Goal: Task Accomplishment & Management: Manage account settings

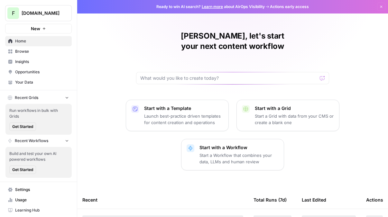
click at [44, 58] on link "Insights" at bounding box center [38, 62] width 67 height 10
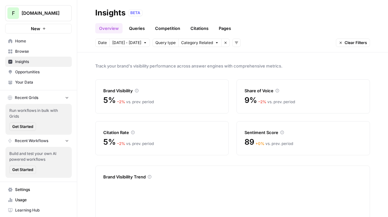
click at [41, 69] on span "Opportunities" at bounding box center [42, 72] width 54 height 6
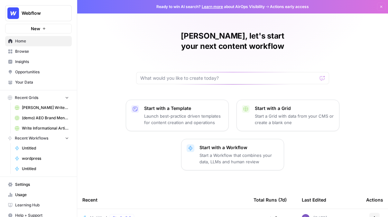
click at [28, 64] on span "Insights" at bounding box center [42, 62] width 54 height 6
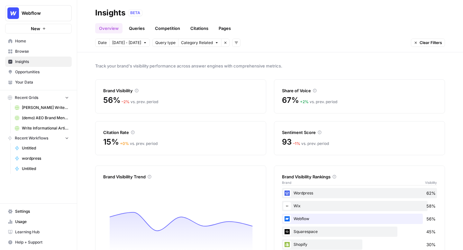
click at [138, 27] on link "Queries" at bounding box center [136, 28] width 23 height 10
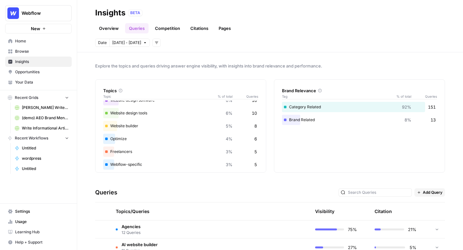
scroll to position [71, 0]
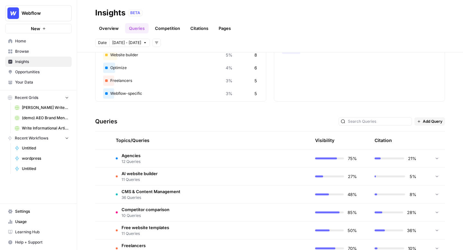
click at [133, 157] on span "Agencies" at bounding box center [131, 155] width 19 height 6
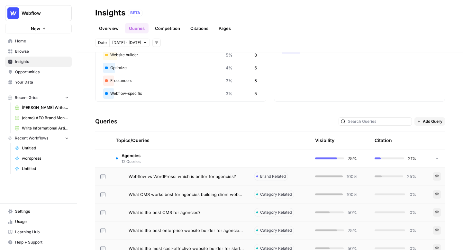
scroll to position [126, 0]
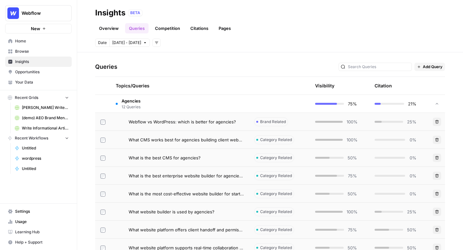
click at [178, 123] on span "Webflow vs WordPress: which is better for agencies?" at bounding box center [182, 122] width 107 height 6
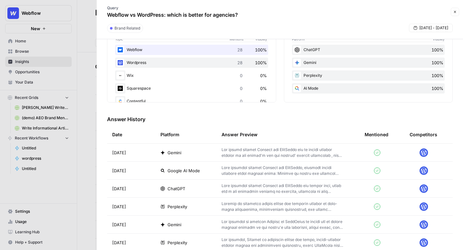
scroll to position [122, 0]
click at [240, 154] on p at bounding box center [283, 153] width 123 height 12
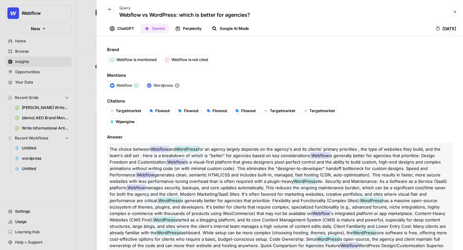
scroll to position [6, 0]
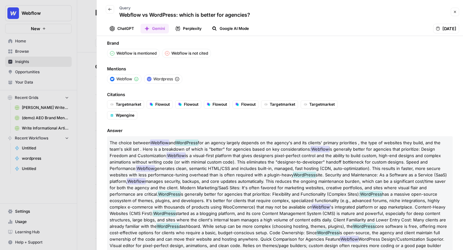
click at [109, 10] on icon "button" at bounding box center [109, 9] width 3 height 3
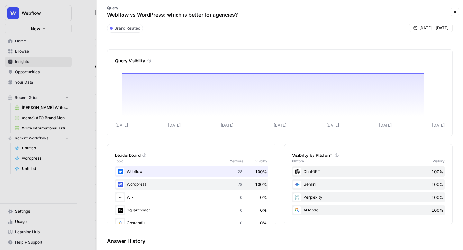
click at [388, 9] on button "Close" at bounding box center [455, 12] width 8 height 8
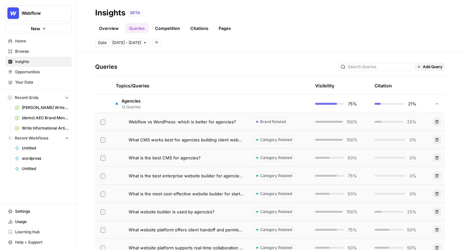
click at [205, 29] on link "Citations" at bounding box center [200, 28] width 26 height 10
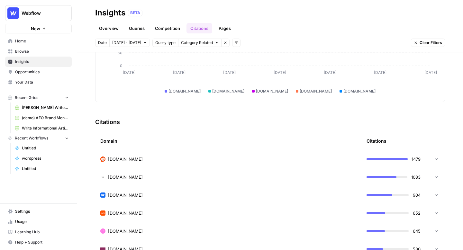
scroll to position [132, 0]
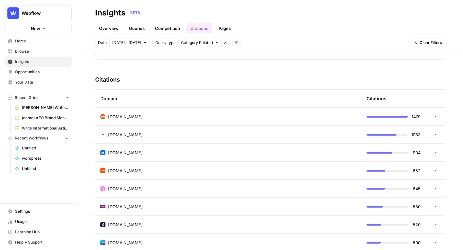
click at [198, 110] on td "reddit.com" at bounding box center [228, 117] width 266 height 18
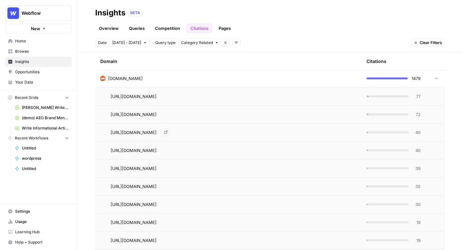
scroll to position [171, 0]
click at [388, 95] on span "77" at bounding box center [417, 96] width 8 height 6
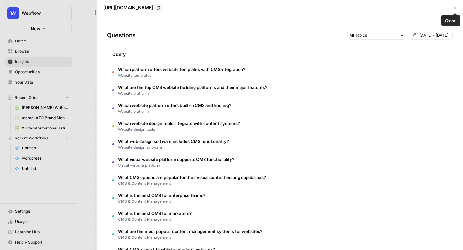
click at [388, 10] on button "Close" at bounding box center [455, 8] width 8 height 8
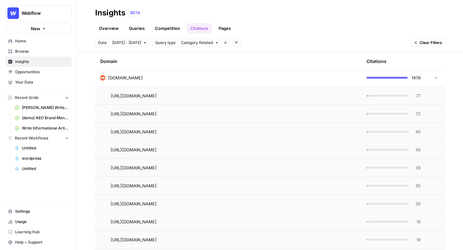
click at [226, 31] on link "Pages" at bounding box center [225, 28] width 20 height 10
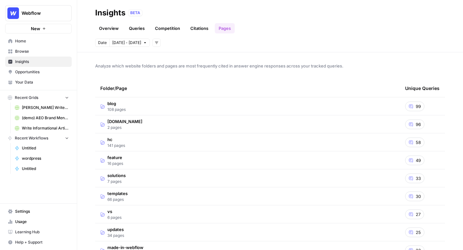
click at [22, 82] on span "Your Data" at bounding box center [42, 82] width 54 height 6
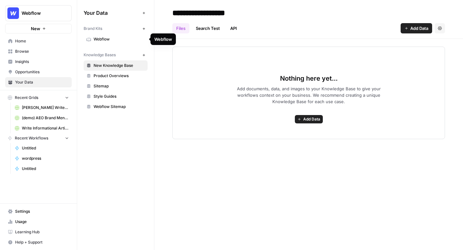
click at [106, 38] on span "Webflow" at bounding box center [119, 39] width 51 height 6
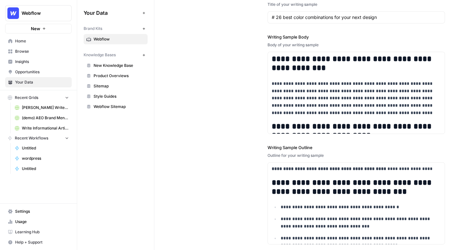
scroll to position [811, 0]
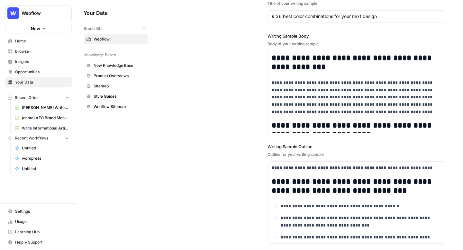
click at [34, 64] on span "Insights" at bounding box center [42, 62] width 54 height 6
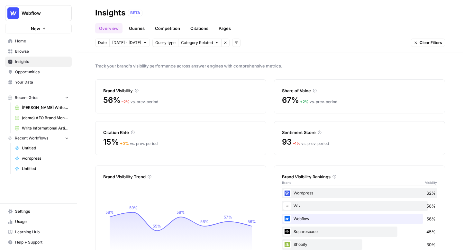
click at [229, 30] on link "Pages" at bounding box center [225, 28] width 20 height 10
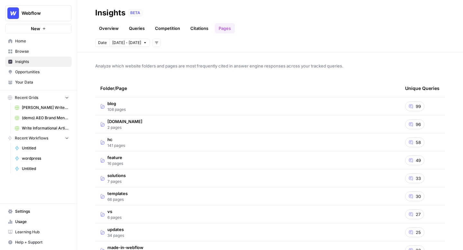
click at [39, 75] on span "Opportunities" at bounding box center [42, 72] width 54 height 6
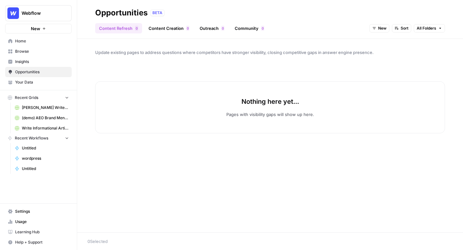
click at [378, 23] on div "New Sort All Folders" at bounding box center [408, 28] width 76 height 10
click at [379, 26] on span "New" at bounding box center [382, 28] width 8 height 6
click at [388, 43] on span "All Opportunities" at bounding box center [391, 42] width 33 height 6
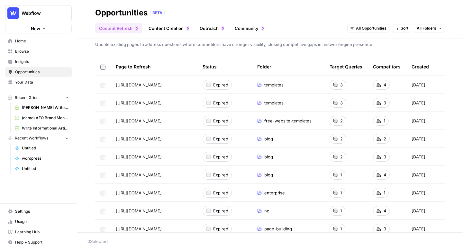
scroll to position [9, 0]
click at [167, 32] on link "Content Creation 0" at bounding box center [169, 28] width 49 height 10
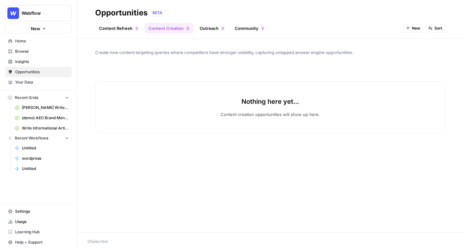
click at [388, 31] on span "New" at bounding box center [416, 28] width 8 height 6
click at [388, 37] on div "All Opportunities New In Progress Archived" at bounding box center [426, 56] width 46 height 42
click at [388, 40] on span "All Opportunities" at bounding box center [425, 42] width 33 height 6
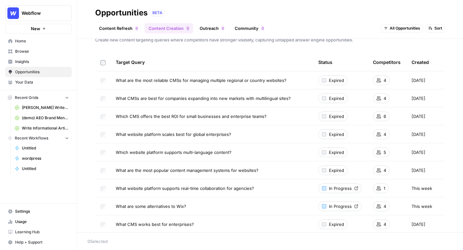
scroll to position [15, 0]
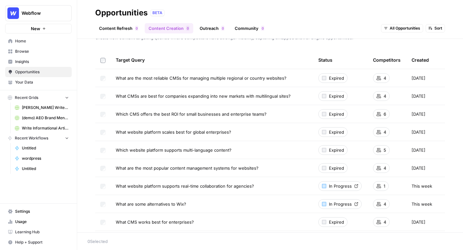
click at [212, 32] on link "Outreach 0" at bounding box center [212, 28] width 32 height 10
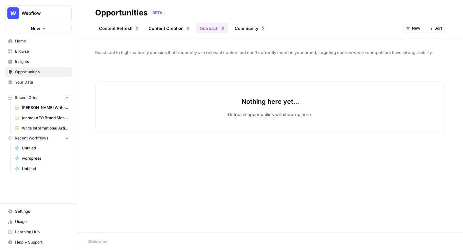
click at [388, 28] on span "New" at bounding box center [416, 28] width 8 height 6
click at [388, 40] on span "All Opportunities" at bounding box center [425, 42] width 33 height 6
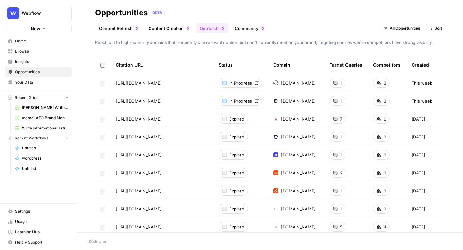
scroll to position [10, 0]
click at [36, 107] on span "Shanil Write Informational Article" at bounding box center [45, 108] width 47 height 6
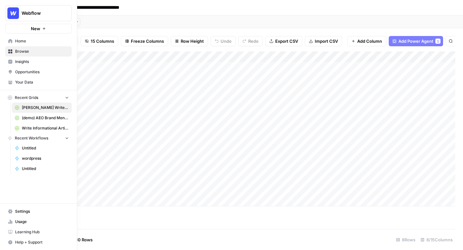
click at [41, 117] on span "(demo) AEO Brand Mention Outreach (1)" at bounding box center [45, 118] width 47 height 6
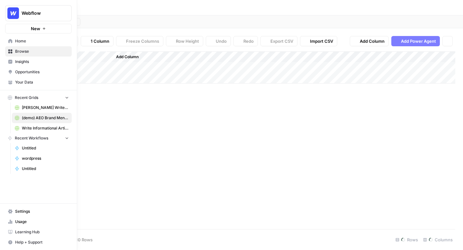
type input "**********"
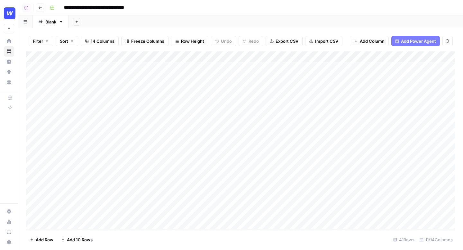
click at [388, 67] on div "Add Column" at bounding box center [240, 140] width 429 height 178
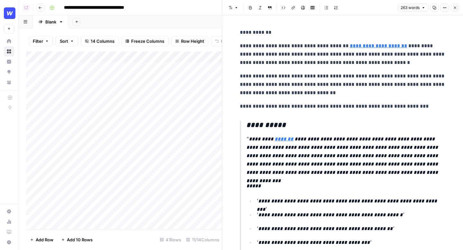
scroll to position [67, 0]
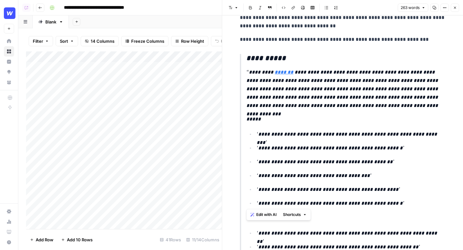
drag, startPoint x: 248, startPoint y: 59, endPoint x: 262, endPoint y: 190, distance: 132.0
click at [262, 190] on blockquote "**********" at bounding box center [343, 182] width 206 height 257
click at [339, 131] on p "**********" at bounding box center [351, 134] width 189 height 8
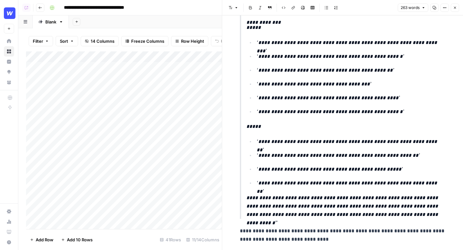
scroll to position [197, 0]
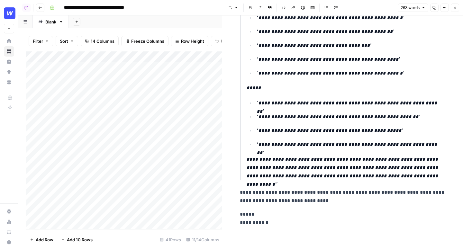
click at [388, 9] on icon "button" at bounding box center [455, 8] width 4 height 4
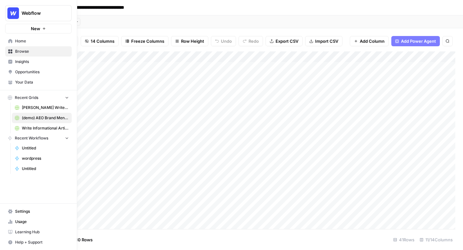
click at [38, 51] on span "Browse" at bounding box center [42, 52] width 54 height 6
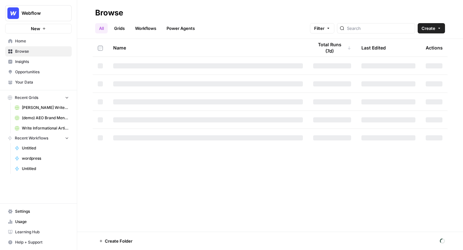
click at [41, 70] on span "Opportunities" at bounding box center [42, 72] width 54 height 6
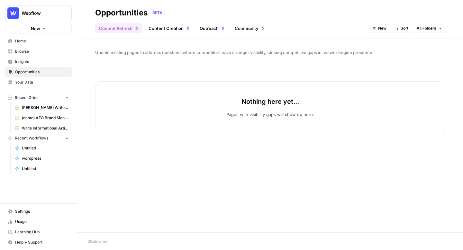
click at [244, 23] on link "Community 0" at bounding box center [249, 28] width 37 height 10
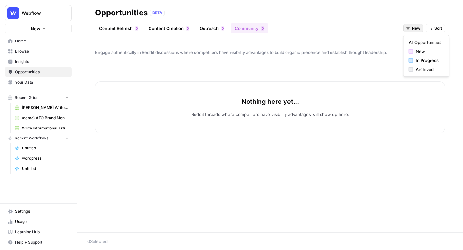
click at [388, 24] on button "New" at bounding box center [413, 28] width 20 height 8
click at [388, 39] on button "All Opportunities" at bounding box center [426, 42] width 41 height 9
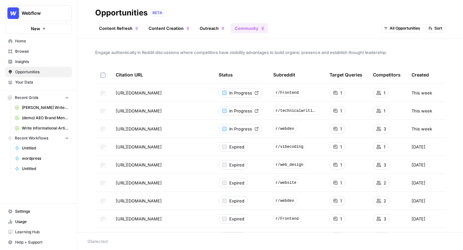
click at [46, 52] on span "Browse" at bounding box center [42, 52] width 54 height 6
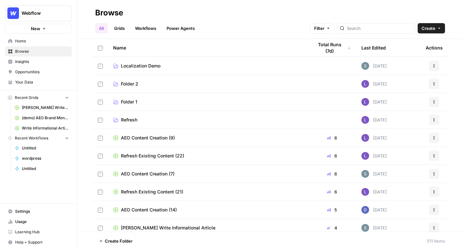
click at [121, 30] on link "Grids" at bounding box center [119, 28] width 18 height 10
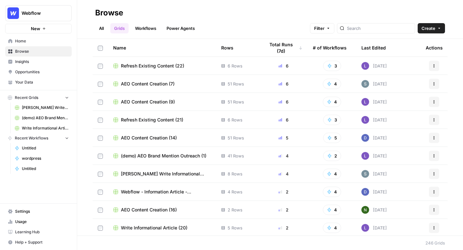
click at [154, 64] on span "Refresh Existing Content (22)" at bounding box center [152, 66] width 63 height 6
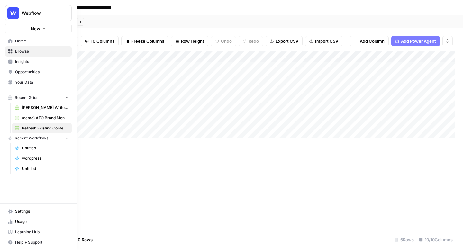
click at [11, 50] on icon at bounding box center [10, 52] width 4 height 4
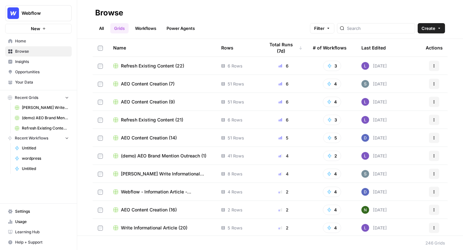
click at [162, 176] on span "Shanil Write Informational Article" at bounding box center [166, 174] width 90 height 6
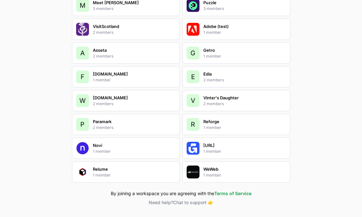
scroll to position [1365, 0]
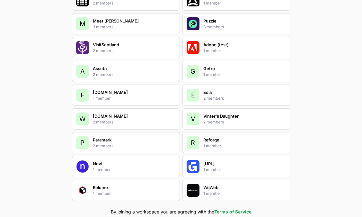
click at [239, 23] on div "Puzzle 3 members" at bounding box center [237, 23] width 108 height 21
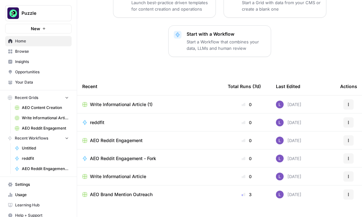
scroll to position [118, 0]
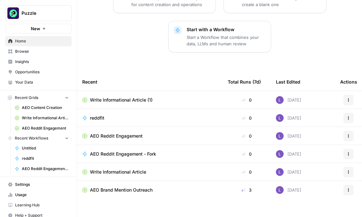
click at [33, 49] on span "Browse" at bounding box center [42, 52] width 54 height 6
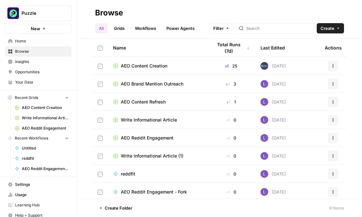
click at [154, 64] on span "AEO Content Creation" at bounding box center [144, 66] width 47 height 6
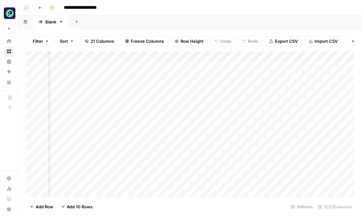
scroll to position [0, 148]
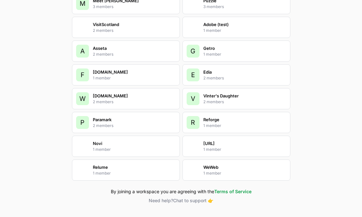
scroll to position [1385, 0]
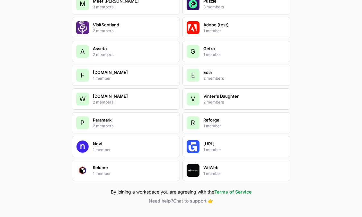
click at [226, 2] on div "Puzzle 3 members" at bounding box center [237, 3] width 108 height 21
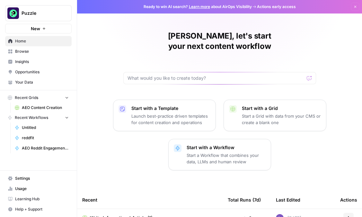
click at [27, 55] on link "Browse" at bounding box center [38, 51] width 67 height 10
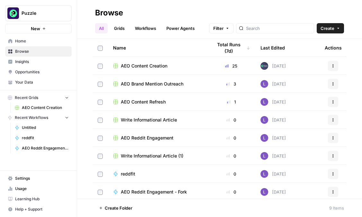
click at [48, 5] on button "Puzzle" at bounding box center [38, 13] width 67 height 16
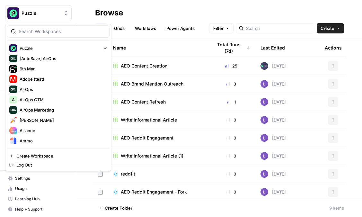
click at [49, 10] on span "Puzzle" at bounding box center [41, 13] width 39 height 6
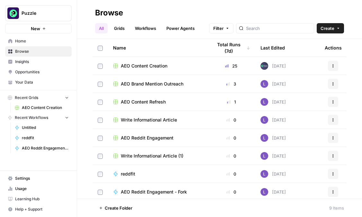
click at [49, 10] on span "Puzzle" at bounding box center [41, 13] width 39 height 6
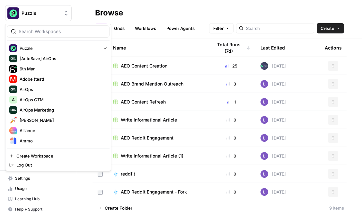
click at [49, 31] on input "search" at bounding box center [62, 31] width 87 height 6
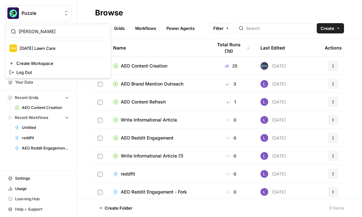
type input "[PERSON_NAME]"
click at [54, 50] on span "[DATE] Lawn Care" at bounding box center [62, 48] width 85 height 6
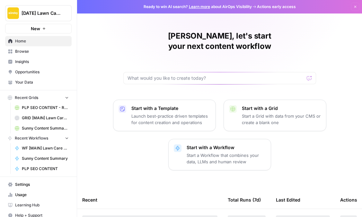
click at [35, 52] on span "Browse" at bounding box center [42, 52] width 54 height 6
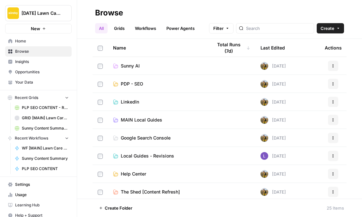
click at [130, 85] on span "PDP - SEO" at bounding box center [132, 84] width 23 height 6
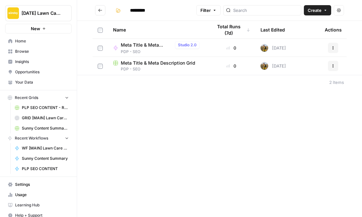
click at [141, 62] on span "Meta Title & Meta Description Grid" at bounding box center [158, 63] width 75 height 6
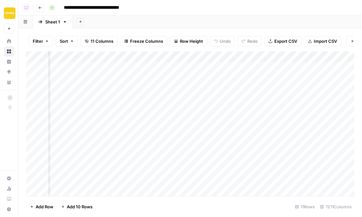
scroll to position [0, 498]
click at [39, 7] on icon "button" at bounding box center [40, 8] width 4 height 4
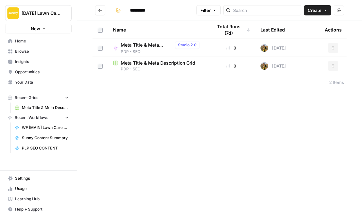
click at [100, 14] on button "Go back" at bounding box center [100, 10] width 10 height 10
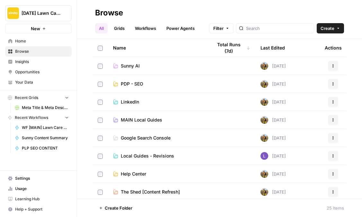
click at [132, 105] on td "LinkedIn" at bounding box center [157, 102] width 99 height 18
click at [136, 120] on span "MAIN Local Guides" at bounding box center [141, 120] width 41 height 6
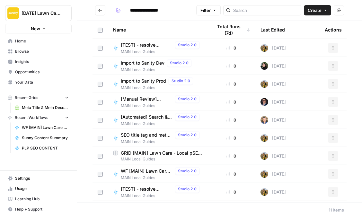
click at [147, 43] on span "[TEST] - resolve headers, marketing content" at bounding box center [147, 45] width 52 height 6
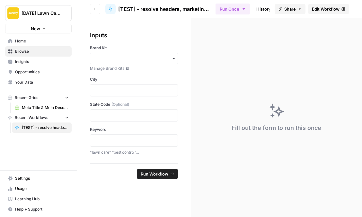
click at [316, 12] on span "Edit Workflow" at bounding box center [326, 9] width 28 height 6
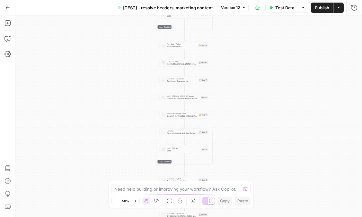
click at [7, 9] on icon "button" at bounding box center [7, 7] width 5 height 5
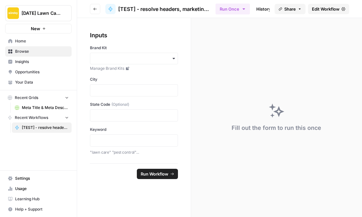
click at [98, 4] on button "Go back" at bounding box center [95, 9] width 10 height 10
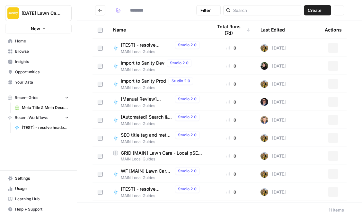
type input "**********"
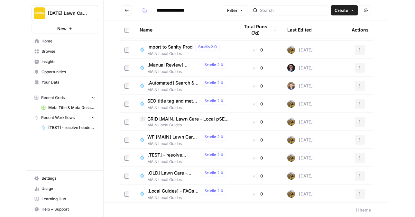
scroll to position [34, 0]
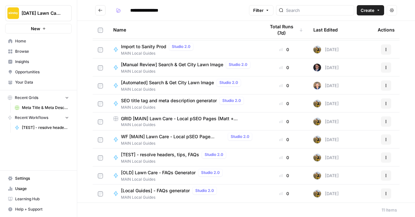
click at [169, 104] on div "SEO title tag and meta description generator Studio 2.0" at bounding box center [183, 101] width 125 height 8
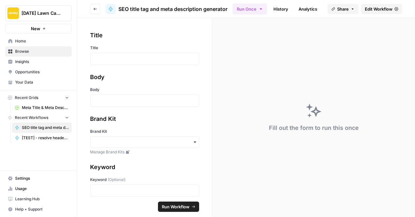
click at [96, 7] on icon "button" at bounding box center [95, 9] width 4 height 4
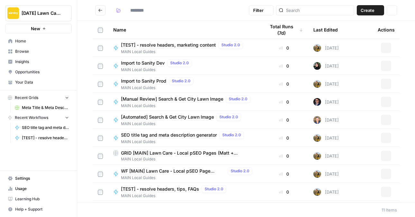
type input "**********"
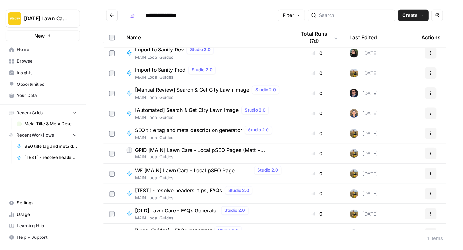
scroll to position [34, 0]
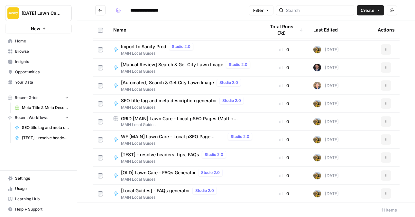
click at [176, 139] on span "WF [MAIN] Lawn Care - Local pSEO Page Generator [Teri]" at bounding box center [173, 136] width 104 height 6
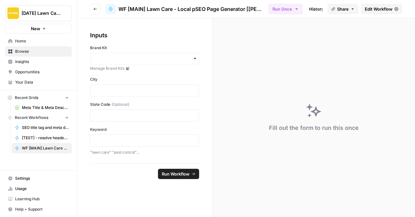
click at [362, 12] on link "Edit Workflow" at bounding box center [381, 9] width 41 height 10
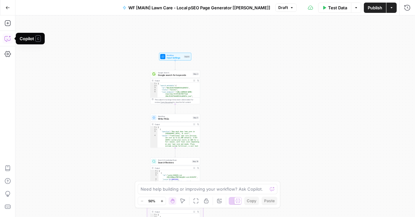
click at [9, 39] on icon "button" at bounding box center [8, 38] width 6 height 6
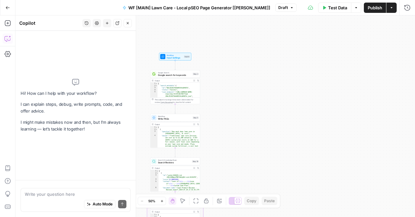
click at [56, 202] on div "Auto Mode Send" at bounding box center [76, 204] width 102 height 14
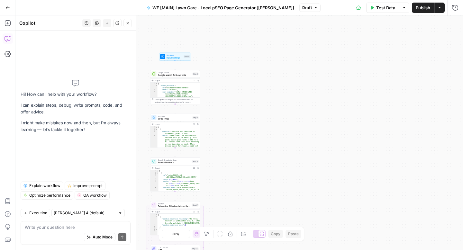
click at [39, 185] on span "Explain workflow" at bounding box center [44, 186] width 31 height 6
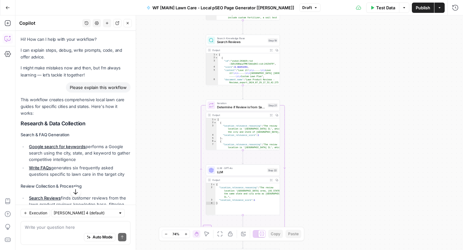
drag, startPoint x: 39, startPoint y: 185, endPoint x: 241, endPoint y: 113, distance: 214.4
click at [241, 113] on div "Output" at bounding box center [239, 115] width 54 height 4
click at [247, 107] on span "Determine if Review is from Same City/State" at bounding box center [241, 107] width 49 height 5
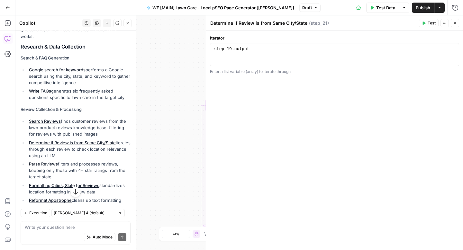
scroll to position [134, 0]
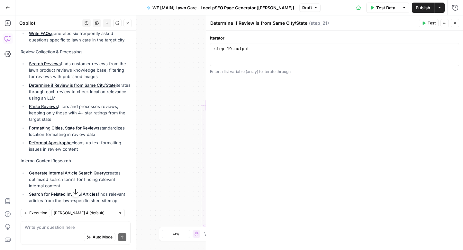
click at [362, 25] on div "Run History E" at bounding box center [442, 21] width 34 height 10
click at [362, 23] on icon "button" at bounding box center [455, 23] width 4 height 4
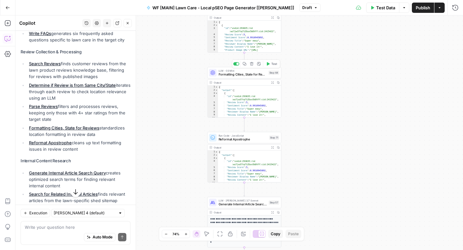
click at [239, 77] on div "LLM · O3 Mini Formatting Cities, State for Reviews Step 64 Copy step Delete ste…" at bounding box center [244, 73] width 74 height 12
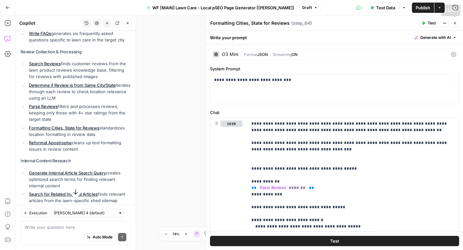
scroll to position [21, 0]
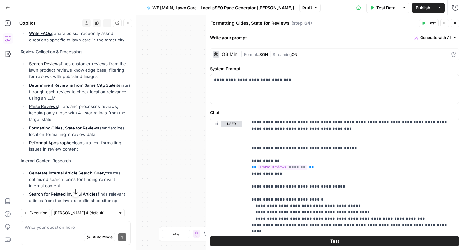
click at [362, 25] on icon "button" at bounding box center [455, 23] width 4 height 4
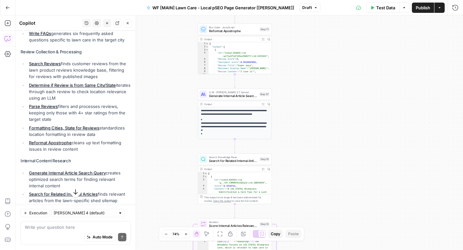
click at [225, 96] on span "Generate Internal Article Search Query" at bounding box center [233, 96] width 48 height 5
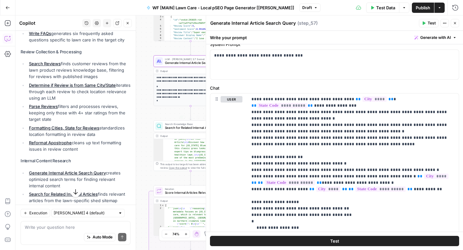
scroll to position [84, 0]
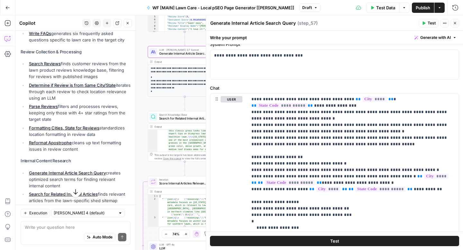
click at [362, 21] on button "Close" at bounding box center [455, 23] width 8 height 8
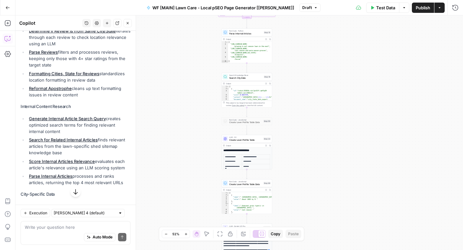
scroll to position [206, 0]
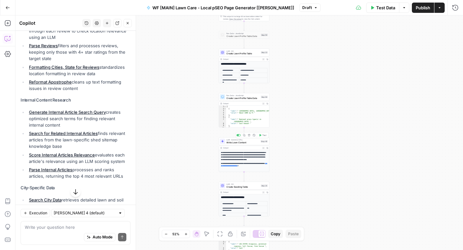
click at [229, 143] on span "Write Lawn Content" at bounding box center [242, 142] width 33 height 3
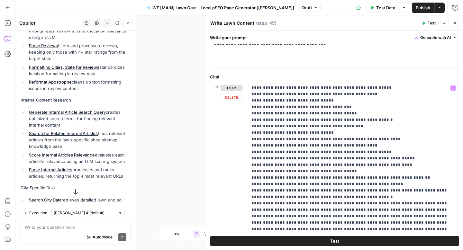
scroll to position [135, 0]
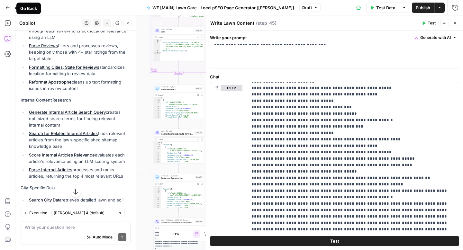
click at [6, 8] on icon "button" at bounding box center [8, 7] width 4 height 3
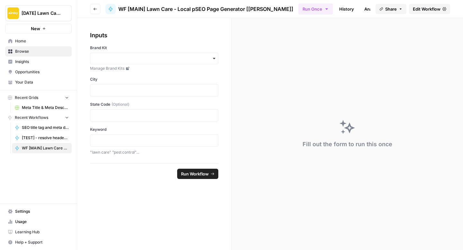
click at [36, 18] on button "[DATE] Lawn Care" at bounding box center [38, 13] width 67 height 16
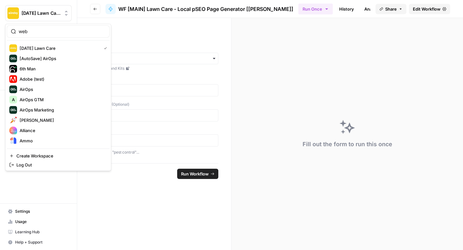
type input "web"
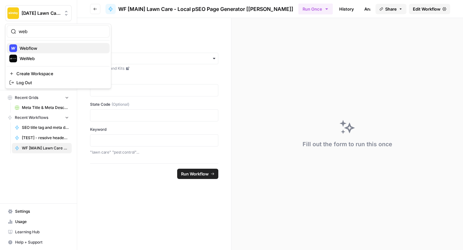
click at [63, 51] on span "Webflow" at bounding box center [62, 48] width 85 height 6
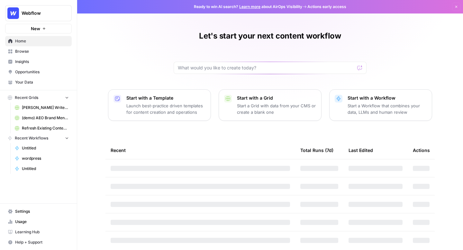
click at [37, 50] on span "Browse" at bounding box center [42, 52] width 54 height 6
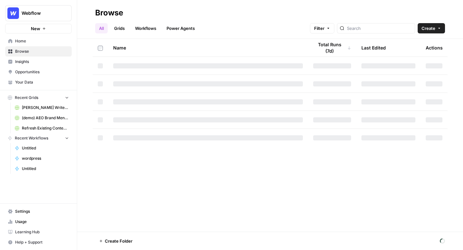
click at [136, 26] on link "Workflows" at bounding box center [145, 28] width 29 height 10
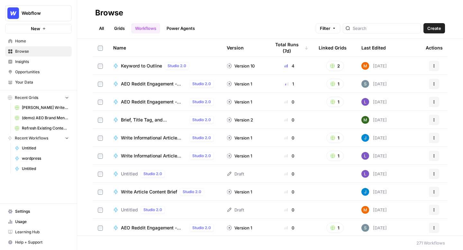
click at [426, 30] on button "Create" at bounding box center [435, 28] width 22 height 10
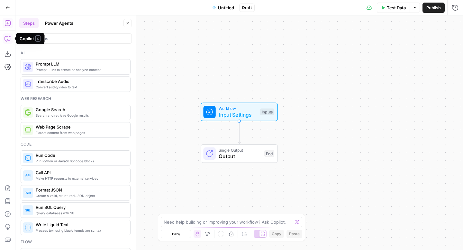
click at [6, 41] on icon "button" at bounding box center [7, 38] width 5 height 5
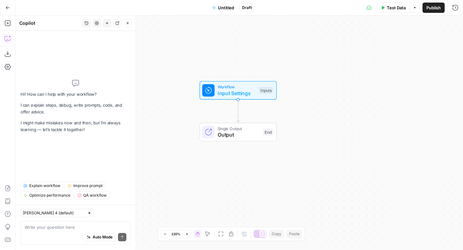
click at [9, 10] on icon "button" at bounding box center [7, 7] width 5 height 5
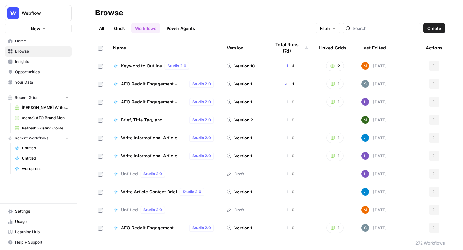
click at [38, 82] on span "Your Data" at bounding box center [42, 82] width 54 height 6
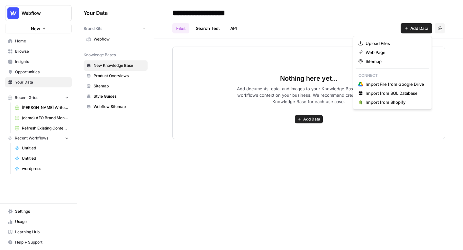
click at [407, 32] on button "Add Data" at bounding box center [417, 28] width 32 height 10
click at [372, 45] on span "Upload Files" at bounding box center [395, 43] width 59 height 6
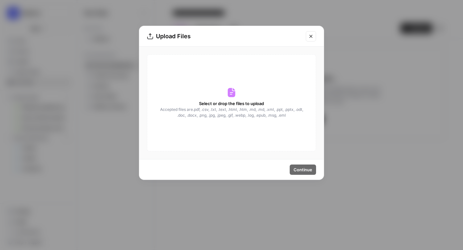
click at [309, 37] on icon "Close modal" at bounding box center [310, 36] width 5 height 5
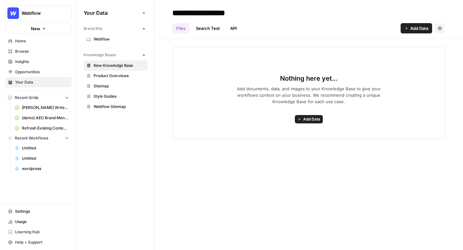
click at [409, 28] on button "Add Data" at bounding box center [417, 28] width 32 height 10
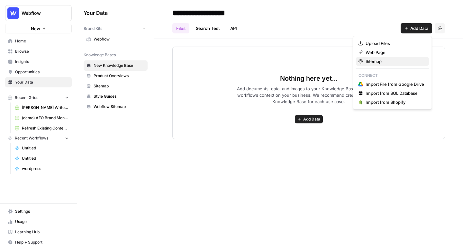
click at [397, 63] on span "Sitemap" at bounding box center [395, 61] width 59 height 6
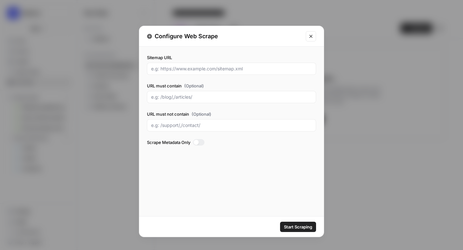
click at [312, 41] on button "Close modal" at bounding box center [311, 36] width 10 height 10
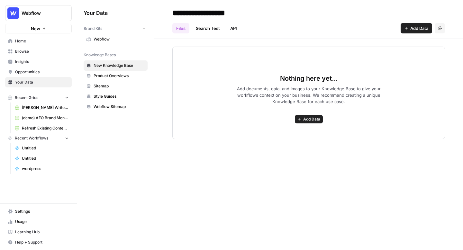
click at [36, 53] on span "Browse" at bounding box center [42, 52] width 54 height 6
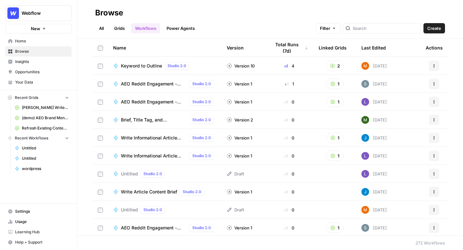
click at [118, 26] on link "Grids" at bounding box center [119, 28] width 18 height 10
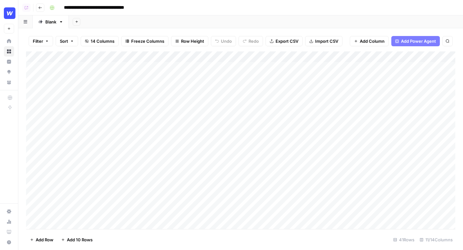
click at [95, 133] on div "Add Column" at bounding box center [240, 140] width 429 height 178
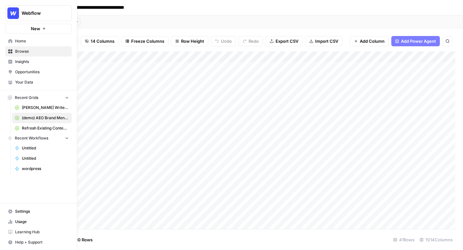
click at [12, 52] on icon at bounding box center [10, 52] width 4 height 4
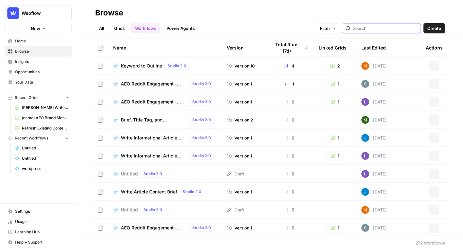
click at [372, 28] on input "search" at bounding box center [385, 28] width 65 height 6
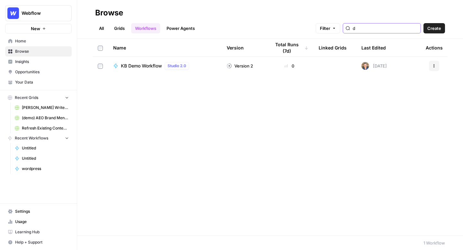
type input "d"
type input "refr"
click at [117, 29] on link "Grids" at bounding box center [119, 28] width 18 height 10
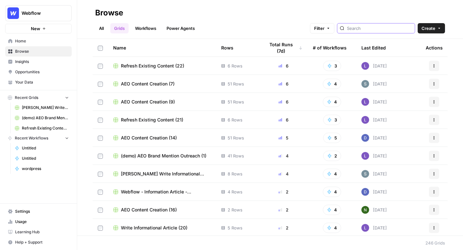
click at [380, 30] on input "search" at bounding box center [379, 28] width 65 height 6
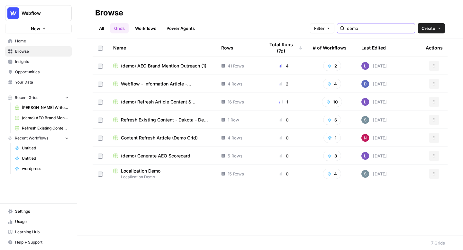
type input "demo"
click at [169, 104] on span "(demo) Refresh Article Content & Analysis" at bounding box center [166, 102] width 90 height 6
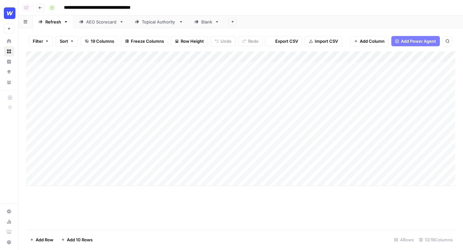
click at [151, 22] on div "Topical Authority" at bounding box center [159, 22] width 34 height 6
click at [360, 67] on div "Add Column" at bounding box center [240, 83] width 429 height 65
click at [359, 67] on div "Add Column" at bounding box center [240, 83] width 429 height 65
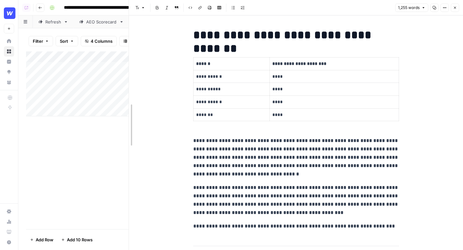
drag, startPoint x: 222, startPoint y: 61, endPoint x: 97, endPoint y: 61, distance: 125.1
click at [97, 61] on body "**********" at bounding box center [231, 125] width 463 height 250
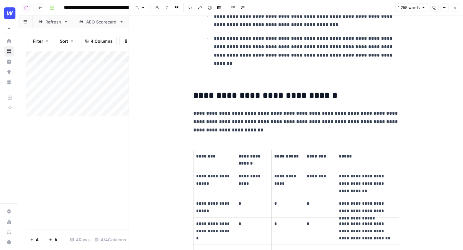
scroll to position [440, 0]
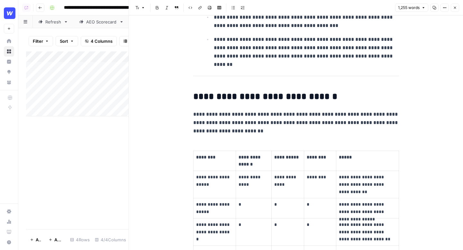
click at [454, 6] on icon "button" at bounding box center [455, 8] width 4 height 4
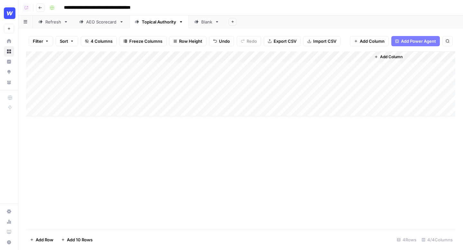
click at [10, 11] on img "Workspace: Webflow" at bounding box center [10, 13] width 12 height 12
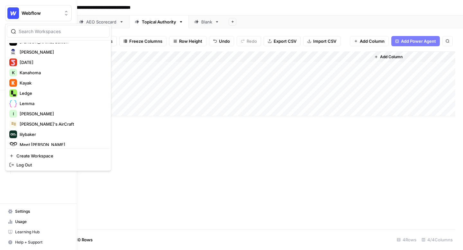
scroll to position [612, 0]
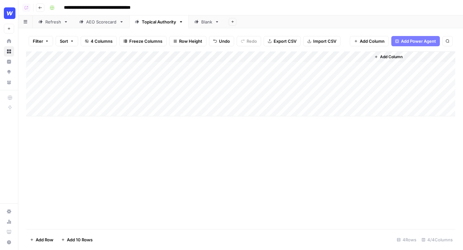
click at [6, 14] on img "Workspace: Webflow" at bounding box center [10, 13] width 12 height 12
click at [40, 34] on div "Filter Sort 4 Columns Freeze Columns Row Height Undo Redo Export CSV Import CSV…" at bounding box center [240, 41] width 429 height 21
click at [7, 9] on img "Workspace: Webflow" at bounding box center [10, 13] width 12 height 12
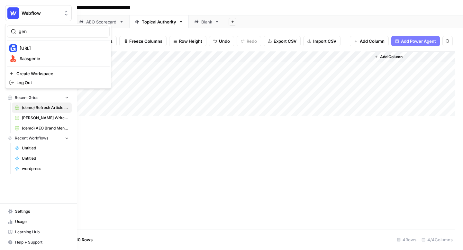
type input "gen"
click at [60, 48] on span "[URL]" at bounding box center [62, 48] width 85 height 6
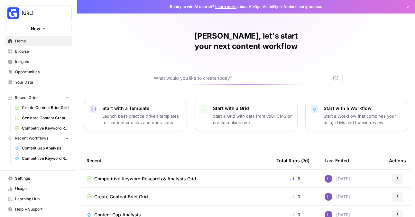
scroll to position [61, 0]
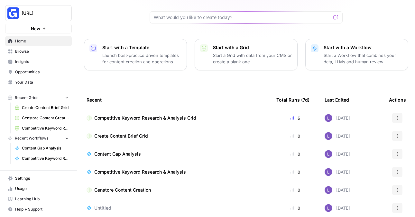
click at [29, 53] on span "Browse" at bounding box center [42, 52] width 54 height 6
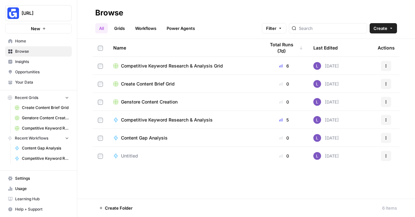
click at [114, 33] on header "Browse All Grids Workflows Power Agents Filter Create" at bounding box center [246, 19] width 338 height 39
click at [117, 29] on link "Grids" at bounding box center [119, 28] width 18 height 10
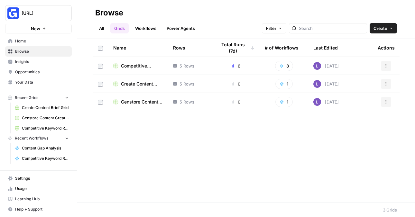
click at [136, 67] on span "Competitive Keyword Research & Analysis Grid" at bounding box center [142, 66] width 42 height 6
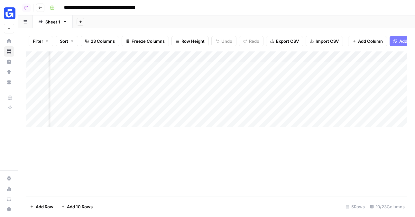
scroll to position [0, 175]
click at [190, 68] on div "Add Column" at bounding box center [216, 89] width 381 height 76
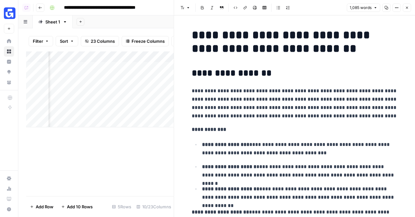
click at [3, 109] on nav "Recent Workflows Content Gap Analysis Competitive Keyword Research & Analysis" at bounding box center [9, 108] width 18 height 10
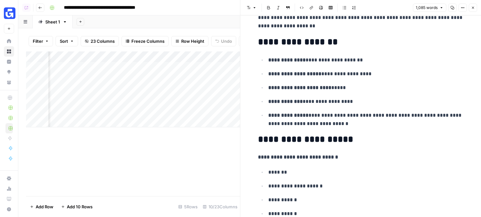
scroll to position [0, 45]
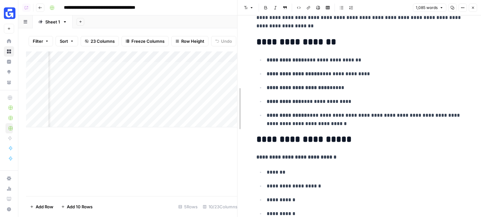
drag, startPoint x: 242, startPoint y: 42, endPoint x: 158, endPoint y: 41, distance: 84.3
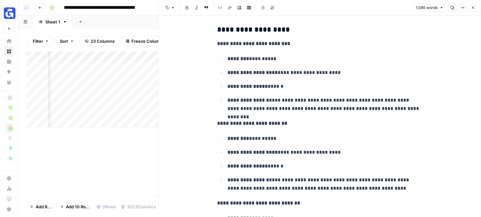
scroll to position [1551, 0]
drag, startPoint x: 218, startPoint y: 46, endPoint x: 298, endPoint y: 46, distance: 80.7
click at [298, 46] on p "**********" at bounding box center [320, 43] width 206 height 8
click at [284, 113] on p "**********" at bounding box center [326, 104] width 196 height 17
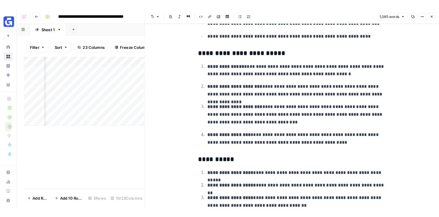
scroll to position [0, 100]
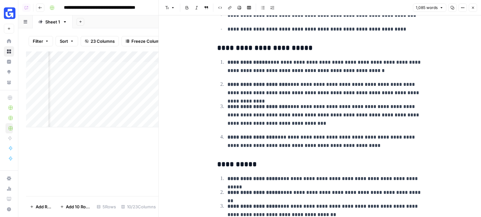
click at [141, 57] on div "Add Column" at bounding box center [92, 89] width 133 height 76
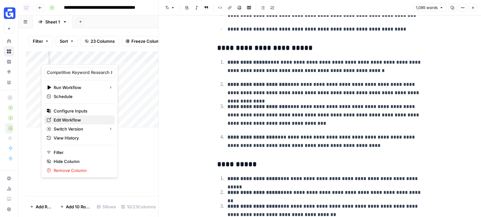
click at [75, 120] on span "Edit Workflow" at bounding box center [82, 120] width 56 height 6
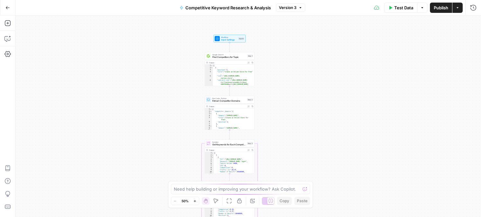
click at [457, 8] on icon "button" at bounding box center [458, 8] width 4 height 4
click at [353, 29] on div "Workflow Input Settings Inputs Google Search Find Competitors for Topic Step 1 …" at bounding box center [248, 116] width 466 height 202
click at [472, 9] on icon "button" at bounding box center [474, 8] width 6 height 6
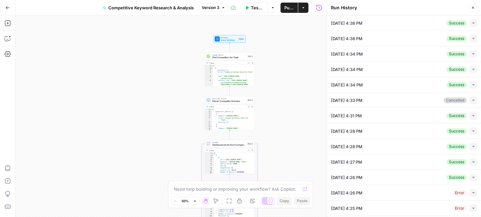
click at [471, 26] on button "Collapse" at bounding box center [474, 23] width 8 height 8
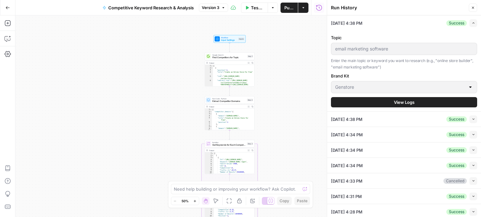
click at [352, 105] on button "View Logs" at bounding box center [404, 102] width 146 height 10
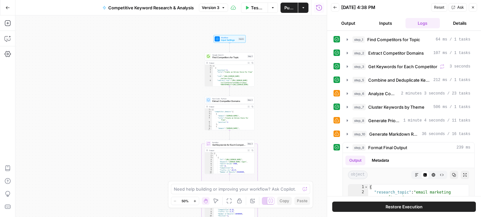
click at [456, 19] on button "Details" at bounding box center [460, 23] width 35 height 10
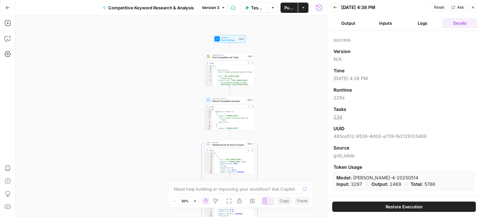
scroll to position [5, 0]
click at [6, 13] on div "Go Back" at bounding box center [7, 7] width 15 height 15
click at [13, 6] on button "Go Back" at bounding box center [8, 8] width 12 height 12
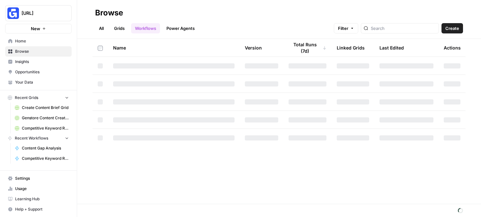
click at [25, 11] on span "[URL]" at bounding box center [41, 13] width 39 height 6
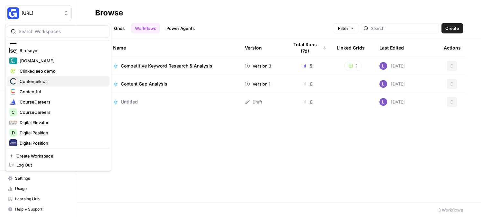
scroll to position [207, 0]
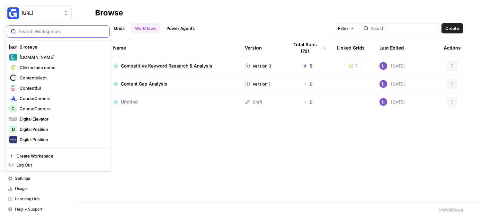
click at [63, 34] on input "search" at bounding box center [62, 31] width 87 height 6
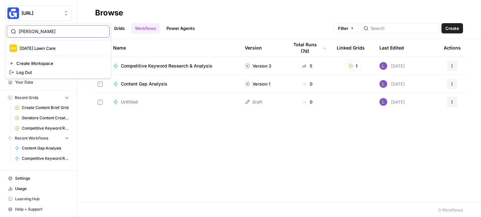
type input "[PERSON_NAME]"
click at [61, 50] on span "[DATE] Lawn Care" at bounding box center [62, 48] width 85 height 6
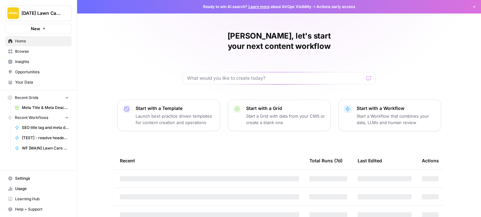
click at [45, 53] on span "Browse" at bounding box center [42, 52] width 54 height 6
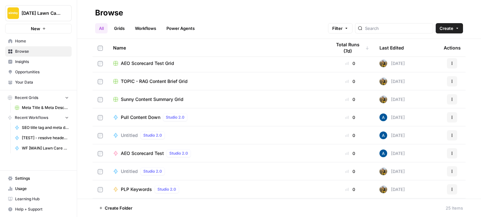
scroll to position [228, 0]
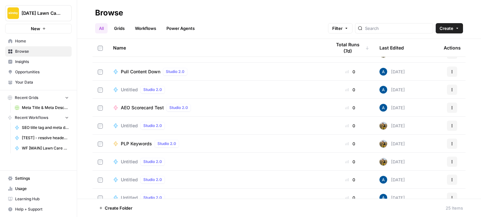
click at [124, 26] on link "Grids" at bounding box center [119, 28] width 18 height 10
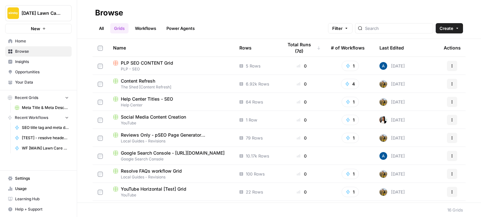
click at [152, 30] on link "Workflows" at bounding box center [145, 28] width 29 height 10
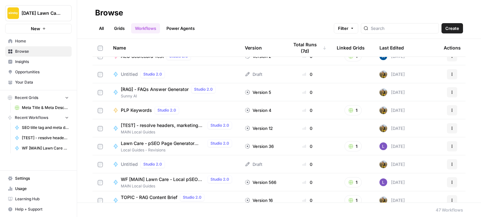
scroll to position [187, 0]
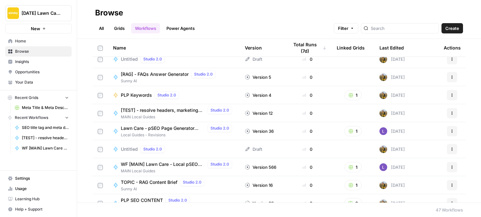
click at [144, 128] on span "Lawn Care - pSEO Page Generator [Archived]" at bounding box center [163, 128] width 84 height 6
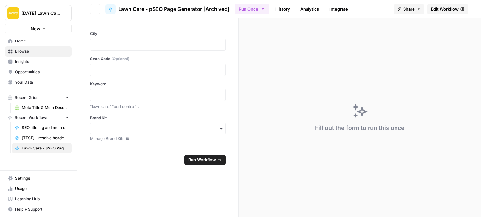
click at [444, 10] on span "Edit Workflow" at bounding box center [445, 9] width 28 height 6
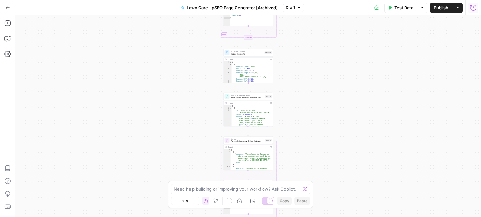
click at [476, 5] on icon "button" at bounding box center [474, 8] width 6 height 6
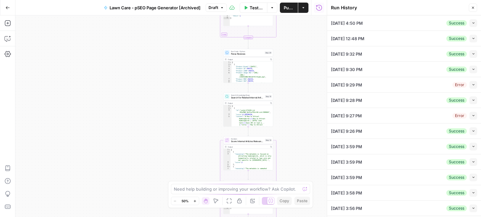
click at [472, 21] on button "Collapse" at bounding box center [474, 23] width 8 height 8
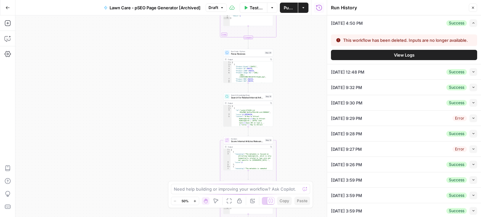
click at [384, 55] on button "View Logs" at bounding box center [404, 55] width 146 height 10
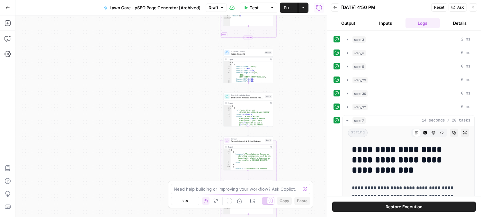
click at [453, 22] on button "Details" at bounding box center [460, 23] width 35 height 10
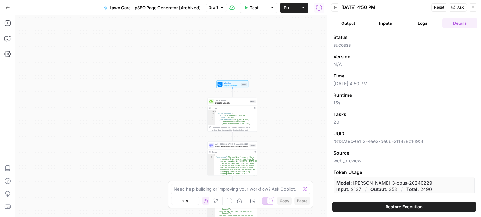
scroll to position [3, 0]
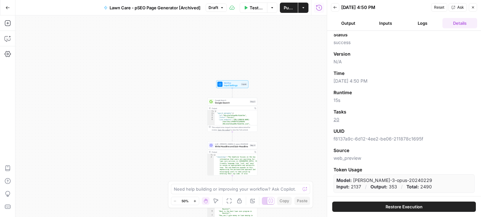
click at [339, 9] on button "Back" at bounding box center [335, 7] width 8 height 8
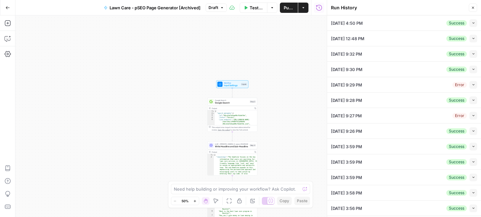
click at [472, 35] on button "Collapse" at bounding box center [474, 39] width 8 height 8
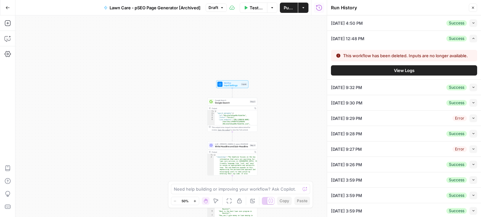
click at [446, 74] on button "View Logs" at bounding box center [404, 70] width 146 height 10
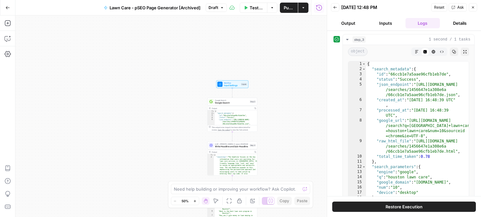
click at [454, 23] on button "Details" at bounding box center [460, 23] width 35 height 10
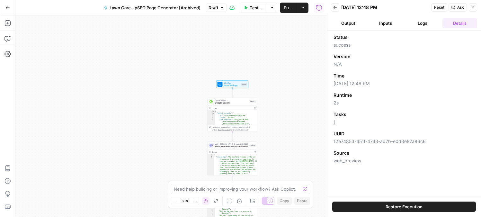
click at [333, 10] on button "Back" at bounding box center [335, 7] width 8 height 8
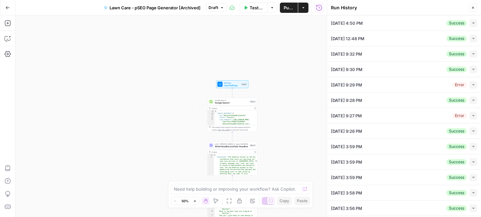
click at [475, 55] on icon "button" at bounding box center [474, 54] width 4 height 4
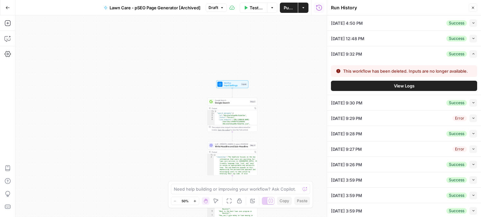
click at [424, 86] on button "View Logs" at bounding box center [404, 86] width 146 height 10
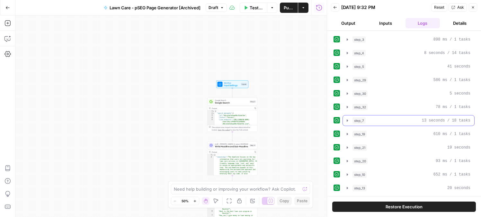
scroll to position [310, 0]
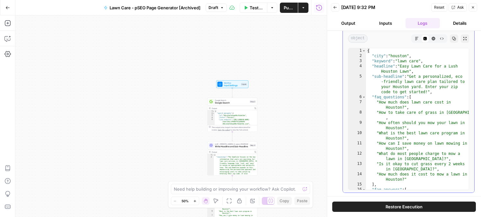
click at [451, 28] on div "Raw Output" at bounding box center [443, 26] width 22 height 6
click at [454, 27] on div "Raw Output" at bounding box center [441, 26] width 31 height 12
click at [467, 23] on button "Details" at bounding box center [460, 23] width 35 height 10
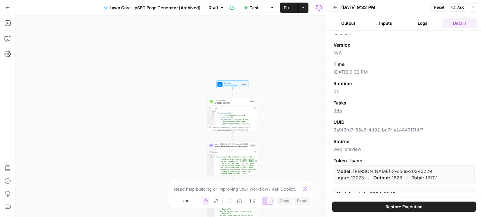
scroll to position [0, 0]
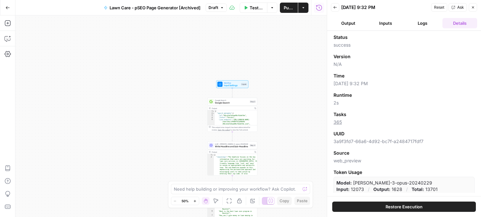
click at [336, 7] on icon "button" at bounding box center [336, 7] width 4 height 4
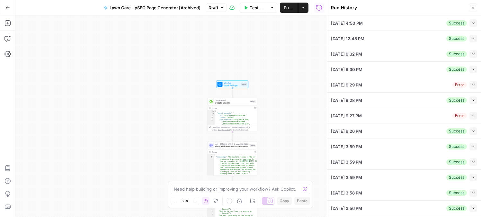
scroll to position [8, 0]
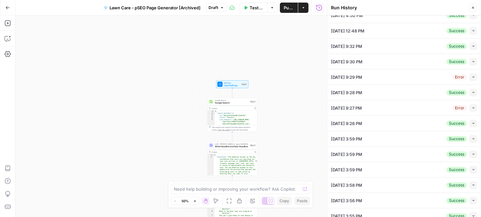
click at [474, 60] on icon "button" at bounding box center [474, 62] width 4 height 4
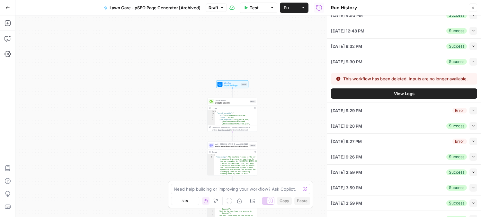
click at [444, 95] on button "View Logs" at bounding box center [404, 93] width 146 height 10
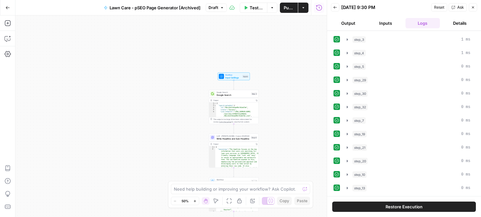
click at [463, 17] on header "Back 08/20/24 at 9:30 PM Reset Ask Close Output Inputs Logs Details" at bounding box center [404, 15] width 154 height 31
click at [467, 20] on button "Details" at bounding box center [460, 23] width 35 height 10
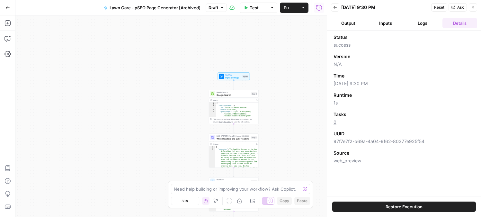
click at [335, 6] on icon "button" at bounding box center [336, 7] width 4 height 4
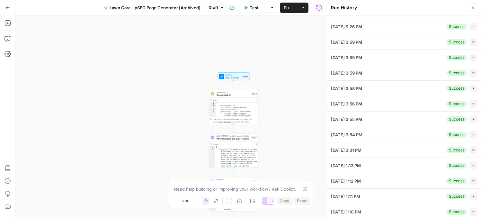
scroll to position [104, 0]
click at [472, 87] on icon "button" at bounding box center [474, 89] width 4 height 4
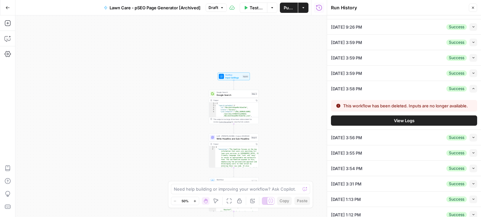
scroll to position [123, 0]
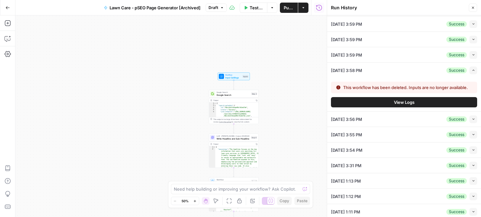
click at [444, 95] on div "This workflow has been deleted. Inputs are no longer available. View Logs" at bounding box center [404, 94] width 146 height 33
click at [444, 98] on button "View Logs" at bounding box center [404, 102] width 146 height 10
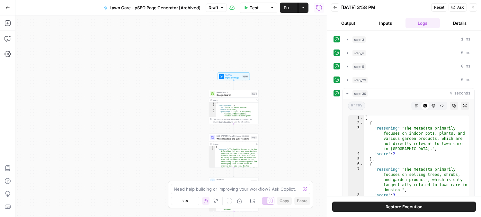
click at [469, 20] on button "Details" at bounding box center [460, 23] width 35 height 10
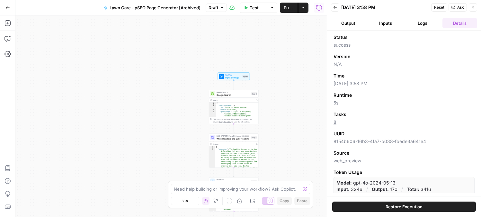
click at [334, 7] on icon "button" at bounding box center [336, 7] width 4 height 4
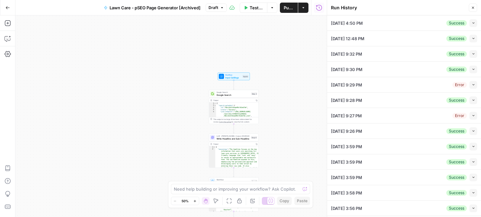
click at [7, 9] on icon "button" at bounding box center [7, 7] width 5 height 5
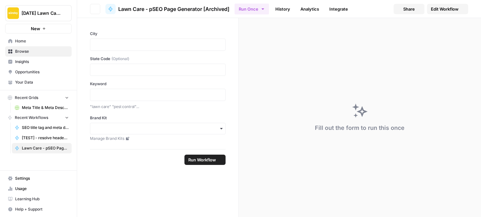
click at [32, 14] on span "Sunday Lawn Care" at bounding box center [41, 13] width 39 height 6
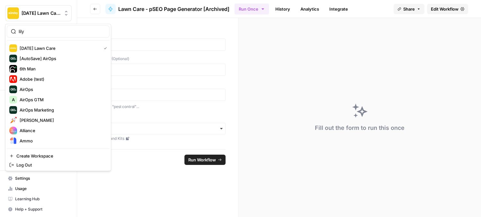
type input "lily"
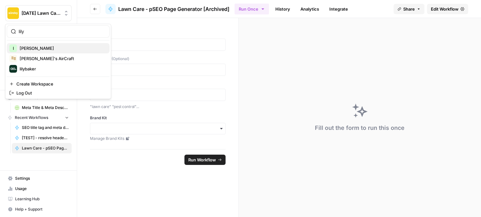
click at [45, 47] on span "lily baker" at bounding box center [62, 48] width 85 height 6
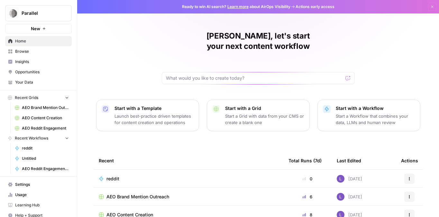
click at [38, 65] on link "Insights" at bounding box center [38, 62] width 67 height 10
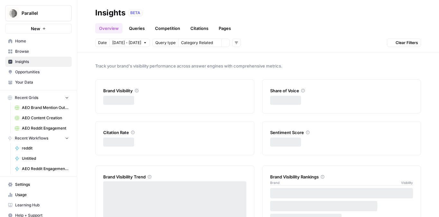
click at [40, 83] on span "Your Data" at bounding box center [42, 82] width 54 height 6
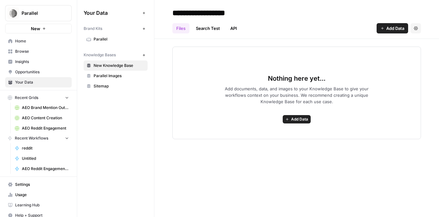
click at [40, 76] on link "Opportunities" at bounding box center [38, 72] width 67 height 10
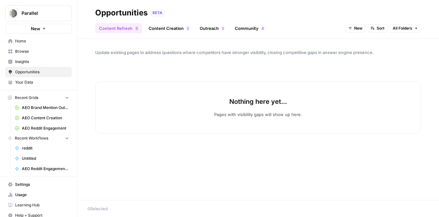
click at [36, 62] on span "Insights" at bounding box center [42, 62] width 54 height 6
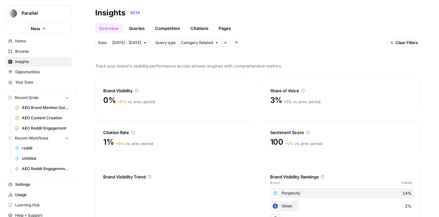
click at [38, 49] on span "Browse" at bounding box center [42, 52] width 54 height 6
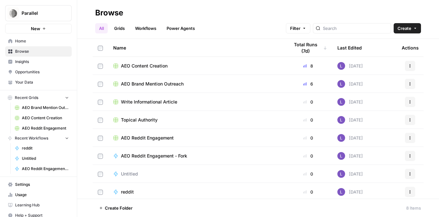
click at [40, 77] on link "Opportunities" at bounding box center [38, 72] width 67 height 10
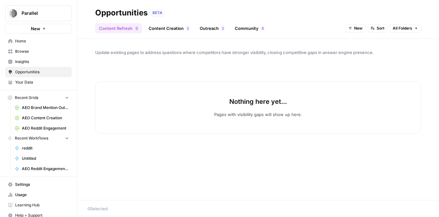
click at [345, 30] on div "Content Refresh 0 Content Creation 2 Outreach 2 Community 6 New Sort All Folders" at bounding box center [258, 25] width 326 height 15
click at [352, 30] on button "New" at bounding box center [355, 28] width 20 height 8
click at [353, 43] on span "All Opportunities" at bounding box center [367, 42] width 33 height 6
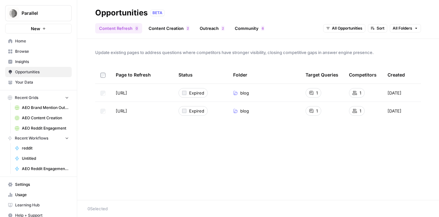
click at [35, 51] on span "Browse" at bounding box center [42, 52] width 54 height 6
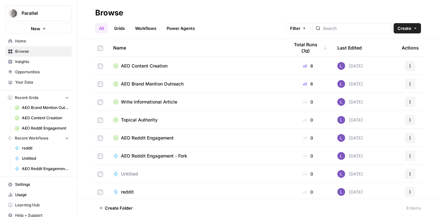
click at [48, 39] on span "Home" at bounding box center [42, 41] width 54 height 6
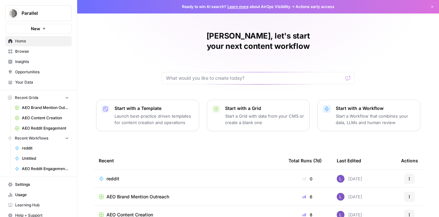
click at [40, 182] on span "Settings" at bounding box center [42, 185] width 54 height 6
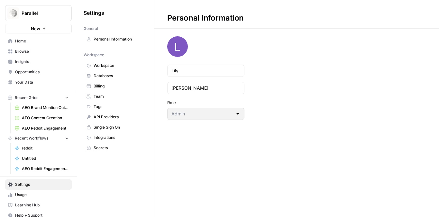
click at [114, 98] on span "Team" at bounding box center [119, 97] width 51 height 6
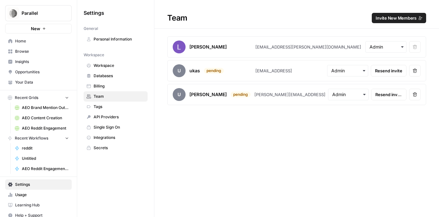
click at [190, 70] on div "ukas" at bounding box center [194, 71] width 11 height 6
click at [397, 70] on span "Resend invite" at bounding box center [388, 71] width 27 height 6
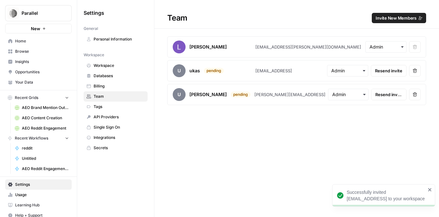
click at [413, 69] on icon "button" at bounding box center [415, 71] width 5 height 5
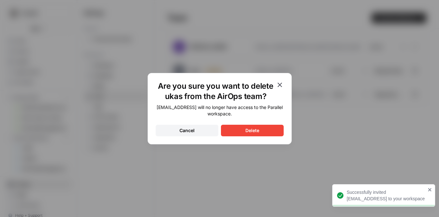
click at [246, 142] on div "Are you sure you want to delete ukas from the AirOps team? ukas@parallel.ai wil…" at bounding box center [220, 108] width 144 height 71
click at [252, 133] on div "Delete" at bounding box center [252, 130] width 14 height 6
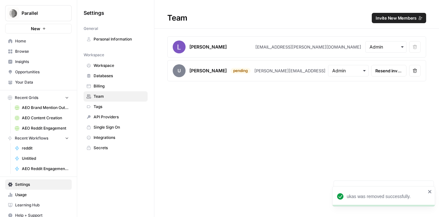
click at [404, 20] on span "Invite New Members" at bounding box center [396, 18] width 41 height 6
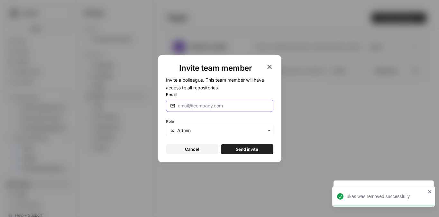
click at [207, 108] on input "Email" at bounding box center [223, 106] width 91 height 6
paste input "lukas@parallel.ai"
type input "lukas@parallel.ai"
click at [243, 149] on span "Send invite" at bounding box center [247, 149] width 23 height 6
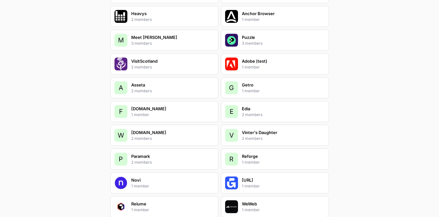
scroll to position [1386, 0]
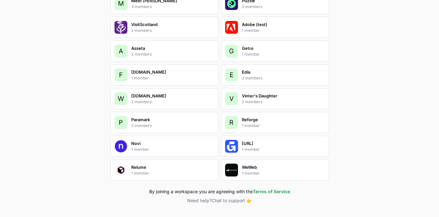
click at [171, 75] on div "F [DOMAIN_NAME] 1 member" at bounding box center [164, 74] width 108 height 21
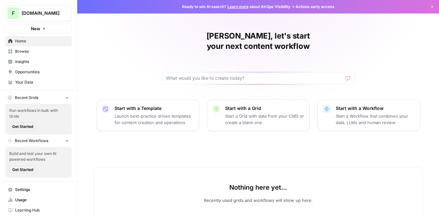
click at [39, 48] on link "Browse" at bounding box center [38, 51] width 67 height 10
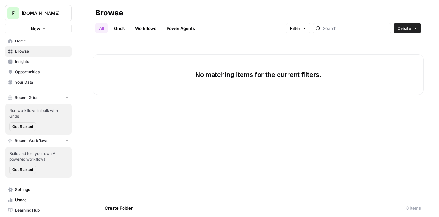
click at [36, 60] on span "Insights" at bounding box center [42, 62] width 54 height 6
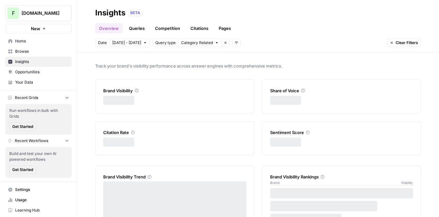
click at [40, 51] on span "Browse" at bounding box center [42, 52] width 54 height 6
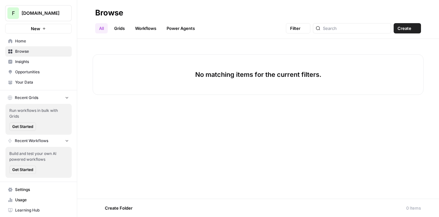
click at [42, 36] on link "Home" at bounding box center [38, 41] width 67 height 10
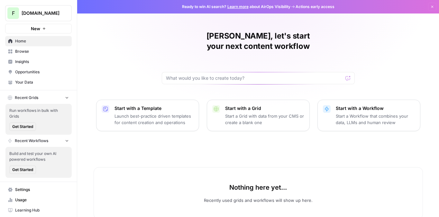
click at [44, 74] on span "Opportunities" at bounding box center [42, 72] width 54 height 6
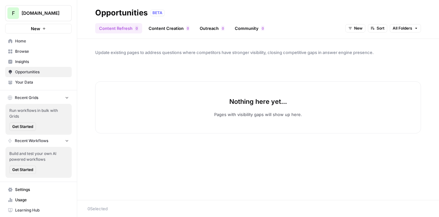
click at [42, 54] on span "Browse" at bounding box center [42, 52] width 54 height 6
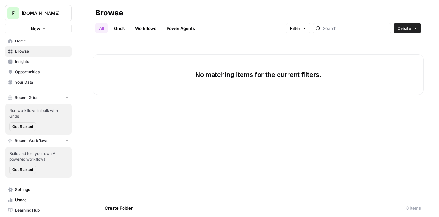
click at [28, 80] on span "Your Data" at bounding box center [42, 82] width 54 height 6
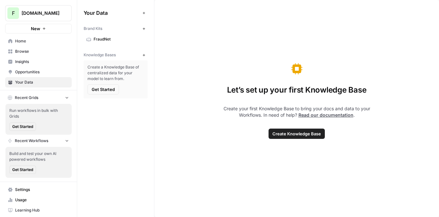
click at [135, 39] on span "FraudNet" at bounding box center [119, 39] width 51 height 6
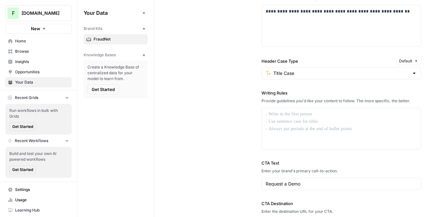
scroll to position [734, 0]
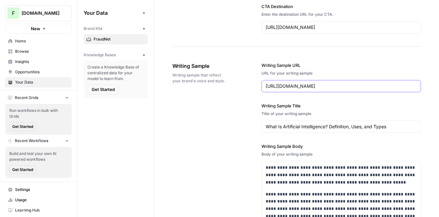
click at [288, 87] on input "[URL][DOMAIN_NAME]" at bounding box center [341, 86] width 151 height 6
paste input "[URL][DOMAIN_NAME]"
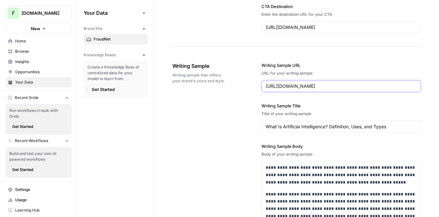
type input "[URL][DOMAIN_NAME]"
click at [323, 127] on input "What Is Artificial Intelligence? Definition, Uses, and Types" at bounding box center [341, 127] width 151 height 6
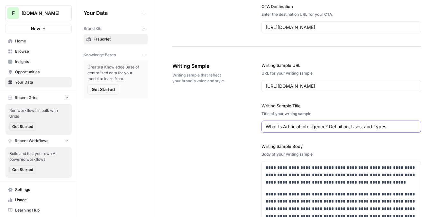
paste input "The Entity Screening Advantage - Faster Onboarding, Better Detection"
type input "The Entity Screening Advantage - Faster Onboarding, Better Detection"
click at [282, 184] on p "**********" at bounding box center [341, 175] width 151 height 22
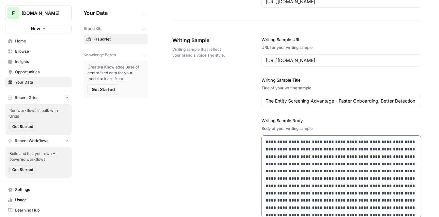
drag, startPoint x: 315, startPoint y: 143, endPoint x: 267, endPoint y: 143, distance: 47.9
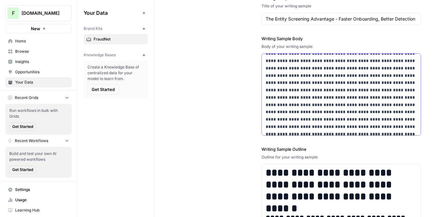
scroll to position [946, 0]
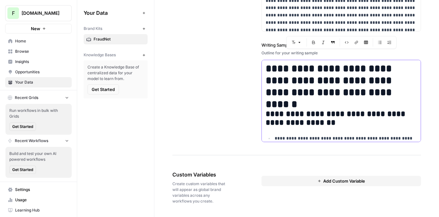
click at [302, 114] on h2 "**********" at bounding box center [341, 119] width 151 height 18
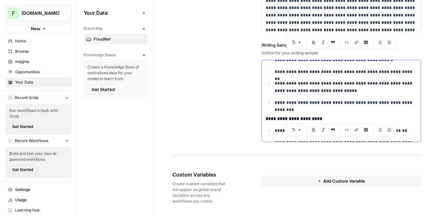
scroll to position [0, 0]
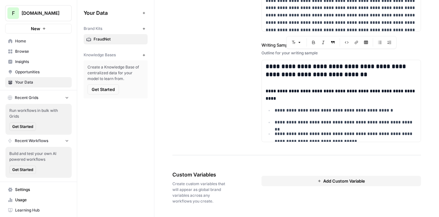
click at [145, 54] on button "New" at bounding box center [144, 55] width 8 height 8
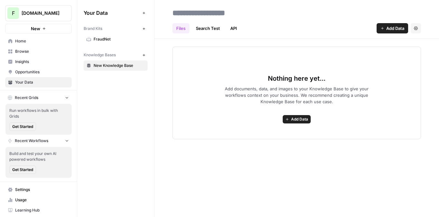
click at [383, 23] on button "Add Data" at bounding box center [393, 28] width 32 height 10
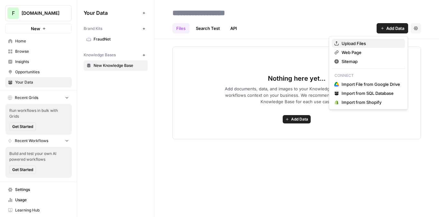
click at [362, 41] on span "Upload Files" at bounding box center [371, 43] width 59 height 6
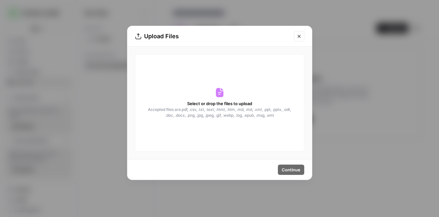
click at [198, 98] on div "Select or drop the files to upload Accepted files are .pdf, .csv, .txt, .text, …" at bounding box center [219, 102] width 169 height 97
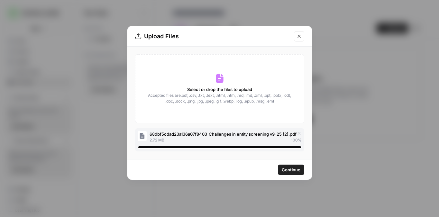
click at [291, 169] on span "Continue" at bounding box center [291, 170] width 19 height 6
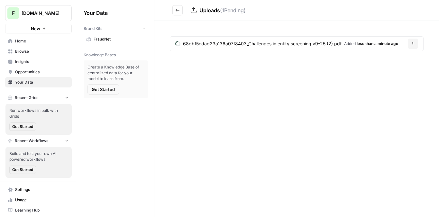
click at [177, 12] on icon "Go back" at bounding box center [177, 10] width 5 height 5
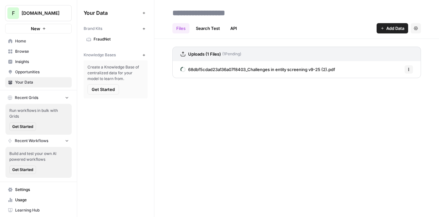
click at [31, 54] on span "Browse" at bounding box center [42, 52] width 54 height 6
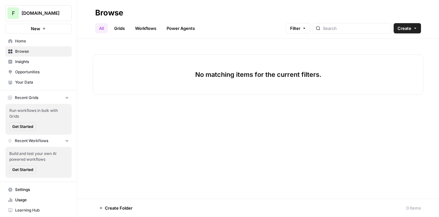
click at [120, 24] on link "Grids" at bounding box center [119, 28] width 18 height 10
click at [120, 29] on link "Grids" at bounding box center [119, 28] width 18 height 10
click at [149, 30] on link "Workflows" at bounding box center [145, 28] width 29 height 10
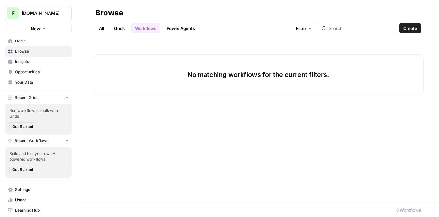
click at [129, 29] on ul "All Grids Workflows Power Agents" at bounding box center [147, 28] width 104 height 10
click at [121, 29] on link "Grids" at bounding box center [119, 28] width 18 height 10
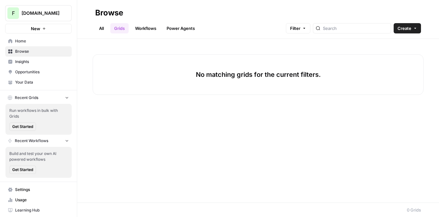
click at [140, 29] on link "Workflows" at bounding box center [145, 28] width 29 height 10
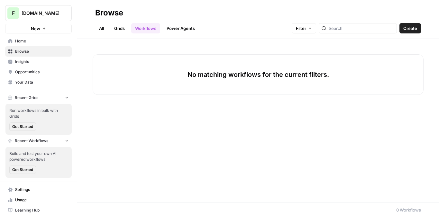
click at [424, 26] on header "Browse All Grids Workflows Power Agents Filter Create" at bounding box center [258, 19] width 362 height 39
click at [419, 27] on button "Create" at bounding box center [410, 28] width 22 height 10
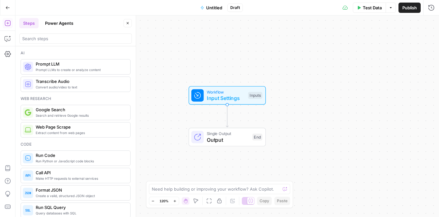
click at [11, 9] on button "Go Back" at bounding box center [8, 8] width 12 height 12
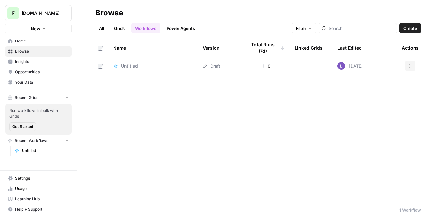
click at [52, 52] on span "Browse" at bounding box center [42, 52] width 54 height 6
click at [124, 34] on header "Browse All Grids Workflows Power Agents Filter Create" at bounding box center [258, 19] width 362 height 39
click at [122, 28] on link "Grids" at bounding box center [119, 28] width 18 height 10
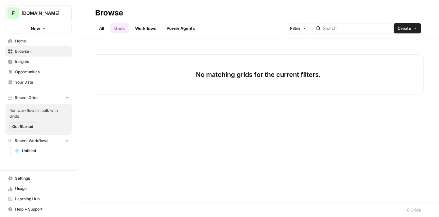
click at [44, 49] on span "Browse" at bounding box center [42, 52] width 54 height 6
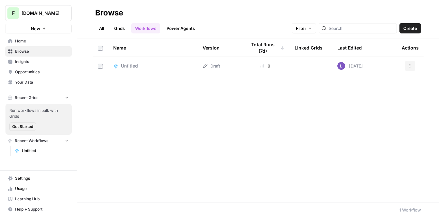
click at [45, 44] on link "Home" at bounding box center [38, 41] width 67 height 10
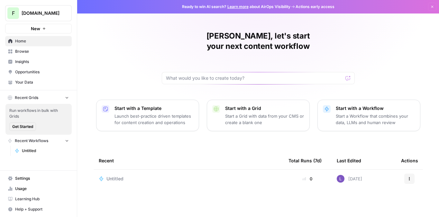
click at [111, 170] on td "Untitled" at bounding box center [189, 179] width 190 height 18
click at [115, 176] on span "Untitled" at bounding box center [114, 179] width 17 height 6
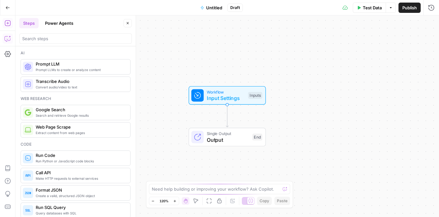
click at [5, 37] on icon "button" at bounding box center [8, 38] width 6 height 6
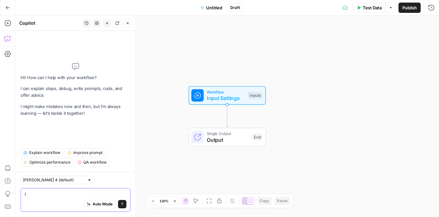
type textarea "I"
click at [13, 7] on button "Go Back" at bounding box center [8, 8] width 12 height 12
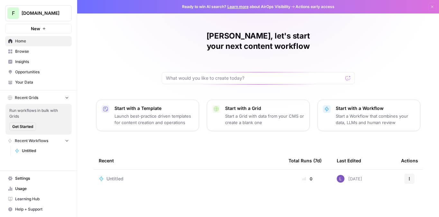
click at [45, 53] on span "Browse" at bounding box center [42, 52] width 54 height 6
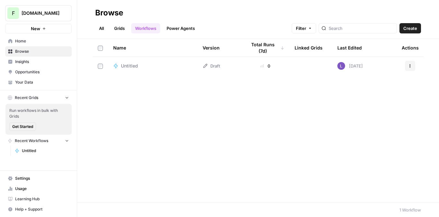
click at [125, 25] on link "Grids" at bounding box center [119, 28] width 18 height 10
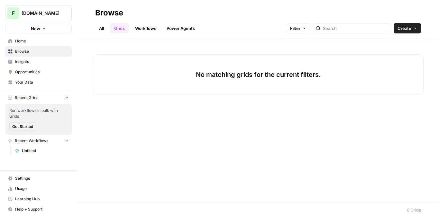
click at [411, 28] on span "Create" at bounding box center [405, 28] width 14 height 6
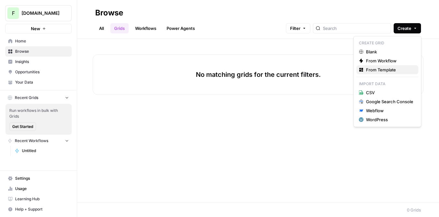
click at [378, 71] on span "From Template" at bounding box center [389, 70] width 47 height 6
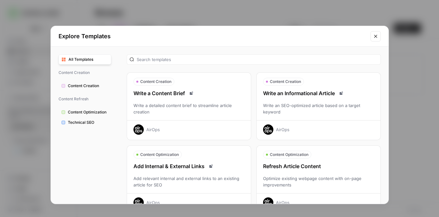
click at [285, 96] on div "Write an Informational Article" at bounding box center [319, 93] width 124 height 8
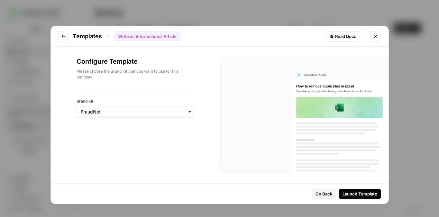
click at [345, 193] on div "Launch Template" at bounding box center [360, 194] width 35 height 6
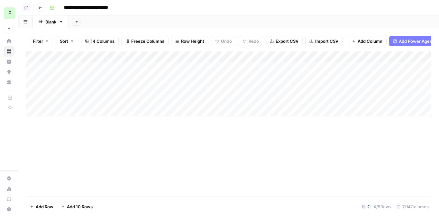
click at [85, 9] on input "**********" at bounding box center [92, 8] width 63 height 10
click at [67, 7] on input "**********" at bounding box center [92, 8] width 63 height 10
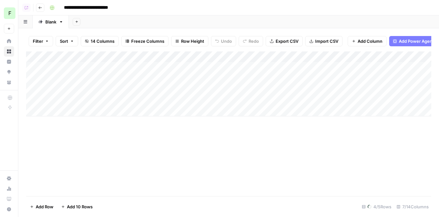
drag, startPoint x: 65, startPoint y: 8, endPoint x: 140, endPoint y: 8, distance: 75.3
click at [140, 8] on div "**********" at bounding box center [240, 8] width 386 height 10
type input "******"
click at [110, 171] on div "Add Column" at bounding box center [228, 123] width 405 height 145
click at [67, 59] on div "Add Column" at bounding box center [228, 83] width 405 height 65
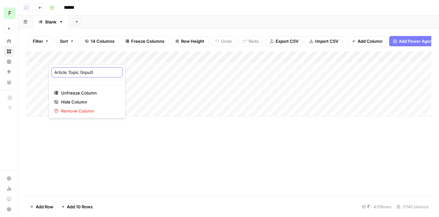
drag, startPoint x: 80, startPoint y: 72, endPoint x: 49, endPoint y: 72, distance: 30.6
click at [50, 72] on div "Article Topic (Input) Unfreeze Column Hide Column Remove Column" at bounding box center [87, 91] width 77 height 54
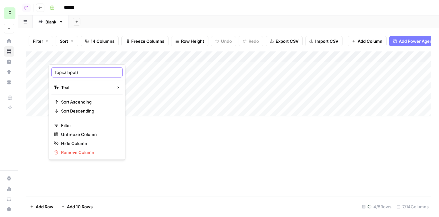
type input "Topic (Input)"
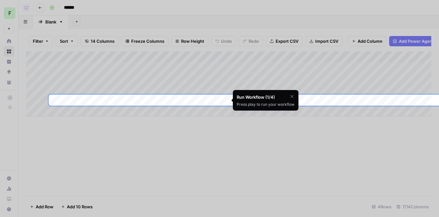
click at [201, 174] on div at bounding box center [219, 214] width 439 height 217
click at [194, 19] on div at bounding box center [219, 47] width 439 height 95
click at [289, 96] on icon "button" at bounding box center [291, 96] width 5 height 5
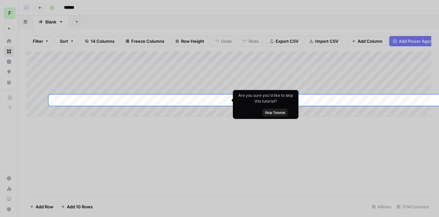
click at [277, 115] on button "Skip Tutorial" at bounding box center [274, 113] width 25 height 8
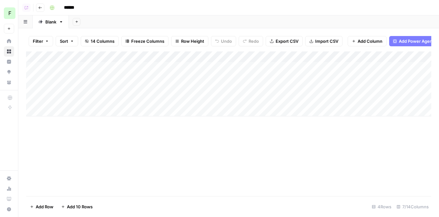
click at [170, 65] on div "Add Column" at bounding box center [228, 83] width 405 height 65
click at [176, 78] on div "Add Column" at bounding box center [228, 83] width 405 height 65
click at [179, 89] on div "Add Column" at bounding box center [228, 83] width 405 height 65
click at [179, 97] on div "Add Column" at bounding box center [228, 83] width 405 height 65
click at [177, 68] on div "Add Column" at bounding box center [228, 83] width 405 height 65
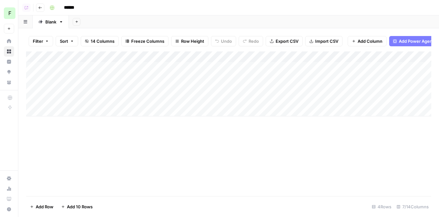
click at [177, 68] on div "Add Column" at bounding box center [228, 83] width 405 height 65
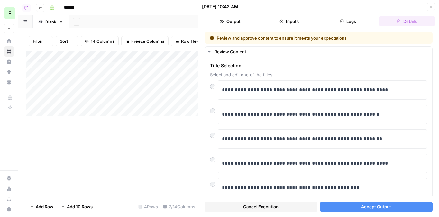
click at [369, 205] on span "Accept Output" at bounding box center [376, 207] width 30 height 6
click at [176, 77] on div "Add Column" at bounding box center [112, 83] width 172 height 65
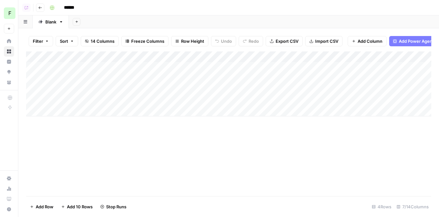
click at [199, 77] on div at bounding box center [182, 78] width 98 height 12
click at [202, 78] on div at bounding box center [182, 78] width 98 height 12
click at [199, 82] on div at bounding box center [182, 78] width 98 height 12
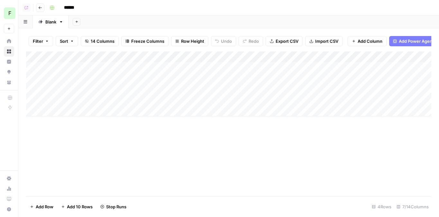
click at [199, 82] on div at bounding box center [182, 78] width 98 height 12
click at [205, 78] on div at bounding box center [182, 78] width 98 height 12
click at [198, 161] on div "Add Column" at bounding box center [228, 123] width 405 height 145
click at [181, 83] on div "Add Column" at bounding box center [228, 83] width 405 height 65
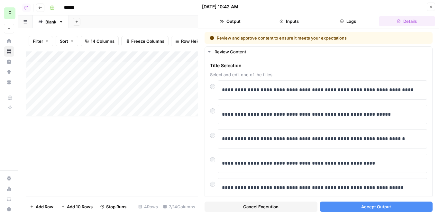
click at [378, 203] on button "Accept Output" at bounding box center [376, 207] width 113 height 10
click at [181, 93] on div "Add Column" at bounding box center [112, 83] width 172 height 65
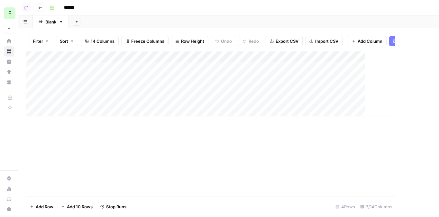
click at [181, 93] on div "Add Column" at bounding box center [210, 83] width 369 height 65
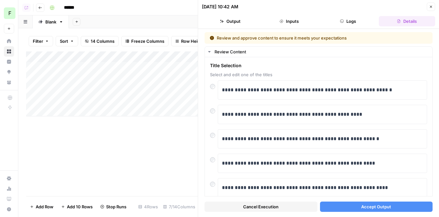
click at [378, 199] on div "Cancel Execution Accept Output" at bounding box center [319, 205] width 228 height 17
click at [383, 204] on span "Accept Output" at bounding box center [376, 207] width 30 height 6
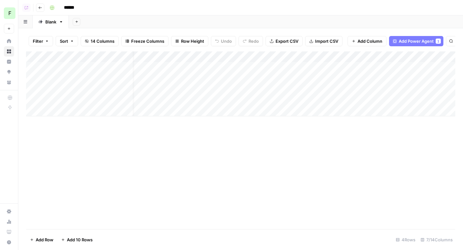
scroll to position [0, 32]
click at [299, 56] on div "Add Column" at bounding box center [240, 83] width 429 height 65
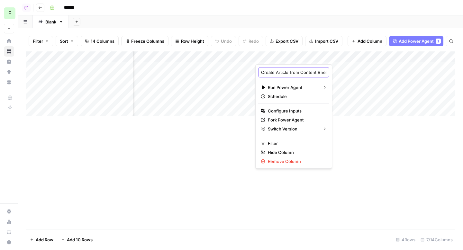
drag, startPoint x: 299, startPoint y: 56, endPoint x: 279, endPoint y: 69, distance: 24.1
click at [279, 69] on input "Create Article from Content Brief" at bounding box center [293, 72] width 65 height 6
type input "Create E-book from Content Brief"
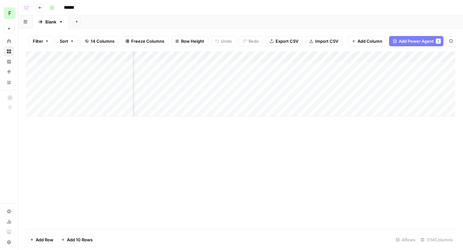
drag, startPoint x: 279, startPoint y: 69, endPoint x: 299, endPoint y: 67, distance: 20.8
click at [299, 67] on div "Add Column" at bounding box center [240, 83] width 429 height 65
click at [299, 76] on div "Add Column" at bounding box center [240, 83] width 429 height 65
click at [297, 66] on div "Add Column" at bounding box center [240, 83] width 429 height 65
click at [299, 72] on div "Add Column" at bounding box center [240, 83] width 429 height 65
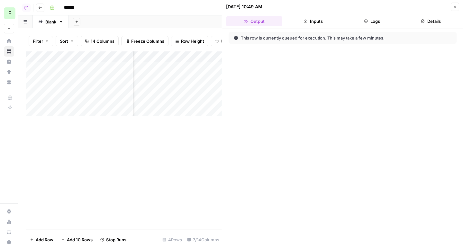
drag, startPoint x: 455, startPoint y: 5, endPoint x: 373, endPoint y: 66, distance: 102.5
click at [439, 5] on icon "button" at bounding box center [455, 7] width 4 height 4
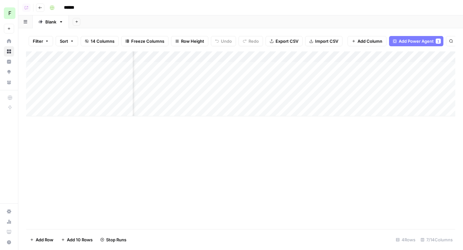
click at [294, 90] on div "Add Column" at bounding box center [240, 83] width 429 height 65
click at [40, 8] on icon "button" at bounding box center [40, 8] width 4 height 4
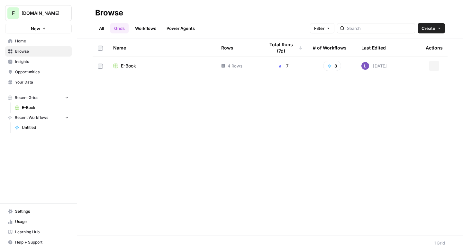
click at [27, 57] on link "Insights" at bounding box center [38, 62] width 67 height 10
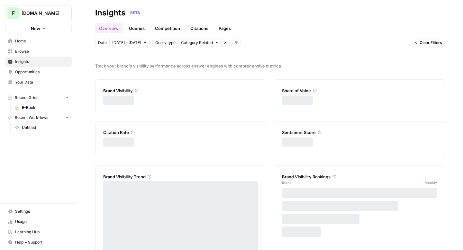
click at [32, 52] on span "Browse" at bounding box center [42, 52] width 54 height 6
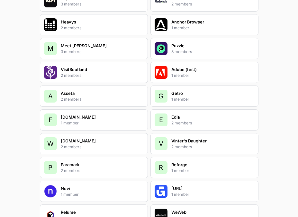
scroll to position [1386, 0]
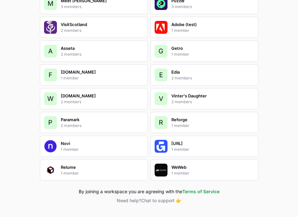
click at [92, 75] on div "F [DOMAIN_NAME] 1 member" at bounding box center [94, 74] width 108 height 21
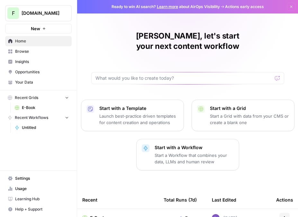
click at [34, 45] on link "Home" at bounding box center [38, 41] width 67 height 10
click at [42, 55] on link "Browse" at bounding box center [38, 51] width 67 height 10
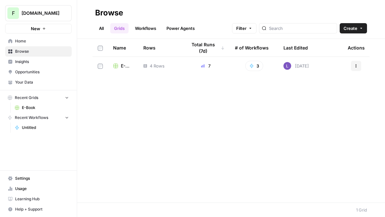
click at [122, 64] on span "E-Book" at bounding box center [127, 66] width 12 height 6
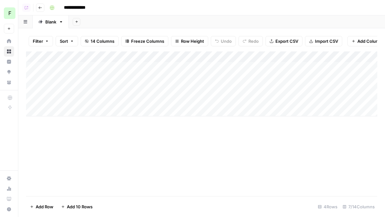
click at [41, 6] on icon "button" at bounding box center [40, 8] width 4 height 4
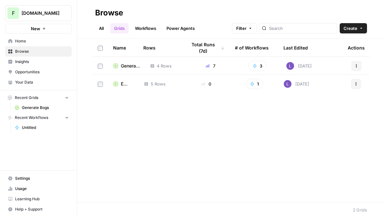
click at [118, 85] on div "E Books" at bounding box center [123, 84] width 21 height 6
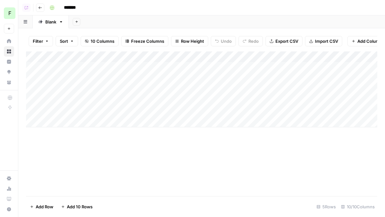
click at [243, 58] on div "Add Column" at bounding box center [202, 89] width 352 height 76
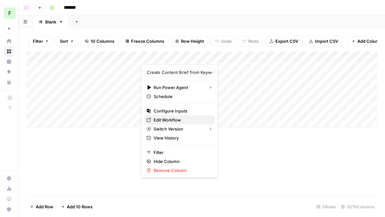
click at [166, 120] on span "Edit Workflow" at bounding box center [182, 120] width 56 height 6
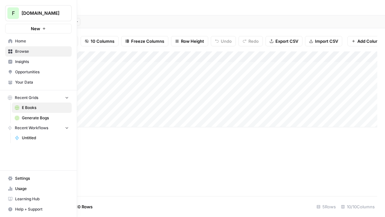
click at [25, 84] on span "Your Data" at bounding box center [42, 82] width 54 height 6
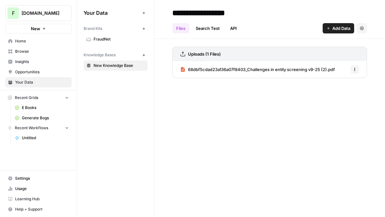
click at [250, 67] on span "68dbf5cdad23a136a07f8403_Challenges in entity screening v9-25 (2).pdf" at bounding box center [261, 69] width 147 height 6
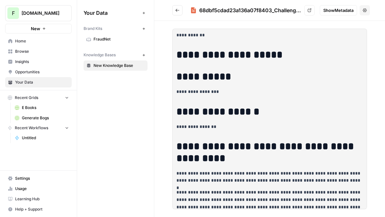
click at [170, 10] on header "68dbf5cdad23a136a07f8403_Challenges in entity screening v9-25 (2).pdf View Show…" at bounding box center [269, 10] width 231 height 21
click at [175, 10] on button "Go back" at bounding box center [177, 10] width 10 height 10
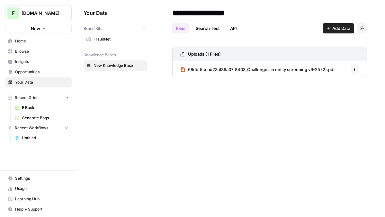
click at [298, 29] on icon "button" at bounding box center [329, 28] width 4 height 4
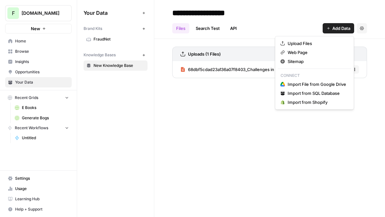
click at [298, 66] on div "Upload Files Web Page Sitemap Connect Import File from Google Drive Import from…" at bounding box center [314, 73] width 79 height 74
click at [298, 62] on span "Sitemap" at bounding box center [317, 61] width 59 height 6
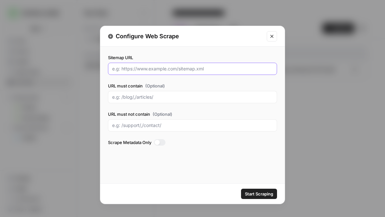
click at [142, 69] on input "Sitemap URL" at bounding box center [192, 69] width 161 height 6
paste input "[URL][DOMAIN_NAME]"
type input "[URL][DOMAIN_NAME]"
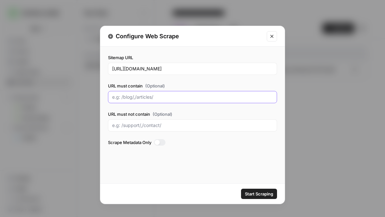
click at [140, 95] on input "URL must contain (Optional)" at bounding box center [192, 97] width 161 height 6
type input "resources"
click at [259, 195] on span "Start Scraping" at bounding box center [259, 194] width 28 height 6
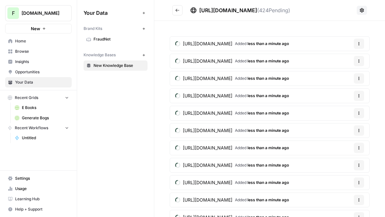
click at [176, 11] on icon "Go back" at bounding box center [177, 10] width 5 height 5
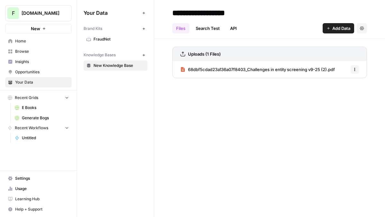
click at [42, 48] on link "Browse" at bounding box center [38, 51] width 67 height 10
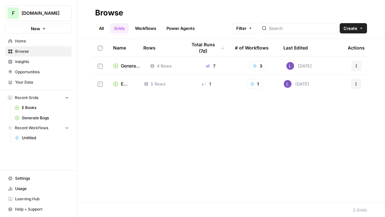
click at [35, 73] on span "Opportunities" at bounding box center [42, 72] width 54 height 6
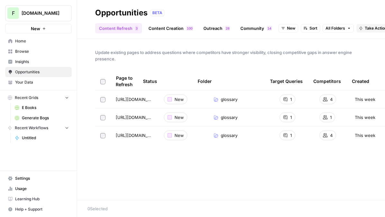
click at [33, 60] on span "Insights" at bounding box center [42, 62] width 54 height 6
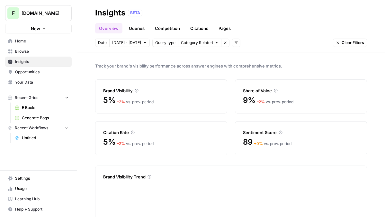
click at [33, 70] on span "Opportunities" at bounding box center [42, 72] width 54 height 6
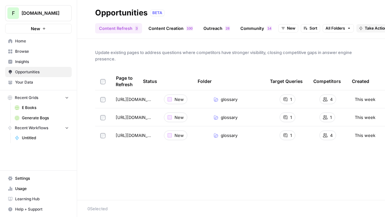
click at [298, 28] on span "Take Action on All" at bounding box center [381, 28] width 33 height 6
click at [298, 42] on span "Create New Grid" at bounding box center [357, 42] width 39 height 6
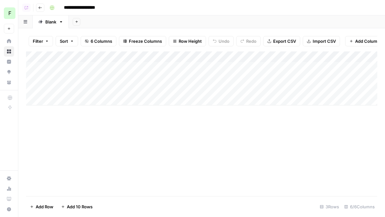
click at [245, 68] on div "Add Column" at bounding box center [202, 78] width 352 height 54
click at [242, 79] on div "Add Column" at bounding box center [202, 78] width 352 height 54
click at [240, 88] on div "Add Column" at bounding box center [202, 78] width 352 height 54
click at [40, 10] on button "Go back" at bounding box center [40, 8] width 8 height 8
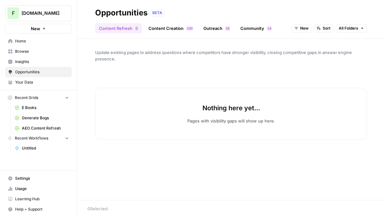
click at [178, 32] on link "Content Creation 0 0 1" at bounding box center [171, 28] width 52 height 10
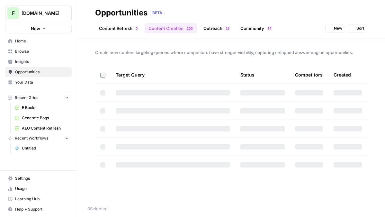
click at [222, 27] on link "Outreach 8 2" at bounding box center [217, 28] width 34 height 10
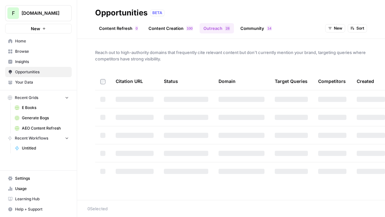
click at [255, 32] on link "Community 4 1" at bounding box center [256, 28] width 39 height 10
click at [220, 27] on link "Outreach 8 2" at bounding box center [217, 28] width 34 height 10
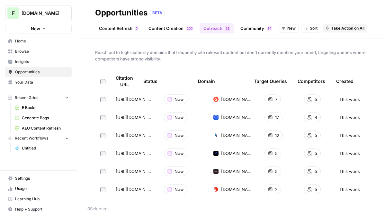
click at [298, 31] on button "Take Action on All" at bounding box center [345, 28] width 44 height 8
click at [298, 44] on span "Create New Grid" at bounding box center [354, 42] width 39 height 6
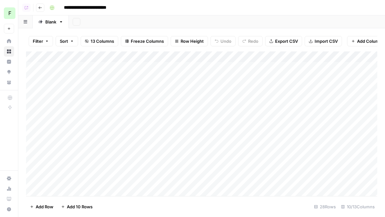
click at [228, 70] on div "Add Column" at bounding box center [202, 123] width 352 height 145
click at [233, 79] on div "Add Column" at bounding box center [202, 123] width 352 height 145
click at [234, 69] on div "Add Column" at bounding box center [202, 123] width 352 height 145
click at [238, 87] on div "Add Column" at bounding box center [202, 123] width 352 height 145
click at [234, 78] on div "Add Column" at bounding box center [202, 123] width 352 height 145
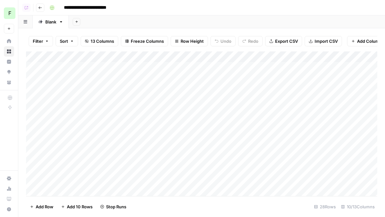
click at [239, 69] on div "Add Column" at bounding box center [202, 123] width 352 height 145
drag, startPoint x: 24, startPoint y: 3, endPoint x: 38, endPoint y: 6, distance: 14.7
click at [38, 6] on header "**********" at bounding box center [201, 7] width 367 height 15
click at [38, 6] on icon "button" at bounding box center [40, 8] width 4 height 4
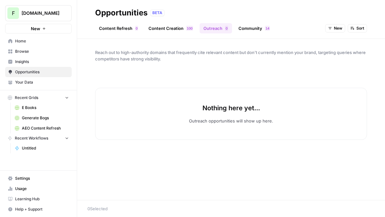
click at [26, 181] on span "Settings" at bounding box center [42, 179] width 54 height 6
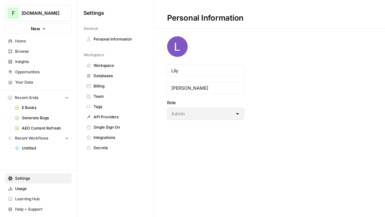
click at [113, 69] on link "Workspace" at bounding box center [116, 65] width 64 height 10
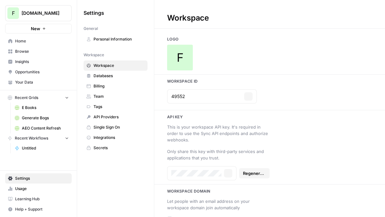
type input "[URL][DOMAIN_NAME]"
click at [203, 53] on div "F" at bounding box center [269, 58] width 231 height 26
click at [181, 56] on span "F" at bounding box center [180, 57] width 7 height 13
click at [178, 59] on span "F" at bounding box center [180, 57] width 7 height 13
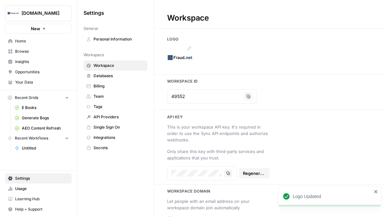
click at [176, 56] on img at bounding box center [180, 58] width 26 height 26
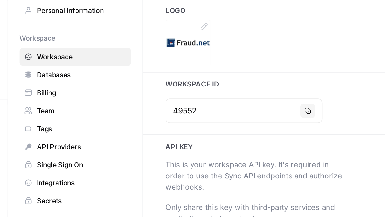
click at [173, 58] on img at bounding box center [180, 58] width 26 height 26
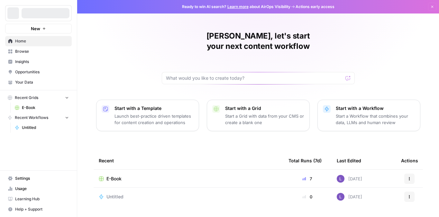
click at [113, 176] on span "E-Book" at bounding box center [113, 179] width 15 height 6
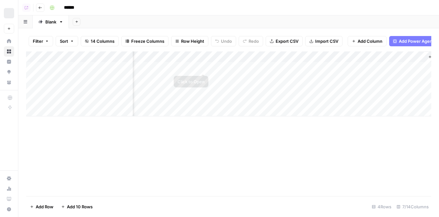
scroll to position [0, 190]
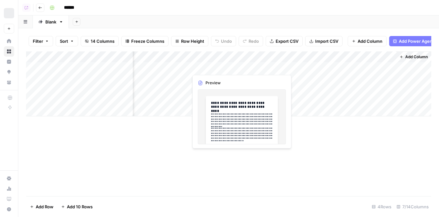
click at [237, 69] on div "Add Column" at bounding box center [228, 83] width 405 height 65
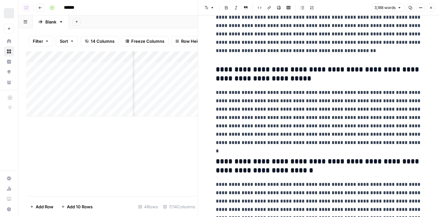
scroll to position [3445, 0]
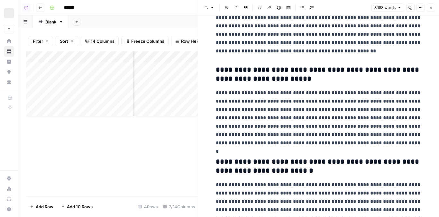
click at [430, 8] on icon "button" at bounding box center [431, 8] width 4 height 4
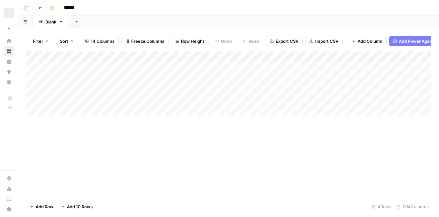
click at [71, 8] on input "******" at bounding box center [79, 8] width 36 height 10
click at [68, 6] on input "****" at bounding box center [79, 8] width 36 height 10
click at [139, 20] on div "Add Sheet" at bounding box center [254, 21] width 370 height 13
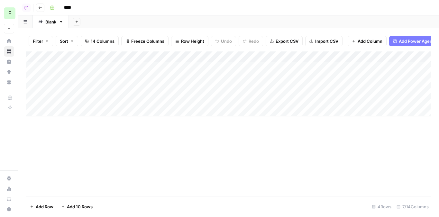
click at [215, 58] on div "Add Column" at bounding box center [228, 83] width 405 height 65
click at [71, 158] on div "Add Column" at bounding box center [228, 123] width 405 height 145
click at [69, 5] on div "Add Sheet" at bounding box center [77, 9] width 26 height 10
click at [56, 5] on button "button" at bounding box center [52, 8] width 10 height 10
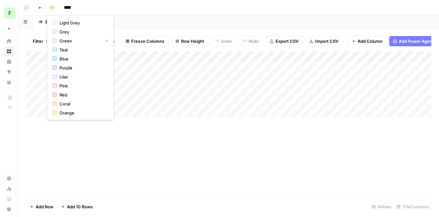
click at [67, 6] on input "****" at bounding box center [79, 8] width 36 height 10
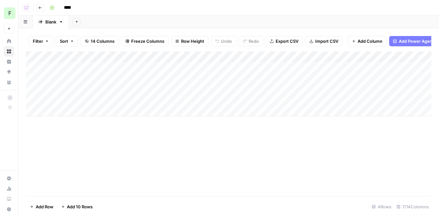
click at [67, 6] on input "****" at bounding box center [79, 8] width 36 height 10
type input "**********"
click at [109, 6] on div "**********" at bounding box center [240, 8] width 386 height 10
click at [39, 7] on icon "button" at bounding box center [40, 8] width 4 height 4
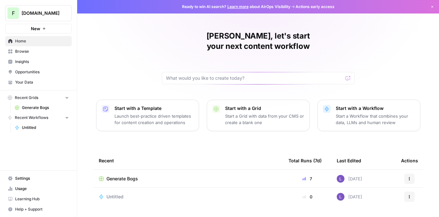
click at [48, 52] on span "Browse" at bounding box center [42, 52] width 54 height 6
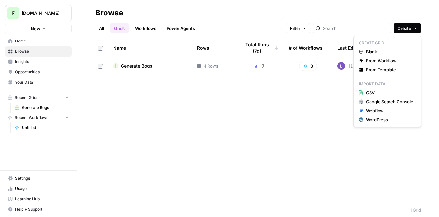
click at [401, 30] on span "Create" at bounding box center [405, 28] width 14 height 6
click at [386, 49] on span "Blank" at bounding box center [389, 52] width 47 height 6
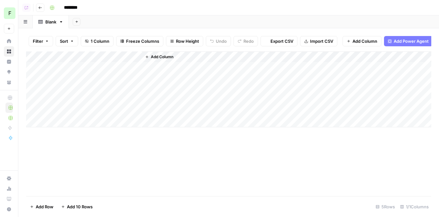
click at [72, 10] on input "********" at bounding box center [79, 8] width 36 height 10
type input "*******"
click at [389, 40] on icon "button" at bounding box center [390, 41] width 4 height 4
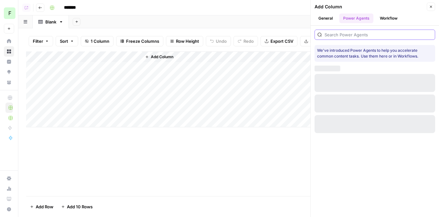
click at [359, 33] on input "search" at bounding box center [379, 35] width 108 height 6
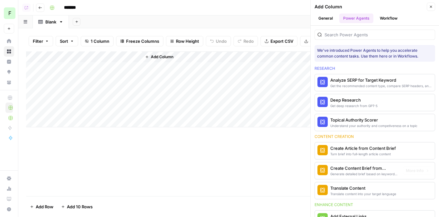
click at [364, 174] on div "Generate detailed brief based on keyword research" at bounding box center [364, 173] width 68 height 5
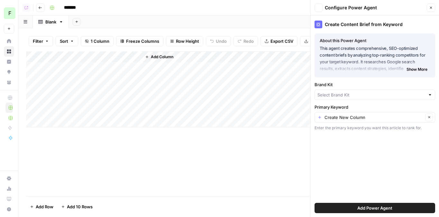
type input "FraudNet"
click at [377, 206] on span "Add Power Agent" at bounding box center [374, 208] width 35 height 6
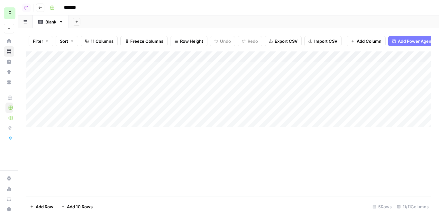
click at [137, 59] on div "Add Column" at bounding box center [228, 89] width 405 height 76
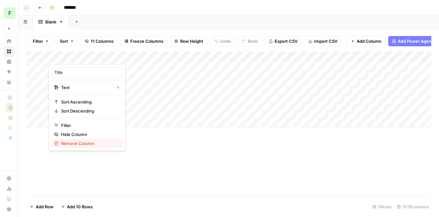
click at [86, 143] on span "Remove Column" at bounding box center [89, 143] width 56 height 6
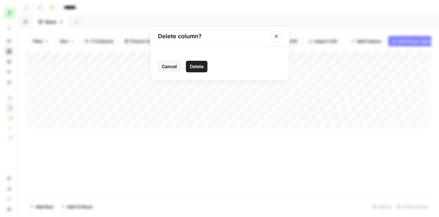
click at [206, 69] on button "Delete" at bounding box center [197, 67] width 22 height 12
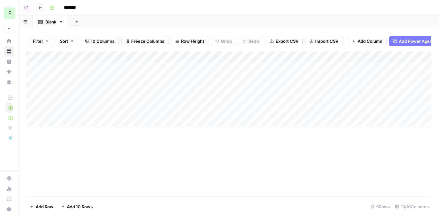
click at [228, 58] on div "Add Column" at bounding box center [228, 89] width 405 height 76
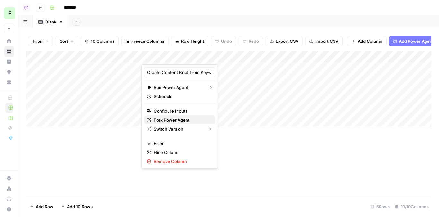
click at [177, 119] on span "Fork Power Agent" at bounding box center [182, 120] width 56 height 6
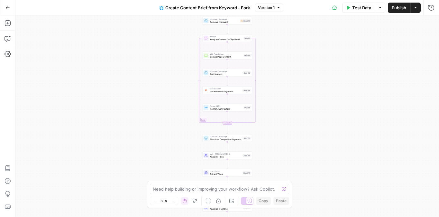
click at [11, 8] on button "Go Back" at bounding box center [8, 8] width 12 height 12
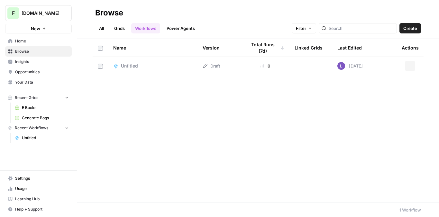
click at [119, 27] on link "Grids" at bounding box center [119, 28] width 18 height 10
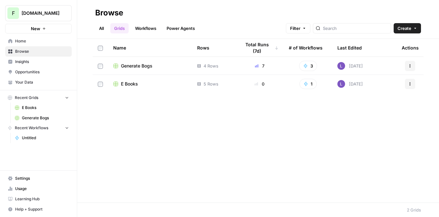
click at [133, 66] on span "Generate Bogs" at bounding box center [137, 66] width 32 height 6
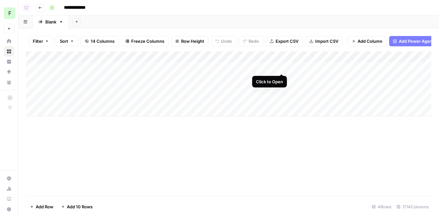
click at [282, 67] on div "Add Column" at bounding box center [228, 83] width 405 height 65
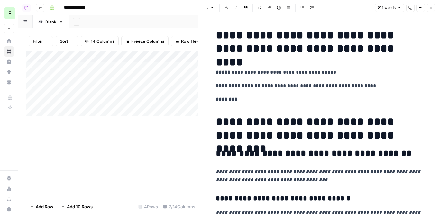
click at [413, 9] on button "Copy" at bounding box center [410, 8] width 8 height 8
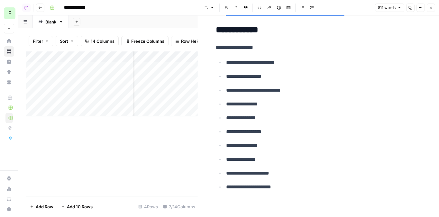
scroll to position [0, 24]
click at [431, 10] on button "Close" at bounding box center [431, 8] width 8 height 8
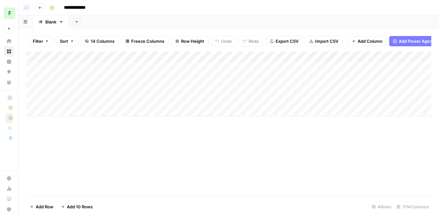
click at [41, 5] on button "Go back" at bounding box center [40, 8] width 8 height 8
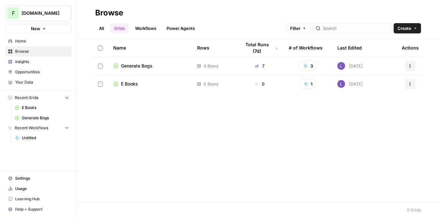
click at [127, 85] on span "E Books" at bounding box center [129, 84] width 17 height 6
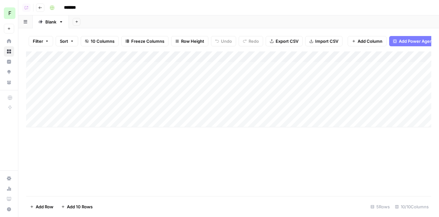
click at [242, 57] on div "Add Column" at bounding box center [228, 89] width 405 height 76
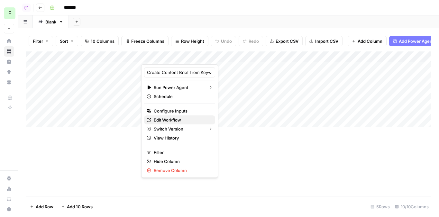
click at [165, 120] on span "Edit Workflow" at bounding box center [182, 120] width 56 height 6
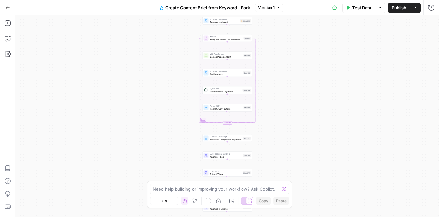
click at [12, 41] on button "Copilot" at bounding box center [8, 38] width 10 height 10
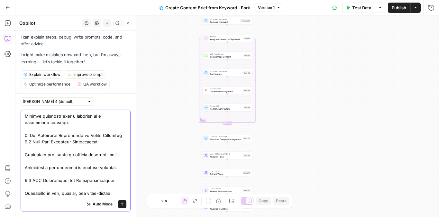
scroll to position [1362, 0]
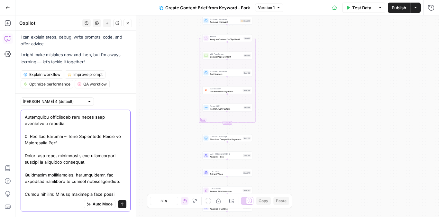
paste textarea "ever names other companies (e.g., no references to LexisNexis, Refinitiv, or Do…"
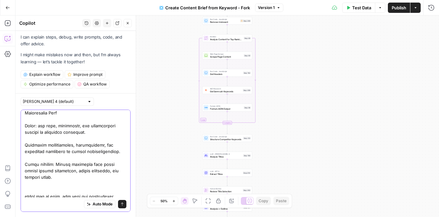
scroll to position [1407, 0]
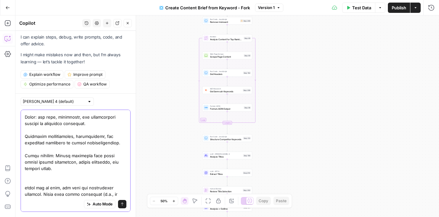
scroll to position [1407, 0]
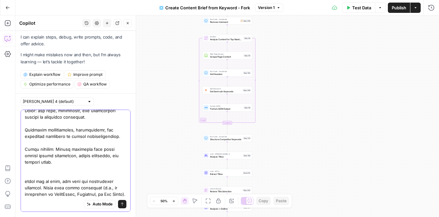
type textarea "adjust the workflow to output a brief for an e-book. Use this example e-book br…"
click at [123, 206] on button "Send" at bounding box center [122, 204] width 8 height 8
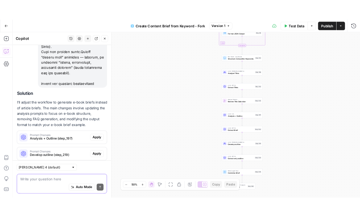
scroll to position [1827, 0]
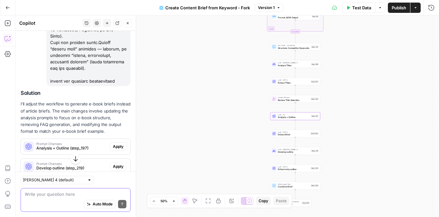
click at [121, 144] on span "Apply" at bounding box center [118, 147] width 11 height 6
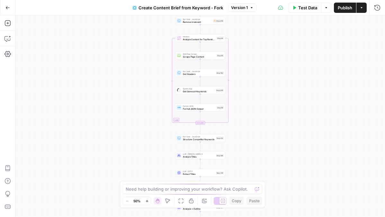
click at [241, 5] on span "Version 1" at bounding box center [239, 8] width 17 height 6
click at [7, 34] on button "Copilot" at bounding box center [8, 38] width 10 height 10
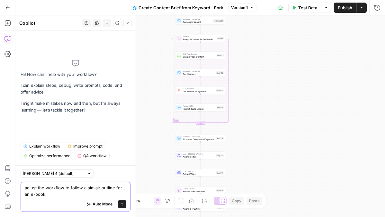
paste textarea "lOrem Ipsumdo: Sit Ametco Adipiscin Elitseddo – Eiusmo Temporinci, Utlabo Etdol…"
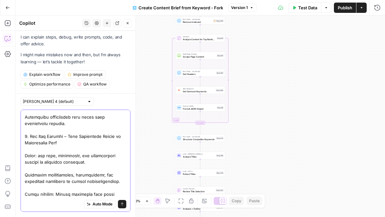
scroll to position [1362, 0]
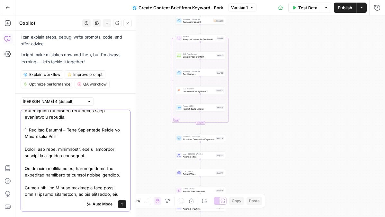
type textarea "loremi dol sitametc ad elitse d eiusmod tempori utl et d-magn: aLiqu Enimadm: V…"
click at [122, 202] on button "Send" at bounding box center [122, 204] width 8 height 8
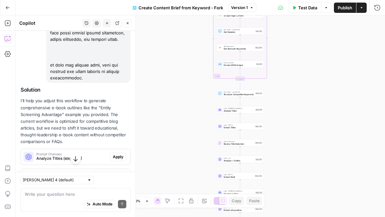
scroll to position [1774, 0]
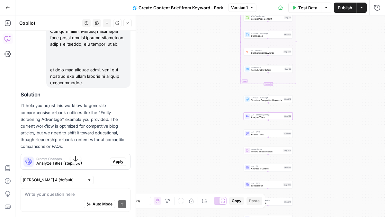
click at [114, 159] on span "Apply" at bounding box center [118, 162] width 11 height 6
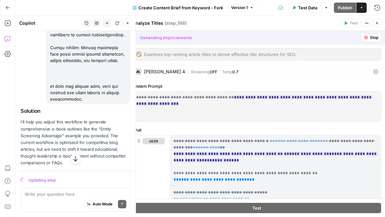
scroll to position [1800, 0]
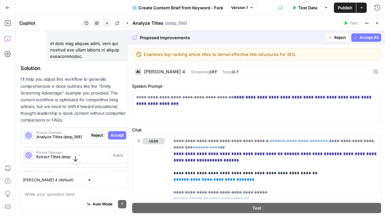
click at [363, 41] on button "Accept All" at bounding box center [367, 37] width 30 height 8
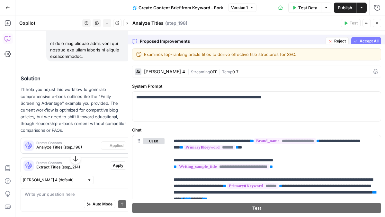
scroll to position [1810, 0]
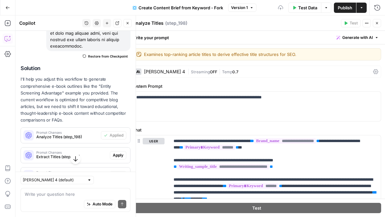
click at [120, 152] on span "Apply" at bounding box center [118, 155] width 11 height 6
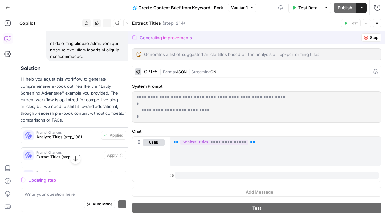
scroll to position [2, 0]
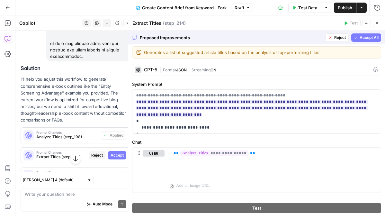
click at [364, 39] on span "Accept All" at bounding box center [369, 38] width 19 height 6
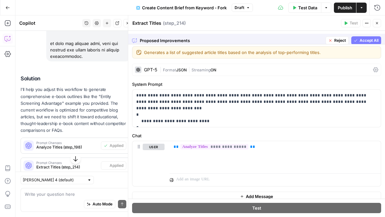
scroll to position [0, 0]
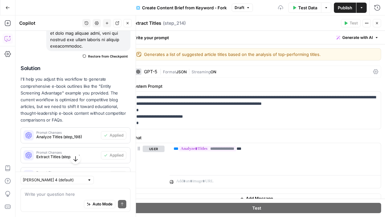
click at [117, 172] on span "Apply" at bounding box center [118, 175] width 11 height 6
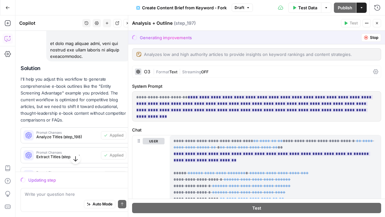
scroll to position [34, 0]
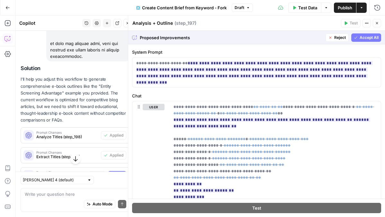
click at [364, 37] on span "Accept All" at bounding box center [369, 38] width 19 height 6
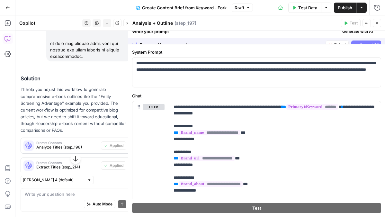
scroll to position [0, 0]
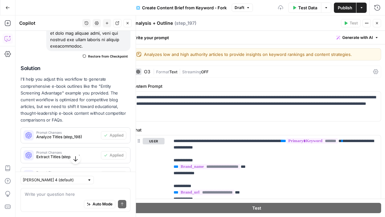
click at [115, 192] on span "Apply" at bounding box center [118, 195] width 11 height 6
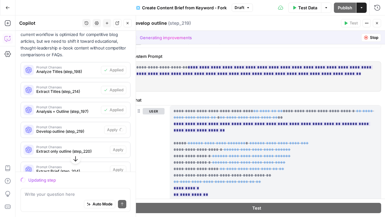
scroll to position [1866, 0]
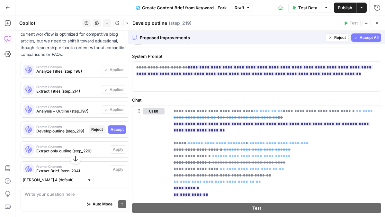
click at [366, 39] on span "Accept All" at bounding box center [369, 38] width 19 height 6
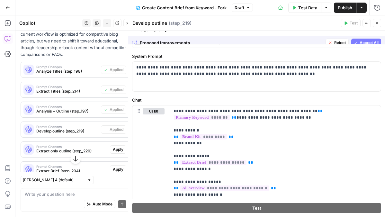
scroll to position [0, 0]
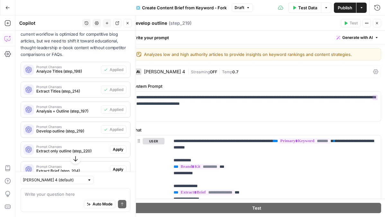
click at [118, 147] on span "Apply" at bounding box center [118, 150] width 11 height 6
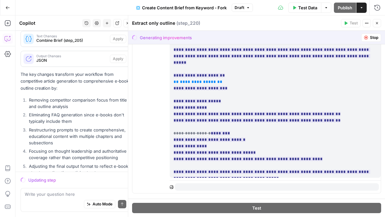
scroll to position [105, 0]
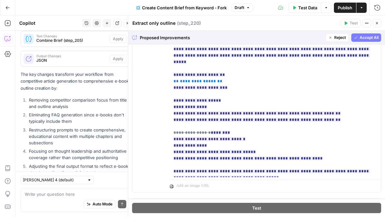
click at [368, 33] on button "Accept All" at bounding box center [367, 37] width 30 height 8
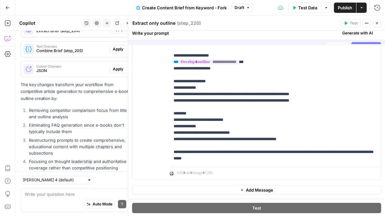
scroll to position [0, 0]
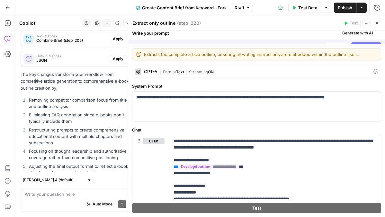
click at [368, 36] on span "Generate with AI" at bounding box center [358, 33] width 31 height 6
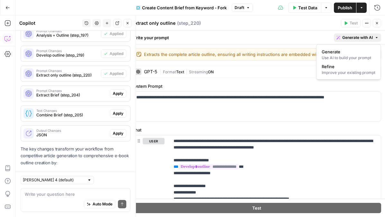
scroll to position [1886, 0]
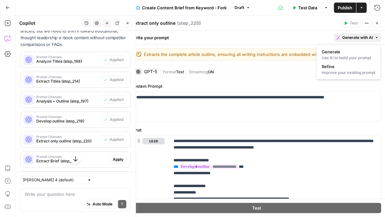
click at [120, 152] on div "Prompt Changes Extract Brief (step_204) Apply" at bounding box center [75, 159] width 109 height 15
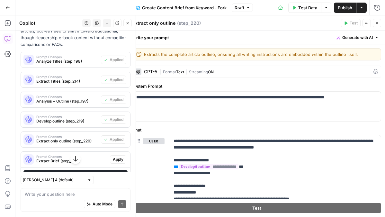
click at [117, 157] on span "Apply" at bounding box center [118, 160] width 11 height 6
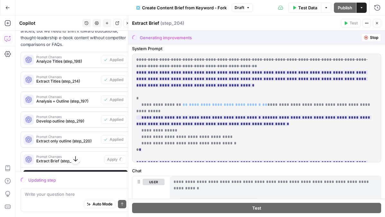
scroll to position [21, 0]
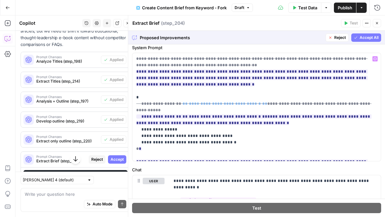
click at [366, 38] on span "Accept All" at bounding box center [369, 38] width 19 height 6
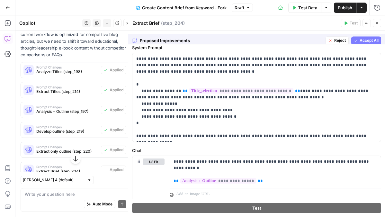
scroll to position [0, 0]
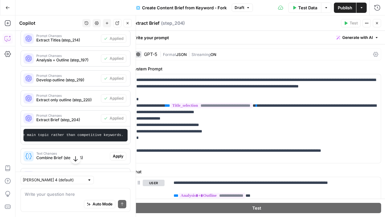
click at [118, 153] on span "Apply" at bounding box center [118, 156] width 11 height 6
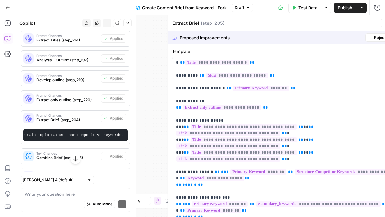
type textarea "Combine Brief"
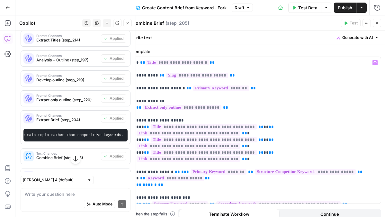
click at [115, 173] on span "Apply" at bounding box center [118, 176] width 11 height 6
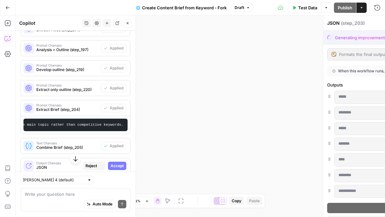
scroll to position [1917, 0]
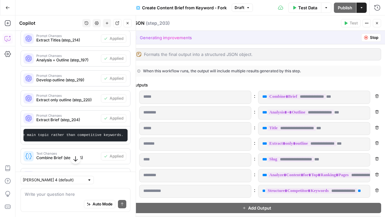
click at [118, 173] on span "Accept" at bounding box center [117, 176] width 13 height 6
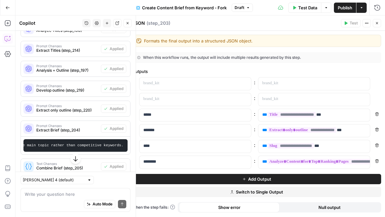
scroll to position [1927, 0]
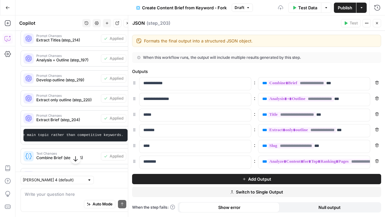
click at [349, 5] on span "Publish" at bounding box center [345, 8] width 14 height 6
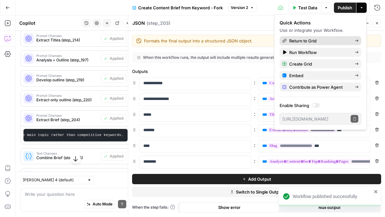
click at [319, 43] on span "Return to Grid" at bounding box center [319, 41] width 60 height 6
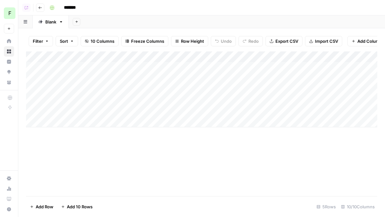
click at [95, 69] on div "Add Column" at bounding box center [202, 89] width 352 height 76
click at [207, 67] on div "Add Column" at bounding box center [202, 89] width 352 height 76
click at [242, 56] on div "Add Column" at bounding box center [202, 89] width 352 height 76
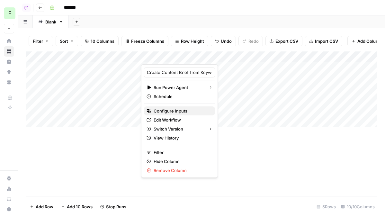
click at [174, 111] on span "Configure Inputs" at bounding box center [182, 111] width 56 height 6
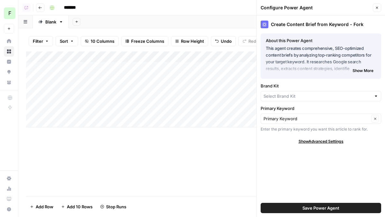
type input "FraudNet"
click at [302, 206] on button "Save Power Agent" at bounding box center [321, 208] width 121 height 10
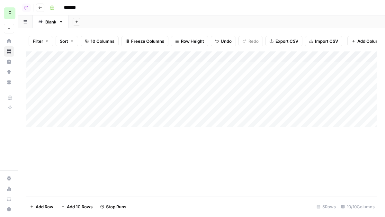
click at [236, 67] on div "Add Column" at bounding box center [202, 89] width 352 height 76
click at [242, 68] on div "Add Column" at bounding box center [202, 89] width 352 height 76
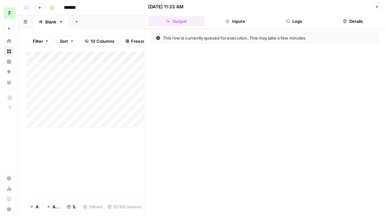
click at [293, 22] on button "Logs" at bounding box center [294, 21] width 56 height 10
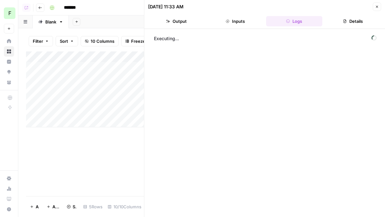
click at [233, 24] on button "Inputs" at bounding box center [235, 21] width 56 height 10
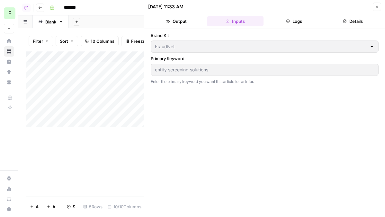
click at [375, 3] on button "Close" at bounding box center [377, 7] width 8 height 8
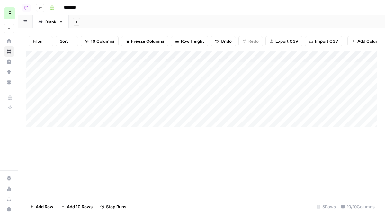
click at [80, 74] on div "Add Column" at bounding box center [202, 89] width 352 height 76
click at [42, 10] on button "Go back" at bounding box center [40, 8] width 8 height 8
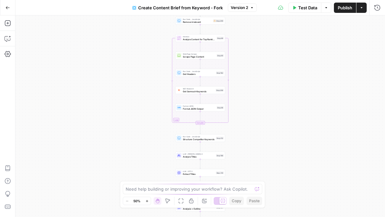
click at [12, 5] on button "Go Back" at bounding box center [8, 8] width 12 height 12
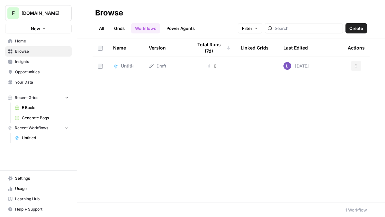
click at [117, 26] on link "Grids" at bounding box center [119, 28] width 18 height 10
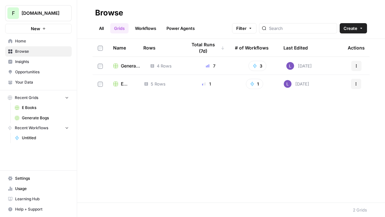
click at [135, 67] on span "Generate Bogs" at bounding box center [130, 66] width 19 height 6
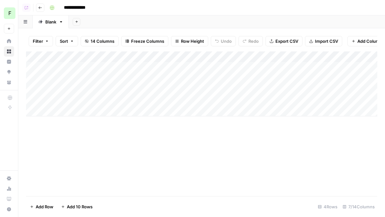
click at [41, 6] on icon "button" at bounding box center [40, 8] width 4 height 4
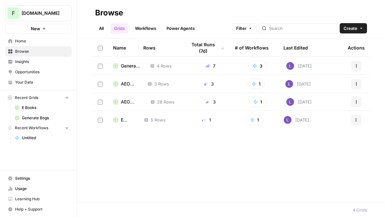
click at [122, 123] on td "E Books" at bounding box center [123, 120] width 31 height 18
click at [123, 121] on span "E Books" at bounding box center [127, 120] width 13 height 6
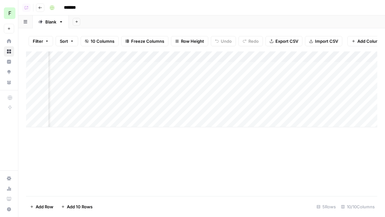
scroll to position [0, 49]
click at [144, 68] on div "Add Column" at bounding box center [202, 89] width 352 height 76
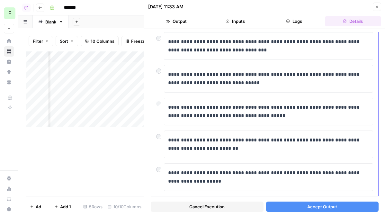
scroll to position [5, 0]
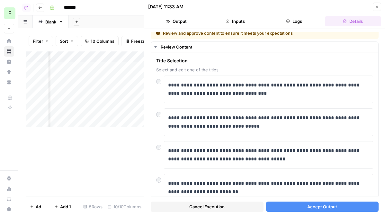
click at [330, 208] on span "Accept Output" at bounding box center [322, 207] width 30 height 6
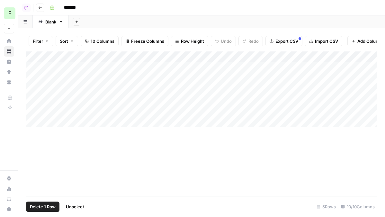
click at [33, 90] on div "Add Column" at bounding box center [202, 89] width 352 height 76
click at [33, 98] on div "Add Column" at bounding box center [202, 89] width 352 height 76
click at [33, 110] on div "Add Column" at bounding box center [202, 89] width 352 height 76
click at [49, 206] on span "Delete 3 Rows" at bounding box center [44, 207] width 29 height 6
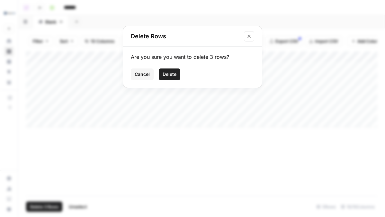
click at [172, 75] on span "Delete" at bounding box center [170, 74] width 14 height 6
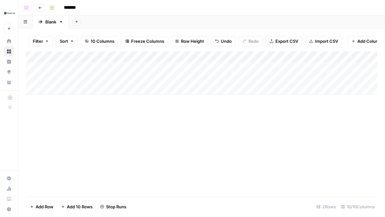
click at [196, 39] on span "Row Height" at bounding box center [192, 41] width 23 height 6
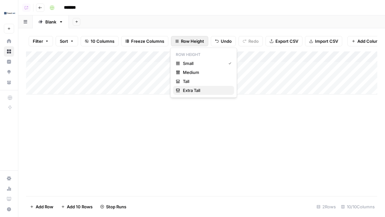
click at [196, 91] on span "Extra Tall" at bounding box center [206, 90] width 46 height 6
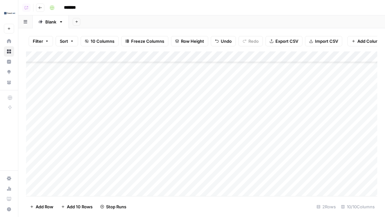
scroll to position [72, 0]
click at [32, 136] on div "Add Column" at bounding box center [202, 123] width 352 height 145
click at [47, 205] on span "Delete 1 Row" at bounding box center [43, 207] width 26 height 6
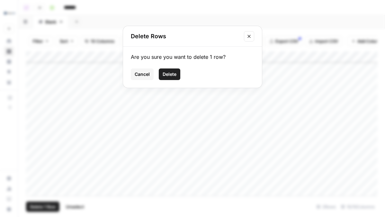
click at [175, 73] on span "Delete" at bounding box center [170, 74] width 14 height 6
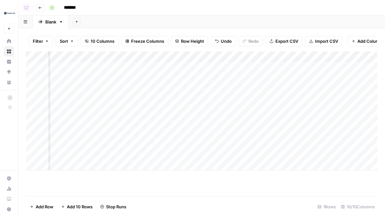
scroll to position [0, 209]
click at [211, 56] on div "Add Column" at bounding box center [202, 110] width 352 height 119
click at [103, 42] on span "10 Columns" at bounding box center [103, 41] width 24 height 6
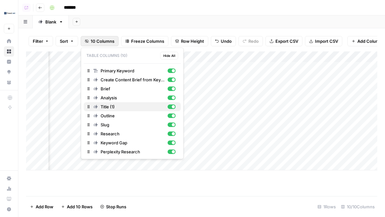
click at [173, 107] on div "button" at bounding box center [173, 106] width 3 height 3
click at [172, 114] on div "button" at bounding box center [172, 116] width 8 height 5
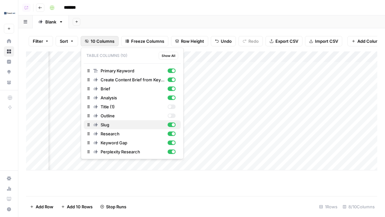
click at [171, 126] on div "button" at bounding box center [172, 125] width 8 height 5
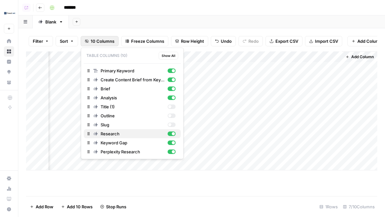
click at [171, 134] on div "button" at bounding box center [172, 134] width 8 height 5
click at [173, 144] on div "button" at bounding box center [173, 142] width 3 height 3
click at [224, 99] on div "Add Column" at bounding box center [202, 110] width 352 height 119
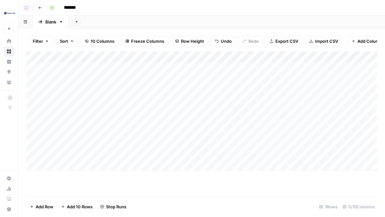
scroll to position [0, 0]
click at [241, 68] on div "Add Column" at bounding box center [202, 110] width 352 height 119
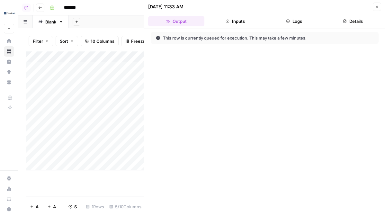
click at [304, 24] on button "Logs" at bounding box center [294, 21] width 56 height 10
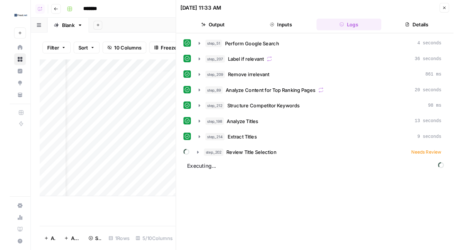
scroll to position [0, 80]
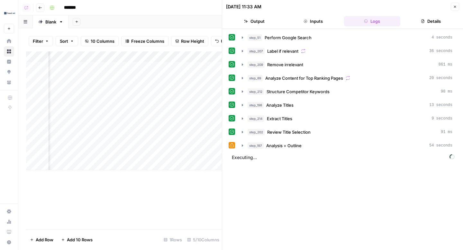
click at [385, 7] on div "10/09/25 at 11:33 AM Close" at bounding box center [342, 7] width 233 height 8
click at [385, 7] on icon "button" at bounding box center [455, 7] width 2 height 2
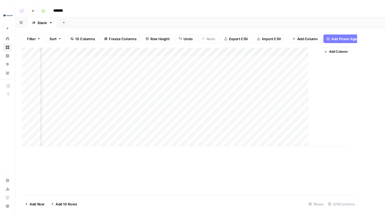
scroll to position [0, 1]
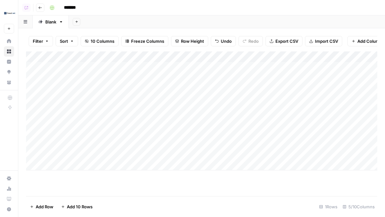
click at [39, 10] on button "Go back" at bounding box center [40, 8] width 8 height 8
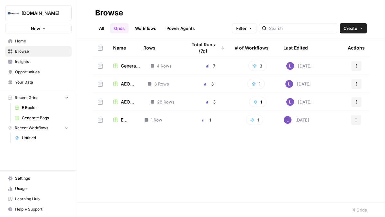
click at [127, 96] on td "AEO Brand Mention Outreach" at bounding box center [127, 102] width 38 height 18
click at [127, 99] on span "AEO Brand Mention Outreach" at bounding box center [131, 102] width 20 height 6
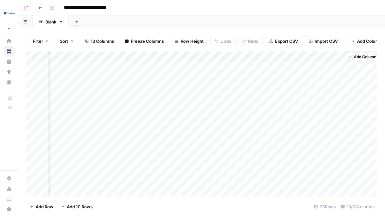
scroll to position [0, 294]
click at [175, 90] on div "Add Column" at bounding box center [202, 123] width 352 height 145
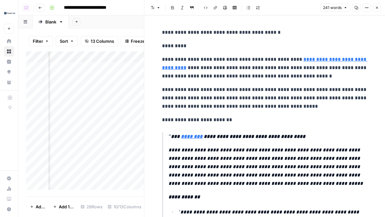
scroll to position [29, 0]
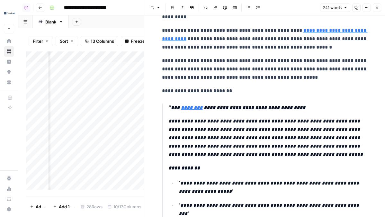
click at [375, 11] on button "Close" at bounding box center [377, 8] width 8 height 8
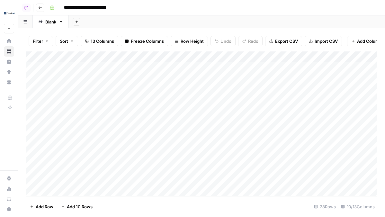
click at [39, 10] on button "Go back" at bounding box center [40, 8] width 8 height 8
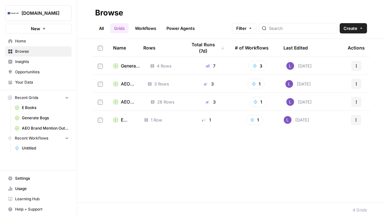
click at [123, 103] on span "AEO Brand Mention Outreach" at bounding box center [131, 102] width 20 height 6
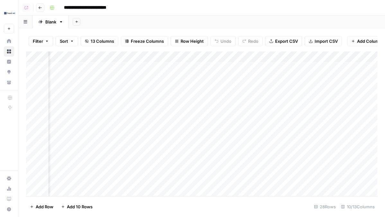
scroll to position [0, 223]
click at [39, 7] on icon "button" at bounding box center [40, 7] width 3 height 3
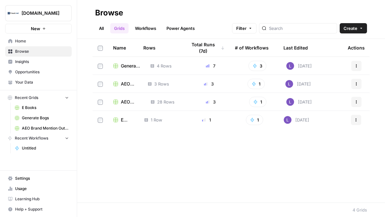
click at [122, 123] on span "E Books" at bounding box center [127, 120] width 13 height 6
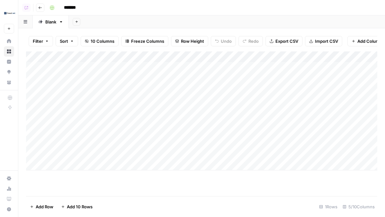
click at [241, 66] on div "Add Column" at bounding box center [202, 110] width 352 height 119
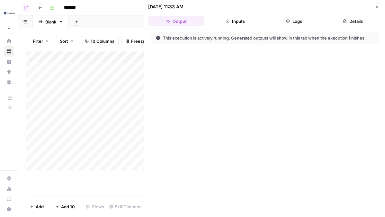
click at [350, 23] on button "Details" at bounding box center [353, 21] width 56 height 10
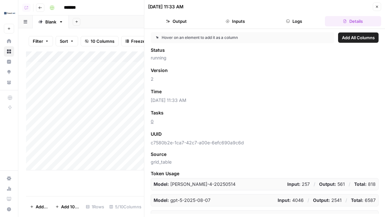
click at [301, 18] on button "Logs" at bounding box center [294, 21] width 56 height 10
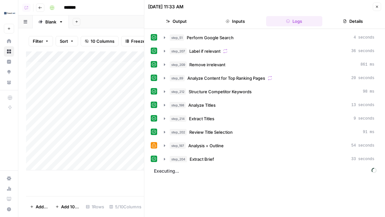
click at [205, 157] on span "Extract Brief" at bounding box center [202, 159] width 24 height 6
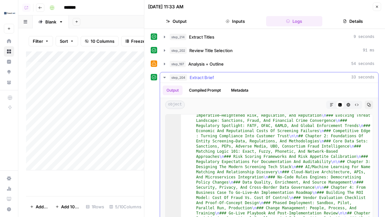
scroll to position [69, 0]
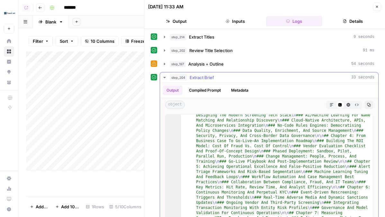
click at [231, 81] on button "step_204 Extract Brief 33 seconds" at bounding box center [269, 77] width 218 height 10
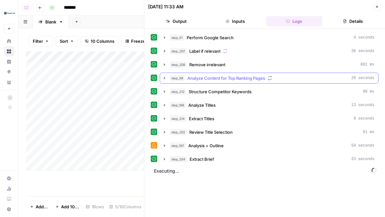
scroll to position [0, 0]
click at [377, 6] on icon "button" at bounding box center [377, 7] width 4 height 4
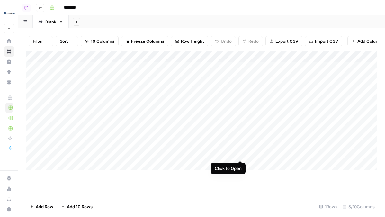
click at [241, 67] on div "Add Column" at bounding box center [202, 110] width 352 height 119
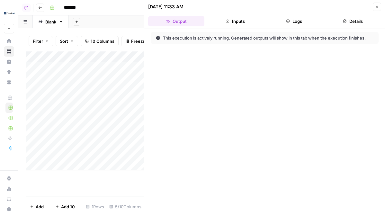
click at [305, 21] on button "Logs" at bounding box center [294, 21] width 56 height 10
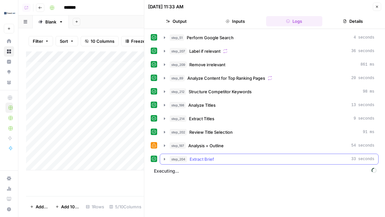
click at [236, 160] on div "step_204 Extract Brief 33 seconds" at bounding box center [272, 159] width 205 height 6
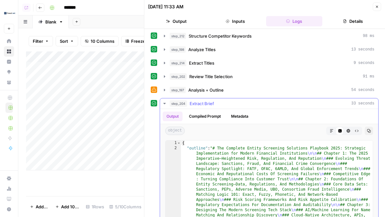
scroll to position [70, 0]
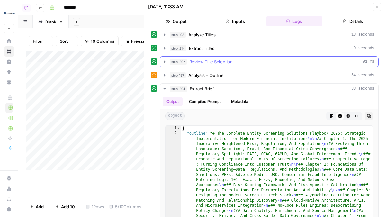
click at [234, 73] on div "step_197 Analysis + Outline 54 seconds" at bounding box center [272, 75] width 205 height 6
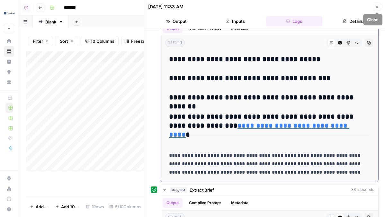
scroll to position [4325, 0]
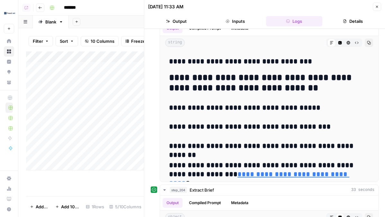
click at [379, 4] on button "Close" at bounding box center [377, 7] width 8 height 8
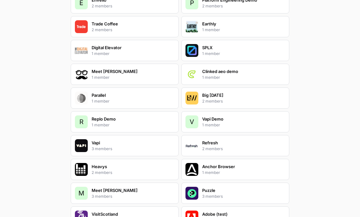
scroll to position [1349, 0]
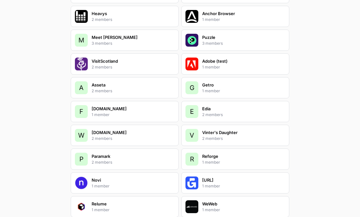
click at [228, 107] on div "E Edia 2 members" at bounding box center [235, 111] width 108 height 21
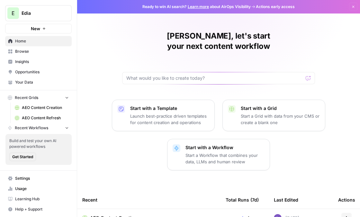
click at [34, 51] on span "Browse" at bounding box center [42, 52] width 54 height 6
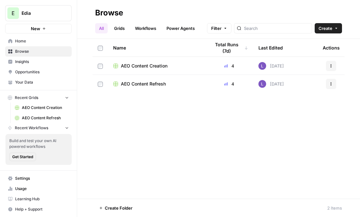
click at [140, 64] on span "AEO Content Creation" at bounding box center [144, 66] width 47 height 6
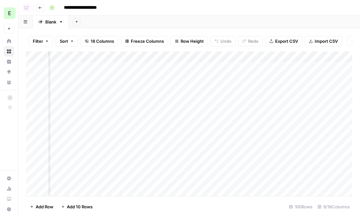
scroll to position [0, 111]
click at [266, 69] on div "Add Column" at bounding box center [189, 123] width 326 height 145
click at [266, 78] on div "Add Column" at bounding box center [189, 123] width 326 height 145
click at [266, 89] on div "Add Column" at bounding box center [189, 123] width 326 height 145
click at [267, 97] on div "Add Column" at bounding box center [189, 123] width 326 height 145
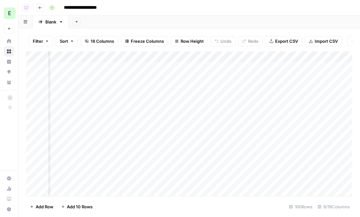
click at [268, 68] on div "Add Column" at bounding box center [189, 123] width 326 height 145
click at [271, 81] on div "Add Column" at bounding box center [189, 123] width 326 height 145
click at [274, 89] on div "Add Column" at bounding box center [189, 123] width 326 height 145
click at [278, 81] on div "Add Column" at bounding box center [189, 123] width 326 height 145
click at [280, 84] on div "Add Column" at bounding box center [189, 123] width 326 height 145
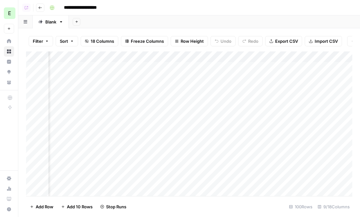
click at [274, 89] on div "Add Column" at bounding box center [189, 123] width 326 height 145
click at [273, 67] on div "Add Column" at bounding box center [189, 123] width 326 height 145
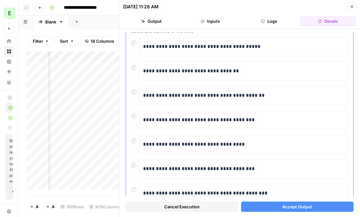
scroll to position [51, 0]
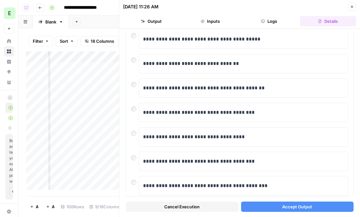
click at [252, 205] on button "Accept Output" at bounding box center [297, 207] width 113 height 10
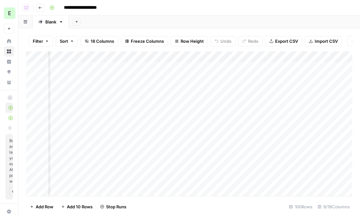
click at [265, 75] on div "Add Column" at bounding box center [189, 123] width 326 height 145
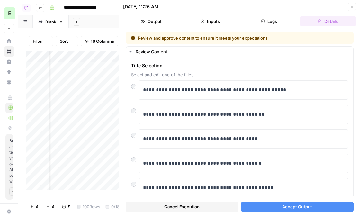
click at [300, 209] on span "Accept Output" at bounding box center [297, 207] width 30 height 6
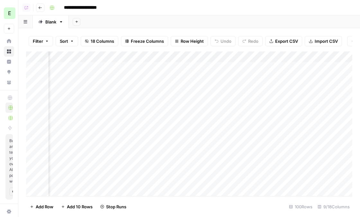
click at [266, 88] on div "Add Column" at bounding box center [189, 123] width 326 height 145
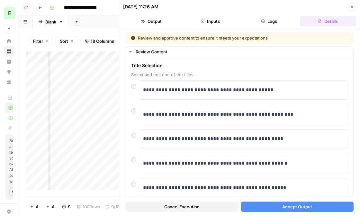
click at [293, 206] on span "Accept Output" at bounding box center [297, 207] width 30 height 6
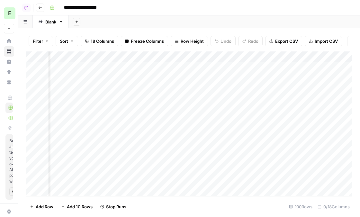
click at [271, 98] on div "Add Column" at bounding box center [189, 123] width 326 height 145
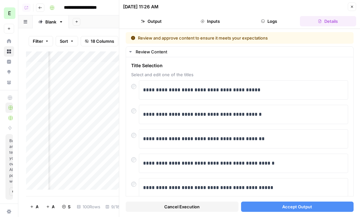
click at [306, 207] on span "Accept Output" at bounding box center [297, 207] width 30 height 6
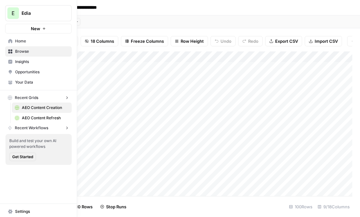
click at [10, 209] on icon at bounding box center [10, 211] width 5 height 5
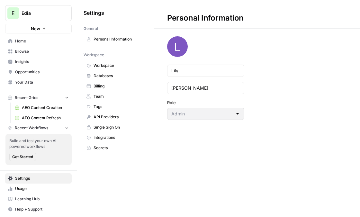
click at [105, 69] on link "Workspace" at bounding box center [116, 65] width 64 height 10
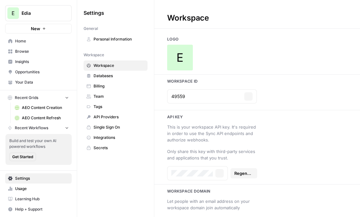
type input "https://edia.app/"
click at [184, 54] on div "E" at bounding box center [180, 58] width 26 height 26
click at [180, 56] on span "E" at bounding box center [180, 57] width 7 height 13
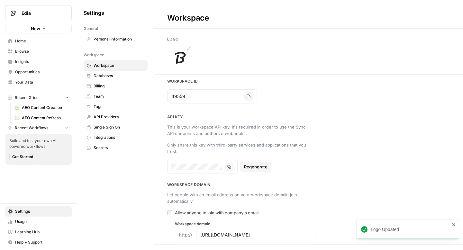
click at [178, 60] on img at bounding box center [180, 58] width 26 height 26
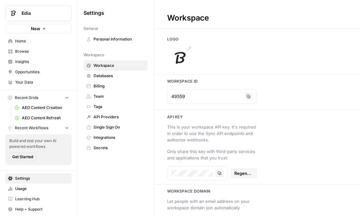
click at [178, 54] on img at bounding box center [180, 58] width 26 height 26
click at [37, 11] on span "Edia" at bounding box center [41, 13] width 39 height 6
click at [184, 63] on img at bounding box center [180, 58] width 26 height 26
click at [186, 61] on img at bounding box center [180, 58] width 26 height 26
click at [42, 46] on link "Browse" at bounding box center [38, 51] width 67 height 10
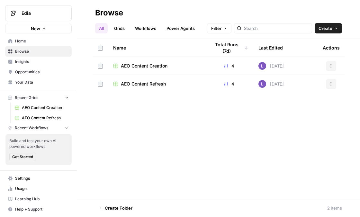
click at [42, 41] on span "Home" at bounding box center [42, 41] width 54 height 6
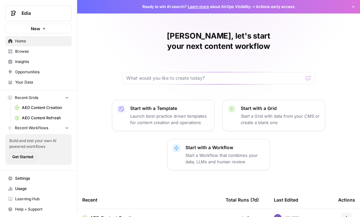
scroll to position [28, 0]
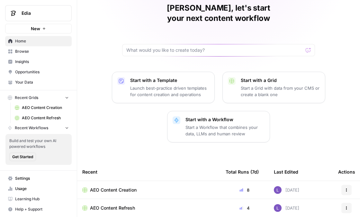
click at [115, 187] on span "AEO Content Creation" at bounding box center [113, 190] width 47 height 6
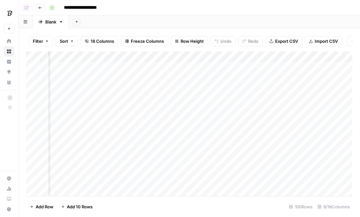
scroll to position [0, 207]
click at [39, 8] on icon "button" at bounding box center [40, 8] width 4 height 4
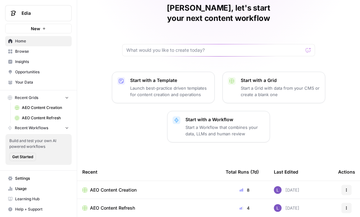
scroll to position [28, 0]
click at [115, 205] on span "AEO Content Refresh" at bounding box center [112, 208] width 45 height 6
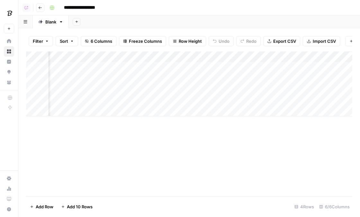
scroll to position [0, 41]
click at [272, 68] on div "Add Column" at bounding box center [189, 83] width 326 height 65
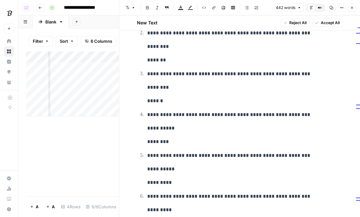
scroll to position [902, 0]
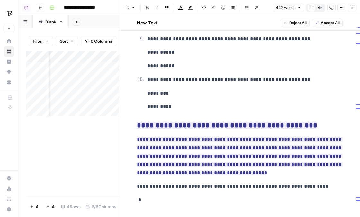
click at [353, 8] on icon "button" at bounding box center [352, 8] width 4 height 4
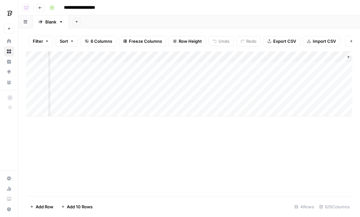
click at [35, 8] on header "**********" at bounding box center [189, 7] width 342 height 15
click at [40, 8] on icon "button" at bounding box center [40, 8] width 4 height 4
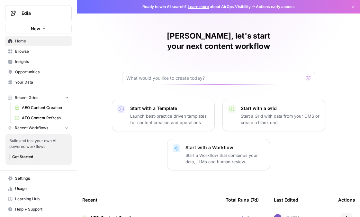
click at [27, 54] on span "Browse" at bounding box center [42, 52] width 54 height 6
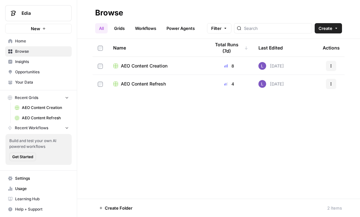
click at [44, 69] on span "Opportunities" at bounding box center [42, 72] width 54 height 6
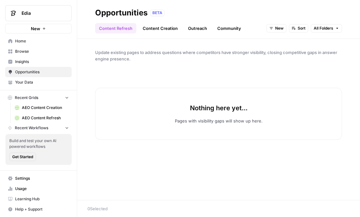
click at [204, 25] on link "Outreach" at bounding box center [197, 28] width 27 height 10
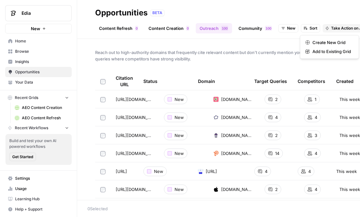
click at [353, 28] on span "Take Action on All" at bounding box center [347, 28] width 33 height 6
click at [331, 40] on span "Create New Grid" at bounding box center [332, 42] width 39 height 6
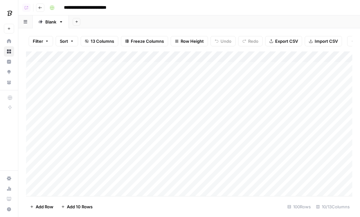
click at [228, 67] on div "Add Column" at bounding box center [189, 123] width 326 height 145
click at [228, 77] on div "Add Column" at bounding box center [189, 123] width 326 height 145
click at [230, 92] on div "Add Column" at bounding box center [189, 123] width 326 height 145
click at [230, 106] on div "Add Column" at bounding box center [189, 123] width 326 height 145
click at [231, 69] on div "Add Column" at bounding box center [189, 123] width 326 height 145
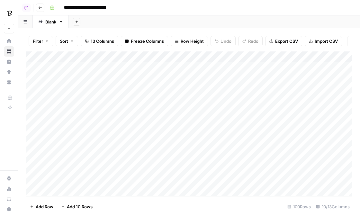
click at [236, 77] on div "Add Column" at bounding box center [189, 123] width 326 height 145
click at [233, 69] on div "Add Column" at bounding box center [189, 123] width 326 height 145
click at [236, 90] on div "Add Column" at bounding box center [189, 123] width 326 height 145
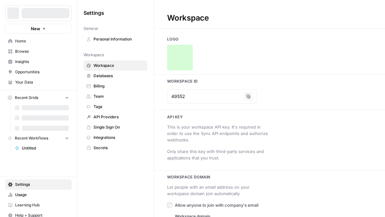
type input "[URL][DOMAIN_NAME]"
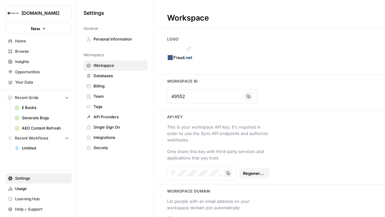
click at [178, 62] on img at bounding box center [180, 58] width 26 height 26
click at [193, 57] on div at bounding box center [269, 58] width 231 height 26
click at [178, 57] on img at bounding box center [180, 58] width 26 height 26
type input "[URL][DOMAIN_NAME]"
click at [188, 58] on img at bounding box center [180, 58] width 26 height 26
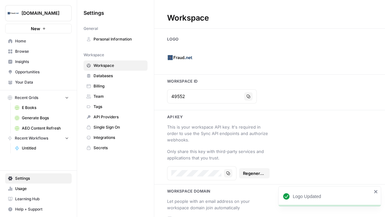
click at [291, 188] on div "Logo Updated" at bounding box center [330, 196] width 103 height 21
click at [185, 55] on img at bounding box center [180, 58] width 26 height 26
click at [53, 15] on span "[DOMAIN_NAME]" at bounding box center [41, 13] width 39 height 6
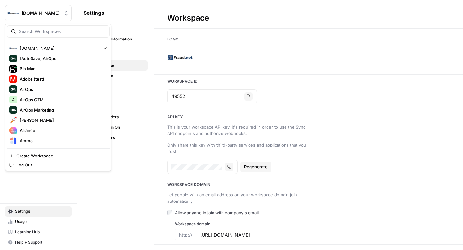
click at [123, 14] on div "Settings" at bounding box center [116, 13] width 64 height 10
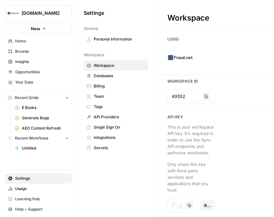
click at [42, 44] on link "Home" at bounding box center [38, 41] width 67 height 10
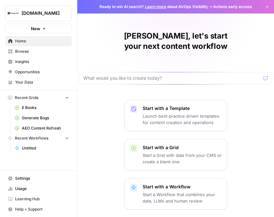
click at [47, 59] on span "Insights" at bounding box center [42, 62] width 54 height 6
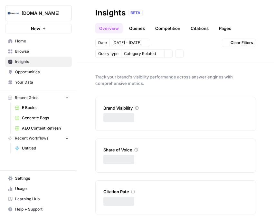
click at [46, 57] on link "Insights" at bounding box center [38, 62] width 67 height 10
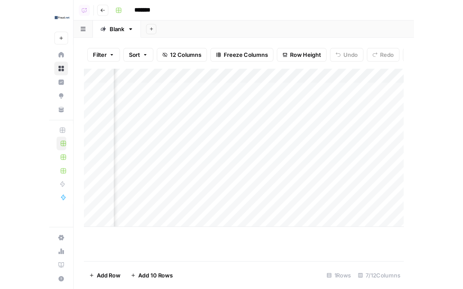
scroll to position [0, 148]
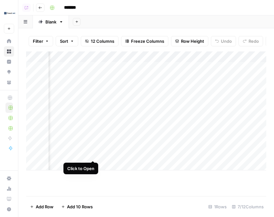
click at [93, 68] on div "Add Column" at bounding box center [146, 110] width 240 height 119
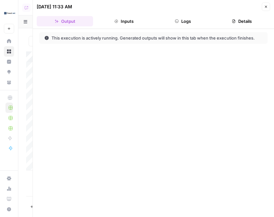
click at [179, 19] on button "Logs" at bounding box center [183, 21] width 56 height 10
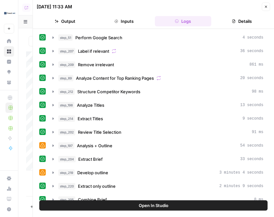
click at [237, 19] on button "Details" at bounding box center [242, 21] width 56 height 10
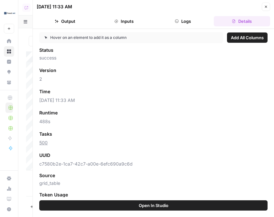
click at [127, 22] on button "Inputs" at bounding box center [124, 21] width 56 height 10
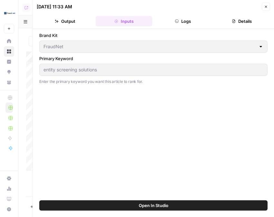
click at [67, 20] on button "Output" at bounding box center [65, 21] width 56 height 10
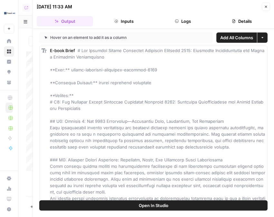
click at [267, 7] on icon "button" at bounding box center [266, 7] width 4 height 4
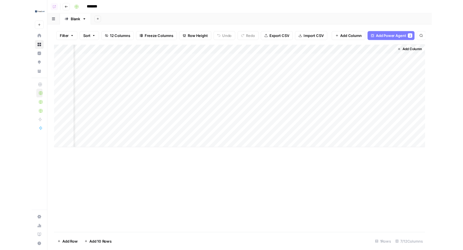
scroll to position [0, 125]
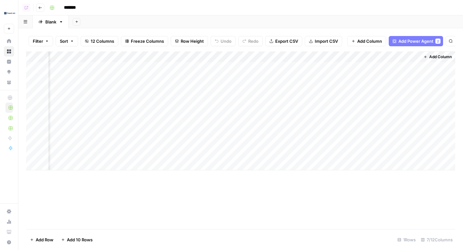
click at [156, 56] on div "Add Column" at bounding box center [240, 110] width 429 height 119
drag, startPoint x: 156, startPoint y: 56, endPoint x: 154, endPoint y: 122, distance: 65.6
click at [154, 122] on span "Remove Column" at bounding box center [170, 120] width 56 height 6
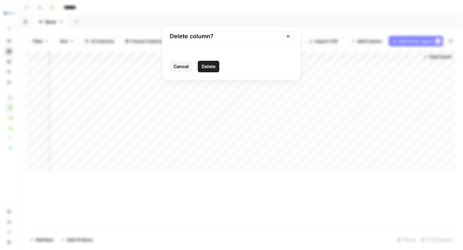
drag, startPoint x: 154, startPoint y: 122, endPoint x: 210, endPoint y: 68, distance: 78.2
click at [210, 68] on span "Delete" at bounding box center [209, 66] width 14 height 6
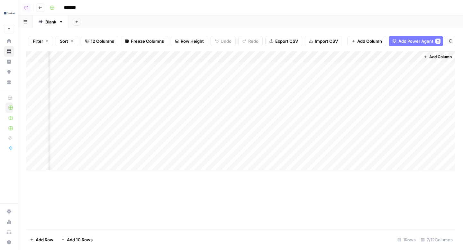
scroll to position [0, 67]
drag, startPoint x: 210, startPoint y: 68, endPoint x: 239, endPoint y: 57, distance: 30.6
click at [239, 57] on div "Add Column" at bounding box center [240, 110] width 429 height 119
drag, startPoint x: 239, startPoint y: 57, endPoint x: 222, endPoint y: 119, distance: 64.3
click at [222, 119] on span "Remove Column" at bounding box center [228, 120] width 56 height 6
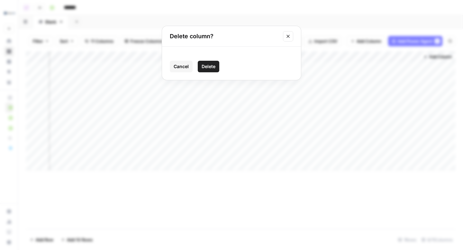
drag, startPoint x: 222, startPoint y: 119, endPoint x: 213, endPoint y: 66, distance: 53.6
click at [213, 66] on span "Delete" at bounding box center [209, 66] width 14 height 6
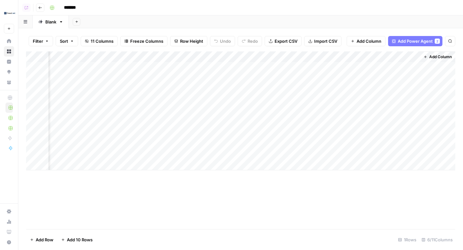
drag, startPoint x: 213, startPoint y: 66, endPoint x: 295, endPoint y: 57, distance: 82.2
click at [295, 57] on div "Add Column" at bounding box center [240, 110] width 429 height 119
click at [298, 56] on div "Add Column" at bounding box center [240, 110] width 429 height 119
drag, startPoint x: 295, startPoint y: 57, endPoint x: 264, endPoint y: 123, distance: 72.8
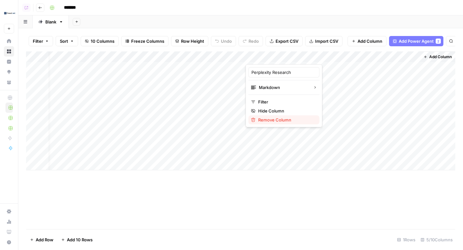
click at [264, 123] on button "Remove Column" at bounding box center [284, 119] width 71 height 9
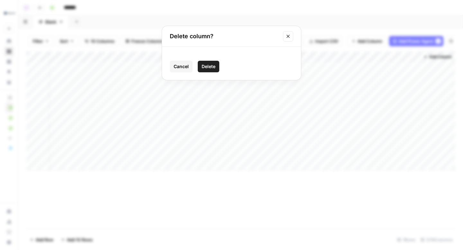
drag, startPoint x: 264, startPoint y: 123, endPoint x: 211, endPoint y: 68, distance: 76.6
click at [211, 68] on span "Delete" at bounding box center [209, 66] width 14 height 6
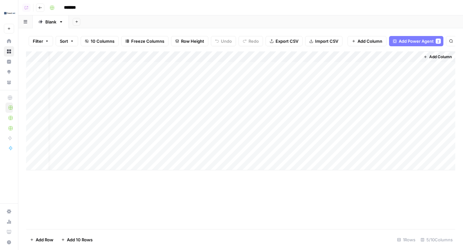
scroll to position [0, 0]
drag, startPoint x: 211, startPoint y: 68, endPoint x: 307, endPoint y: 65, distance: 95.9
click at [307, 65] on div "Add Column" at bounding box center [240, 110] width 429 height 119
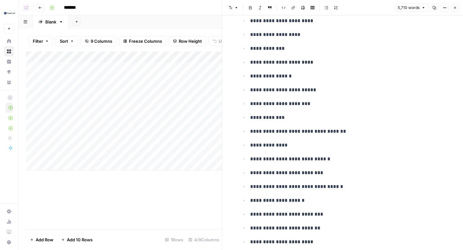
scroll to position [7200, 0]
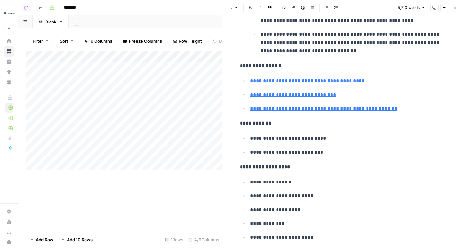
click at [385, 7] on icon "button" at bounding box center [455, 8] width 4 height 4
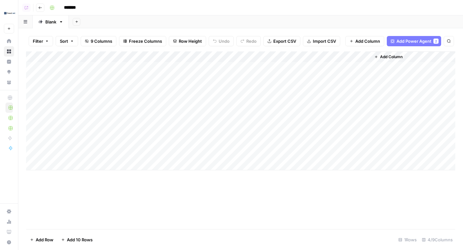
click at [385, 58] on span "Add Column" at bounding box center [391, 57] width 23 height 6
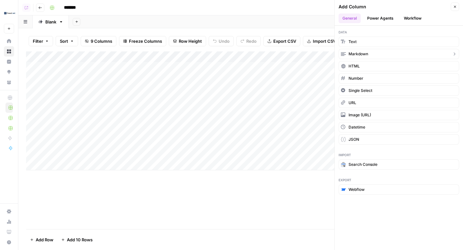
click at [385, 20] on button "Workflow" at bounding box center [412, 19] width 25 height 10
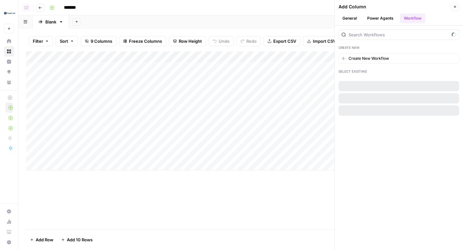
click at [384, 20] on button "Power Agents" at bounding box center [380, 19] width 34 height 10
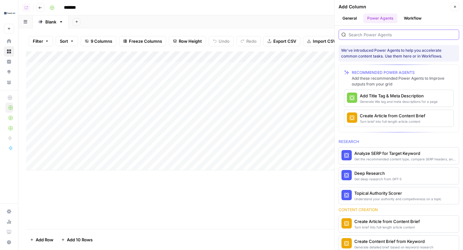
drag, startPoint x: 307, startPoint y: 65, endPoint x: 396, endPoint y: 36, distance: 93.7
click at [385, 36] on input "search" at bounding box center [403, 35] width 108 height 6
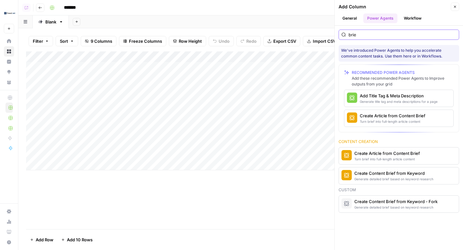
type input "brie"
click at [385, 120] on div "Turn brief into full-length article content" at bounding box center [388, 121] width 57 height 5
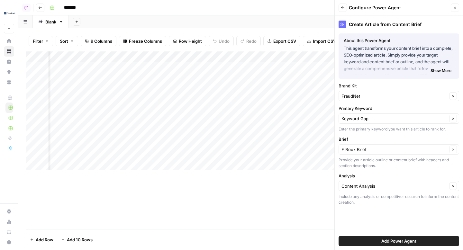
scroll to position [0, 77]
drag, startPoint x: 396, startPoint y: 36, endPoint x: 381, endPoint y: 122, distance: 86.8
click at [381, 122] on div "Keyword Gap Clear" at bounding box center [399, 119] width 121 height 10
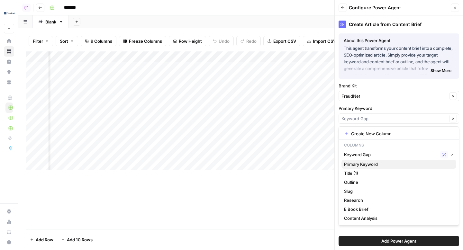
click at [367, 161] on span "Primary Keyword" at bounding box center [397, 164] width 107 height 6
type input "Primary Keyword"
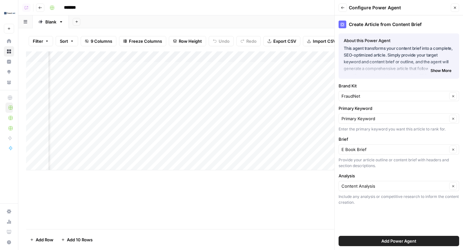
scroll to position [0, 140]
click at [385, 217] on span "Add Power Agent" at bounding box center [398, 241] width 35 height 6
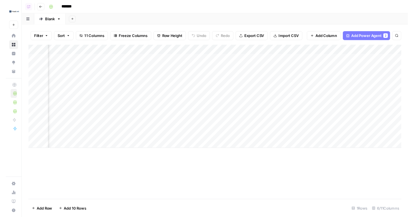
scroll to position [0, 60]
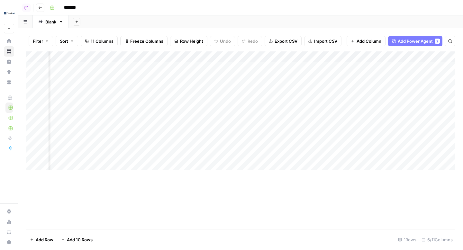
click at [385, 57] on div "Add Column" at bounding box center [240, 110] width 429 height 119
click at [369, 24] on div "Add Sheet" at bounding box center [266, 21] width 394 height 13
click at [360, 65] on div "Add Column" at bounding box center [240, 110] width 429 height 119
click at [385, 56] on div "Add Column" at bounding box center [240, 110] width 429 height 119
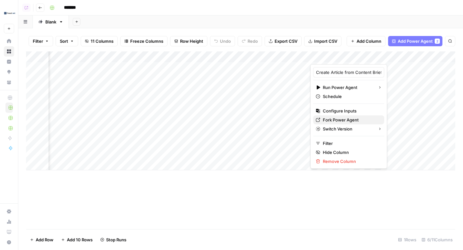
click at [335, 117] on span "Fork Power Agent" at bounding box center [351, 120] width 56 height 6
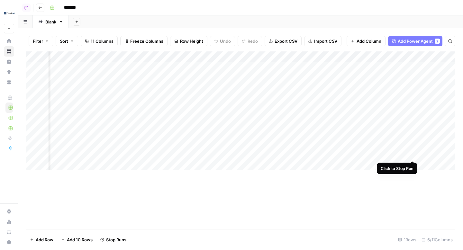
click at [385, 67] on div "Add Column" at bounding box center [240, 110] width 429 height 119
click at [385, 56] on div "Add Column" at bounding box center [240, 110] width 429 height 119
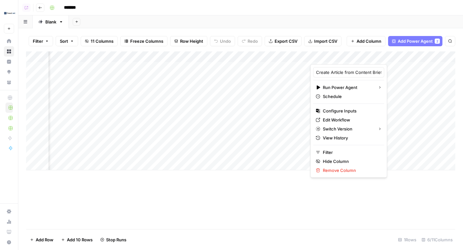
click at [385, 68] on div "Add Column" at bounding box center [240, 110] width 429 height 119
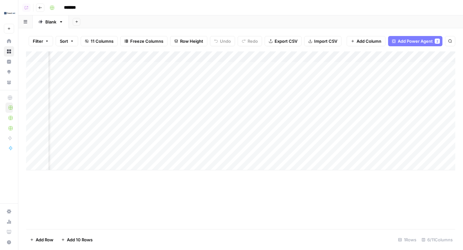
click at [385, 59] on div "Add Column" at bounding box center [240, 110] width 429 height 119
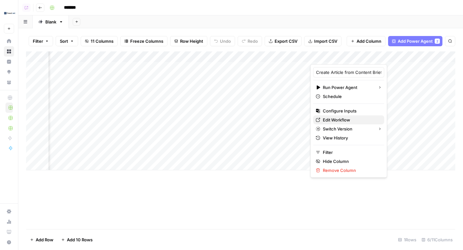
click at [335, 118] on span "Edit Workflow" at bounding box center [351, 120] width 56 height 6
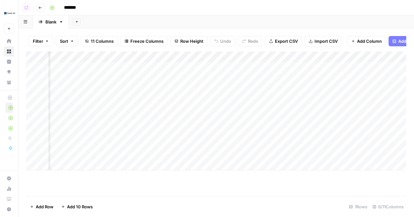
scroll to position [0, 89]
click at [376, 57] on div "Add Column" at bounding box center [216, 110] width 380 height 119
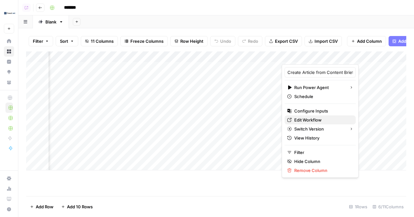
click at [310, 121] on span "Edit Workflow" at bounding box center [322, 120] width 56 height 6
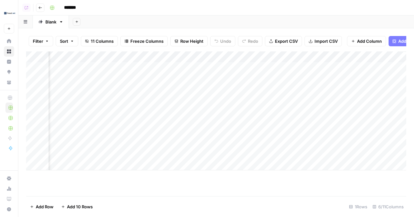
scroll to position [0, 146]
click at [293, 67] on div "Add Column" at bounding box center [216, 110] width 380 height 119
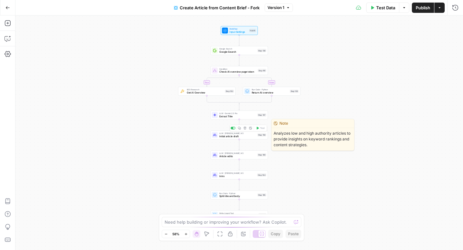
click at [225, 136] on span "Initial article draft" at bounding box center [237, 136] width 37 height 4
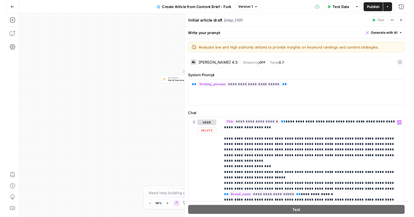
scroll to position [671, 0]
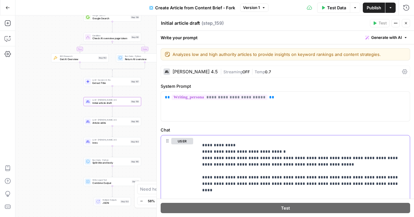
click at [294, 136] on p "**********" at bounding box center [304, 10] width 204 height 1087
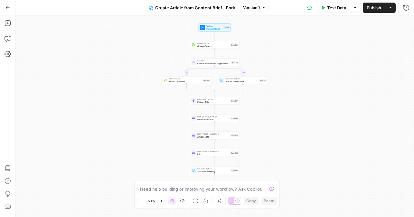
click at [12, 10] on button "Go Back" at bounding box center [8, 8] width 12 height 12
click at [11, 37] on button "Copilot" at bounding box center [8, 38] width 10 height 10
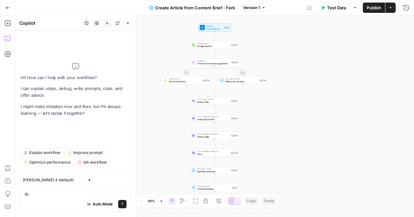
type textarea "t"
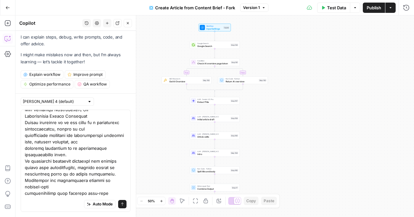
scroll to position [2331, 0]
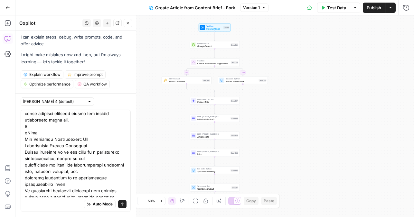
drag, startPoint x: 68, startPoint y: 194, endPoint x: 23, endPoint y: 138, distance: 72.3
click at [23, 138] on div "Auto Mode Send" at bounding box center [76, 161] width 110 height 102
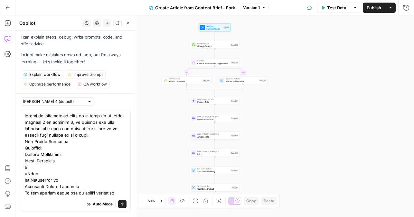
scroll to position [10, 0]
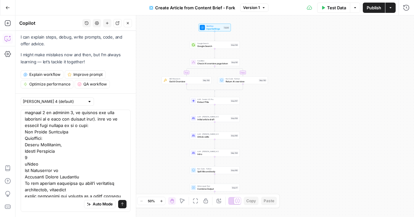
drag, startPoint x: 59, startPoint y: 165, endPoint x: 22, endPoint y: 134, distance: 48.3
click at [22, 134] on div "Auto Mode Send" at bounding box center [76, 161] width 110 height 102
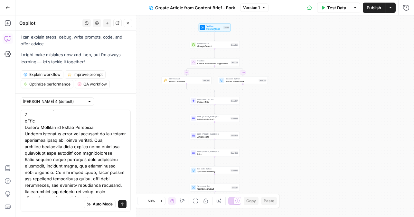
scroll to position [320, 0]
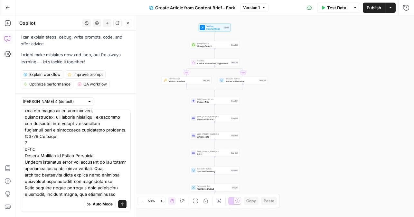
drag, startPoint x: 55, startPoint y: 143, endPoint x: 22, endPoint y: 132, distance: 35.0
click at [22, 132] on div "Auto Mode Send" at bounding box center [76, 161] width 110 height 102
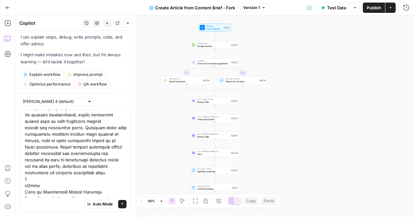
scroll to position [547, 0]
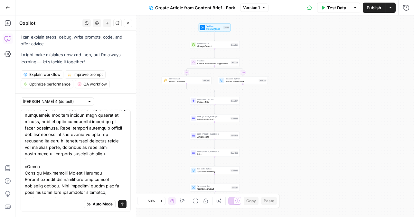
drag, startPoint x: 27, startPoint y: 153, endPoint x: 42, endPoint y: 159, distance: 16.4
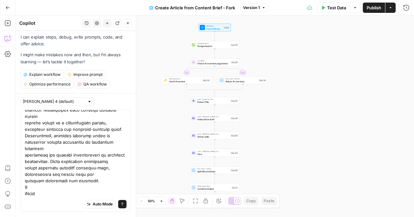
scroll to position [825, 0]
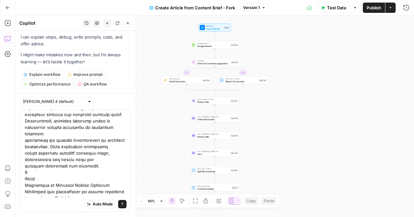
drag, startPoint x: 45, startPoint y: 147, endPoint x: 25, endPoint y: 141, distance: 21.3
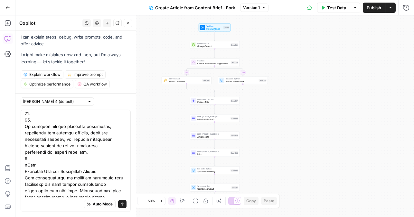
scroll to position [1218, 0]
drag, startPoint x: 45, startPoint y: 123, endPoint x: 19, endPoint y: 121, distance: 26.5
click at [19, 121] on div "Claude Sonnet 4 (default) Auto Mode Send" at bounding box center [75, 155] width 120 height 124
drag, startPoint x: 44, startPoint y: 125, endPoint x: 22, endPoint y: 121, distance: 22.8
click at [22, 121] on div "Auto Mode Send" at bounding box center [76, 161] width 110 height 102
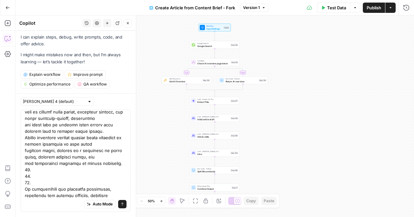
scroll to position [1128, 0]
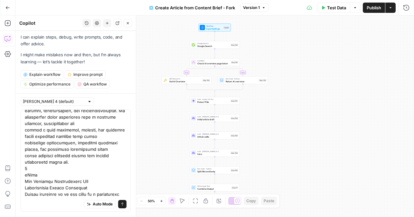
drag, startPoint x: 125, startPoint y: 151, endPoint x: 122, endPoint y: 242, distance: 90.8
click at [122, 217] on html "Fraud.Net New Home Browse Insights Opportunities Your Data Recent Grids E Books…" at bounding box center [207, 108] width 414 height 217
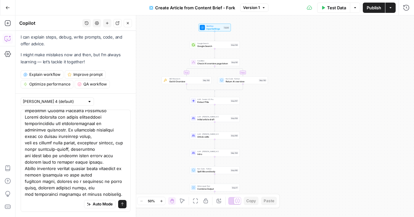
scroll to position [1086, 0]
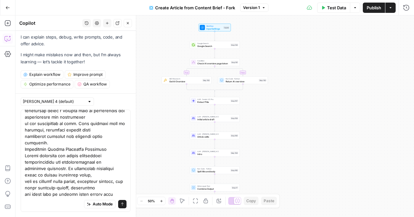
type textarea "adjust the worfklow to write an e-book (do not write chapter 1 or chapter 2, it…"
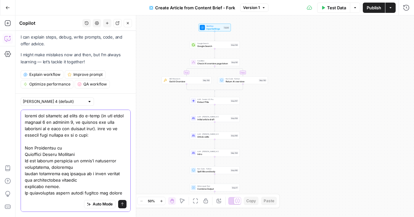
click at [121, 203] on icon "submit" at bounding box center [122, 204] width 4 height 4
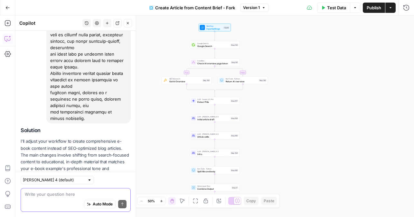
scroll to position [1685, 0]
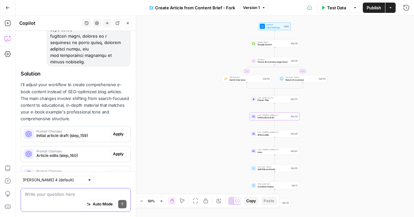
click at [122, 126] on div "Prompt Changes Initial article draft (step_159) Apply" at bounding box center [75, 133] width 109 height 15
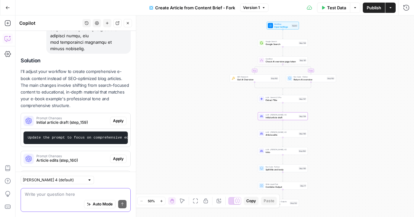
scroll to position [1699, 0]
click at [120, 118] on span "Apply" at bounding box center [118, 121] width 11 height 6
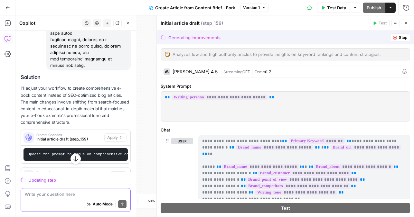
scroll to position [1695, 0]
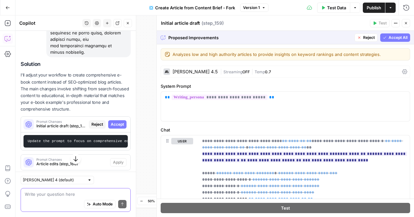
click at [399, 38] on span "Accept All" at bounding box center [397, 38] width 19 height 6
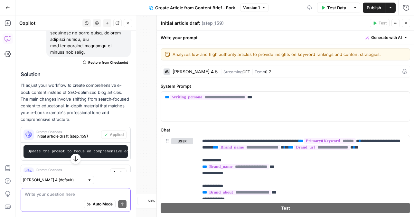
click at [123, 170] on span "Apply" at bounding box center [118, 173] width 11 height 6
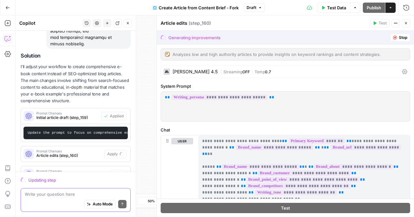
scroll to position [1667, 0]
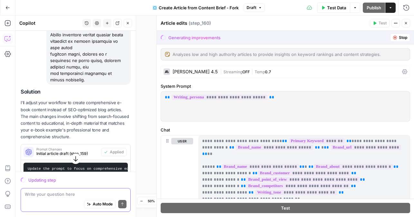
click at [67, 182] on div "Prompt Changes Article edits (step_160)" at bounding box center [62, 189] width 83 height 15
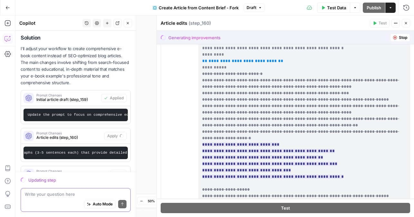
scroll to position [133, 0]
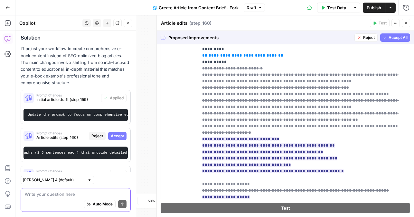
click at [393, 38] on span "Accept All" at bounding box center [397, 38] width 19 height 6
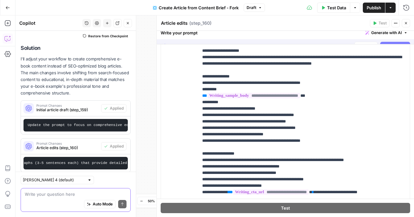
scroll to position [454, 0]
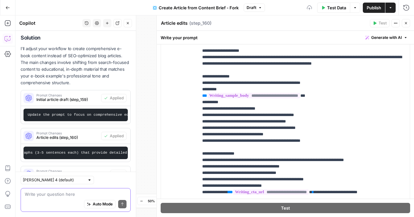
click at [118, 171] on span "Apply" at bounding box center [118, 174] width 11 height 6
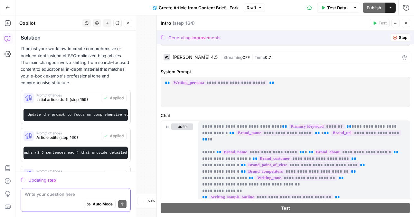
scroll to position [15, 0]
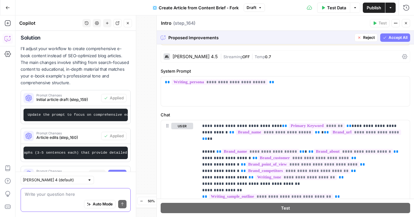
click at [388, 37] on span "Accept All" at bounding box center [397, 38] width 19 height 6
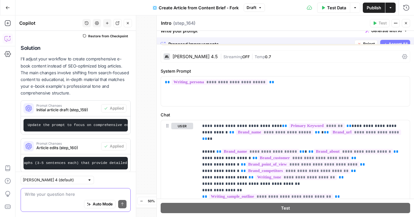
scroll to position [1732, 0]
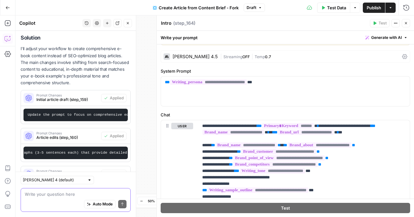
click at [369, 10] on span "Publish" at bounding box center [373, 8] width 14 height 6
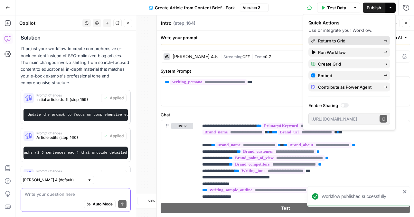
click at [362, 41] on span "Return to Grid" at bounding box center [348, 41] width 60 height 6
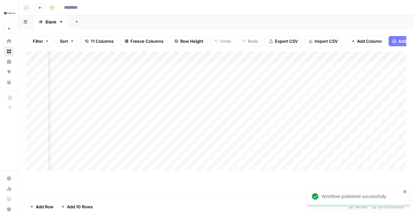
type input "*******"
click at [254, 73] on div "Add Column" at bounding box center [216, 110] width 380 height 119
click at [300, 59] on div "Add Column" at bounding box center [216, 110] width 380 height 119
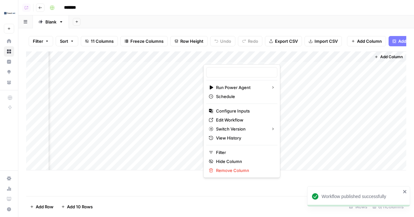
type input "Create Article from Content Brief - Fork"
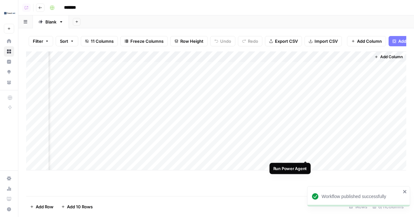
click at [304, 69] on div "Add Column" at bounding box center [216, 110] width 380 height 119
click at [307, 67] on div "Add Column" at bounding box center [216, 110] width 380 height 119
click at [305, 66] on div "Add Column" at bounding box center [216, 110] width 380 height 119
click at [341, 106] on div "Add Column" at bounding box center [216, 110] width 380 height 119
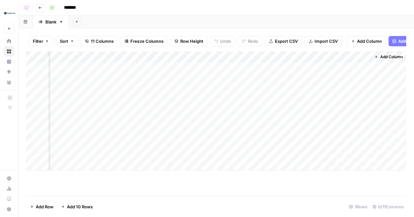
click at [307, 62] on div "Add Column" at bounding box center [216, 110] width 380 height 119
click at [307, 67] on div "Add Column" at bounding box center [216, 110] width 380 height 119
click at [253, 91] on div "Add Column" at bounding box center [216, 110] width 380 height 119
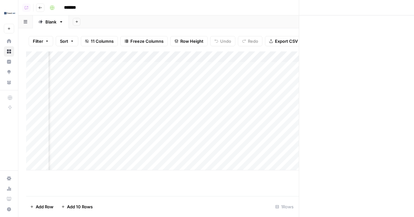
scroll to position [0, 167]
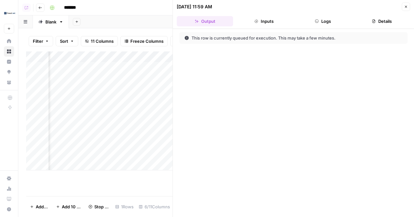
click at [404, 13] on header "10/09/25 at 11:59 AM Close Output Inputs Logs Details" at bounding box center [293, 14] width 241 height 29
click at [404, 8] on button "Close" at bounding box center [405, 7] width 8 height 8
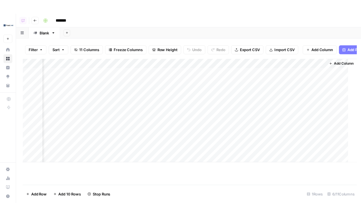
scroll to position [0, 160]
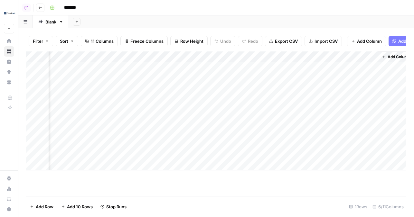
click at [40, 8] on icon "button" at bounding box center [40, 7] width 3 height 3
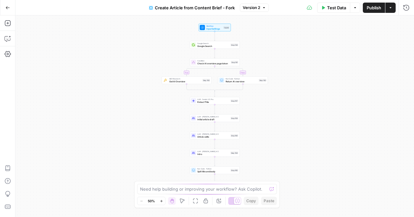
click at [7, 10] on button "Go Back" at bounding box center [8, 8] width 12 height 12
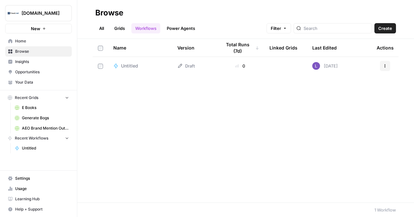
click at [118, 29] on link "Grids" at bounding box center [119, 28] width 18 height 10
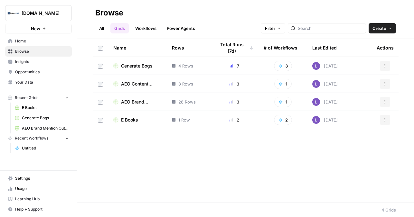
click at [137, 86] on span "AEO Content Refresh" at bounding box center [141, 84] width 41 height 6
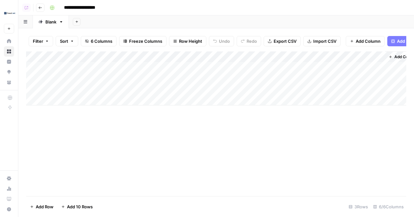
click at [42, 7] on span "Go back" at bounding box center [42, 7] width 0 height 0
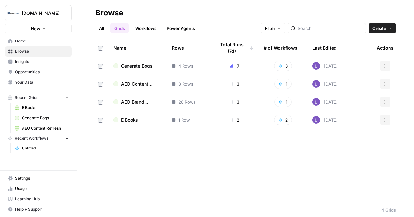
click at [135, 102] on span "AEO Brand Mention Outreach" at bounding box center [141, 102] width 41 height 6
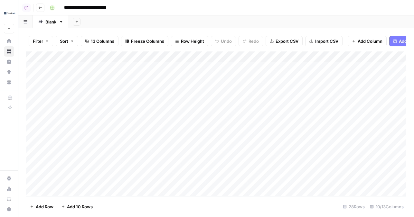
drag, startPoint x: 27, startPoint y: 67, endPoint x: 27, endPoint y: 93, distance: 26.1
click at [27, 93] on div "Add Column" at bounding box center [216, 123] width 380 height 145
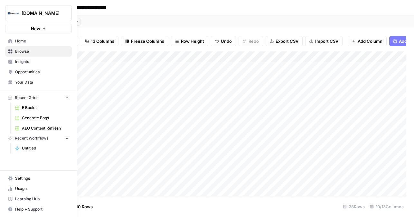
click at [4, 41] on nav "Home Browse Insights Opportunities Your Data" at bounding box center [38, 61] width 77 height 57
click at [24, 41] on span "Home" at bounding box center [42, 41] width 54 height 6
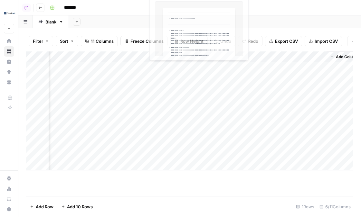
scroll to position [0, 220]
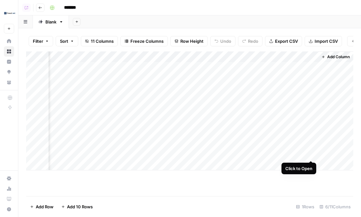
click at [311, 67] on div "Add Column" at bounding box center [189, 110] width 327 height 119
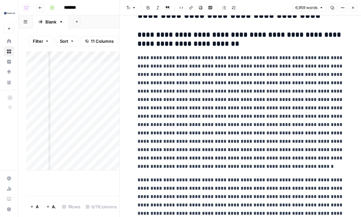
scroll to position [5473, 0]
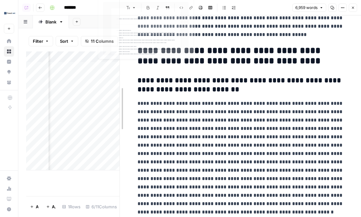
drag, startPoint x: 121, startPoint y: 102, endPoint x: 28, endPoint y: 104, distance: 93.0
click at [28, 104] on body "**********" at bounding box center [180, 108] width 361 height 217
drag, startPoint x: 120, startPoint y: 97, endPoint x: 44, endPoint y: 94, distance: 76.0
click at [41, 93] on body "**********" at bounding box center [180, 108] width 361 height 217
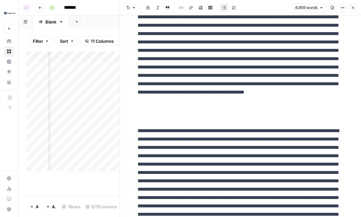
scroll to position [1259, 0]
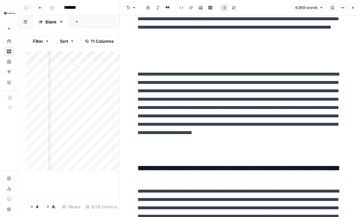
click at [352, 8] on icon "button" at bounding box center [353, 8] width 4 height 4
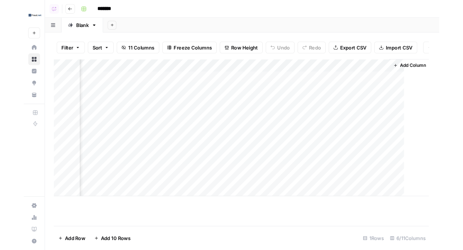
scroll to position [0, 213]
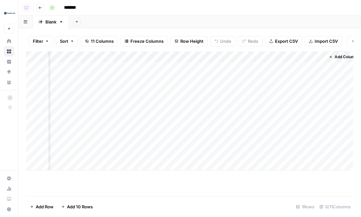
click at [256, 56] on div "Add Column" at bounding box center [189, 110] width 327 height 119
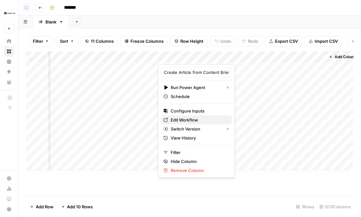
click at [188, 120] on span "Edit Workflow" at bounding box center [198, 120] width 56 height 6
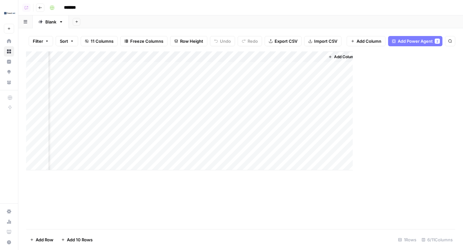
scroll to position [0, 118]
click at [11, 8] on img "Workspace: Fraud.Net" at bounding box center [10, 13] width 12 height 12
click at [149, 24] on div "Add Sheet" at bounding box center [266, 21] width 394 height 13
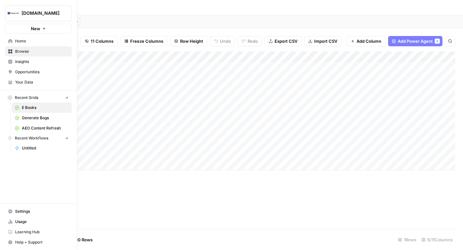
click at [12, 41] on icon at bounding box center [10, 41] width 4 height 4
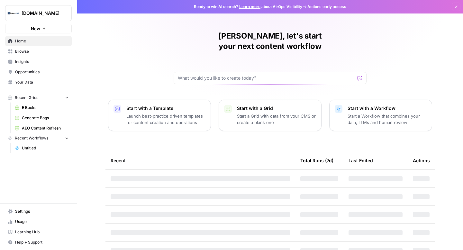
click at [32, 56] on link "Browse" at bounding box center [38, 51] width 67 height 10
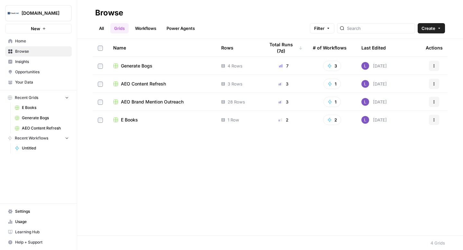
click at [148, 65] on span "Generate Bogs" at bounding box center [137, 66] width 32 height 6
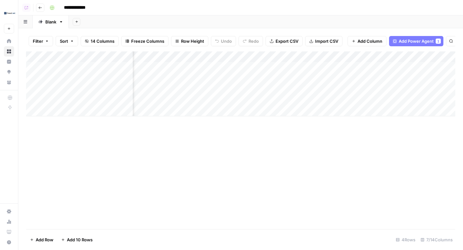
scroll to position [0, 112]
click at [407, 57] on div "Add Column" at bounding box center [240, 83] width 429 height 65
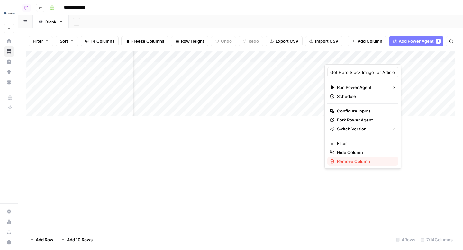
click at [355, 160] on span "Remove Column" at bounding box center [365, 161] width 56 height 6
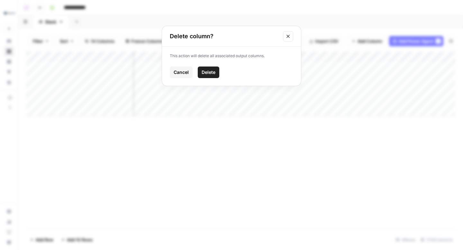
click at [207, 76] on button "Delete" at bounding box center [209, 73] width 22 height 12
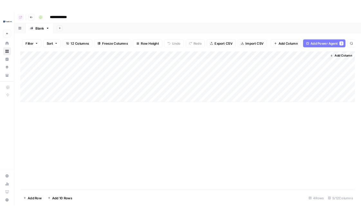
scroll to position [0, 0]
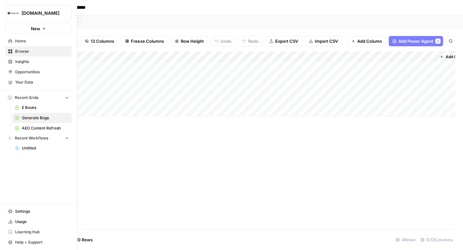
click at [14, 42] on link "Home" at bounding box center [38, 41] width 67 height 10
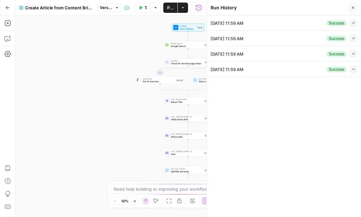
click at [352, 25] on button "Collapse" at bounding box center [353, 23] width 8 height 8
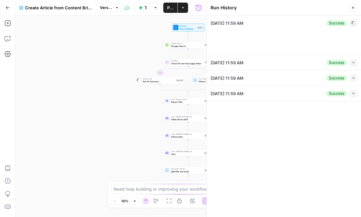
type input "FraudNet"
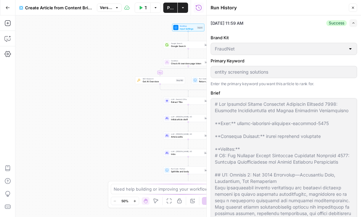
scroll to position [243, 0]
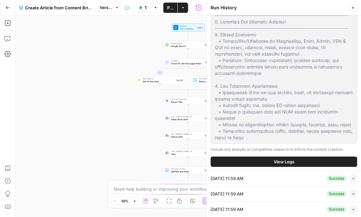
click at [281, 165] on button "View Logs" at bounding box center [283, 162] width 146 height 10
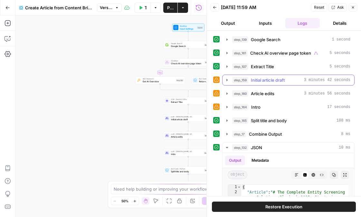
click at [270, 82] on span "Initial article draft" at bounding box center [268, 80] width 34 height 6
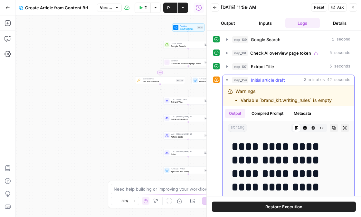
click at [270, 82] on span "Initial article draft" at bounding box center [268, 80] width 34 height 6
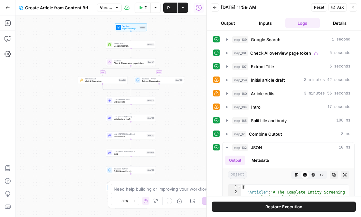
click at [272, 109] on div "step_164 Intro 17 seconds" at bounding box center [291, 107] width 118 height 6
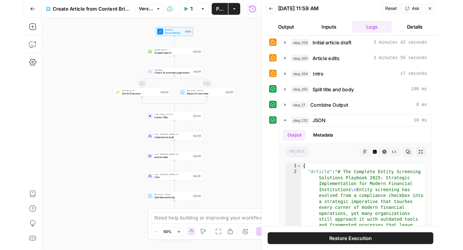
scroll to position [48, 0]
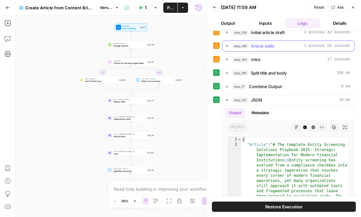
click at [271, 49] on span "Article edits" at bounding box center [262, 46] width 23 height 6
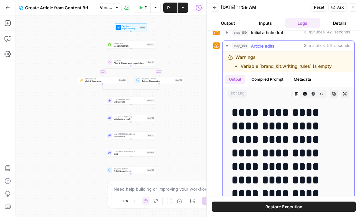
click at [282, 43] on div "step_160 Article edits 3 minutes 56 seconds" at bounding box center [291, 46] width 118 height 6
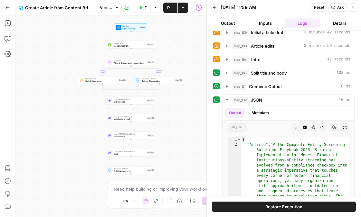
click at [274, 34] on span "Initial article draft" at bounding box center [268, 32] width 34 height 6
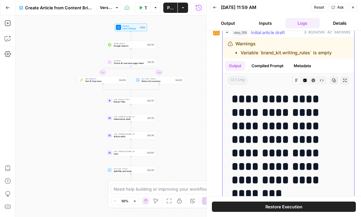
click at [274, 34] on span "Initial article draft" at bounding box center [268, 32] width 34 height 6
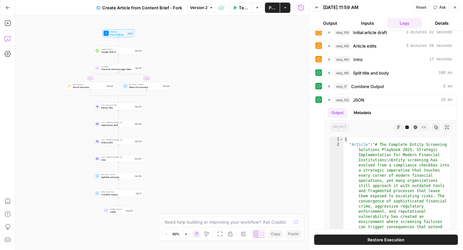
click at [6, 40] on icon "button" at bounding box center [8, 38] width 6 height 6
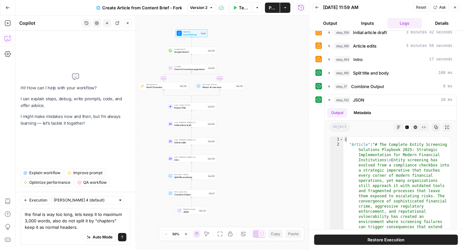
type textarea "the final is way too long, lets keep it to maximum 3,000 words, also do not spl…"
click at [125, 217] on button "Send" at bounding box center [122, 237] width 8 height 8
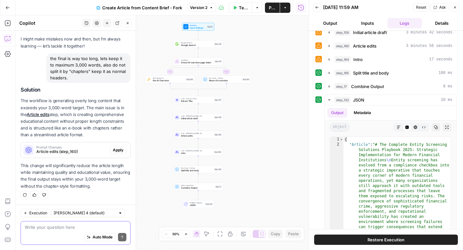
scroll to position [20, 0]
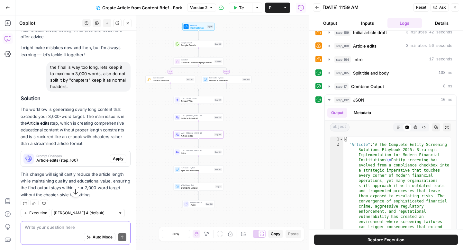
click at [121, 158] on span "Apply" at bounding box center [118, 159] width 11 height 6
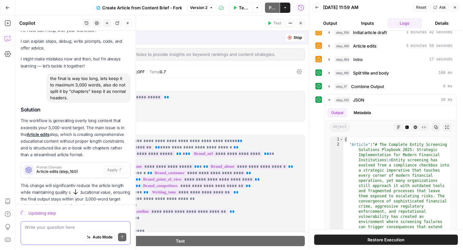
scroll to position [18, 0]
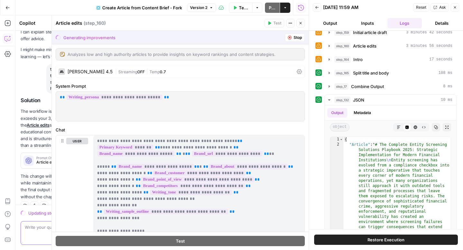
click at [233, 133] on label "Chat" at bounding box center [180, 130] width 249 height 6
click at [49, 157] on div at bounding box center [52, 132] width 6 height 235
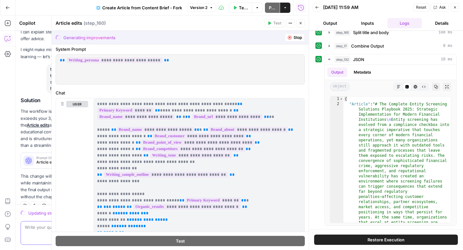
scroll to position [0, 0]
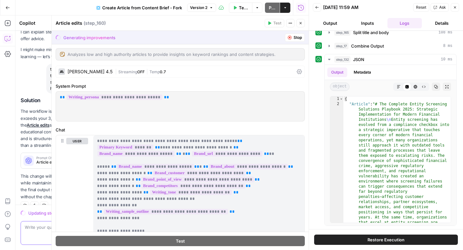
click at [303, 23] on button "Close" at bounding box center [301, 23] width 8 height 8
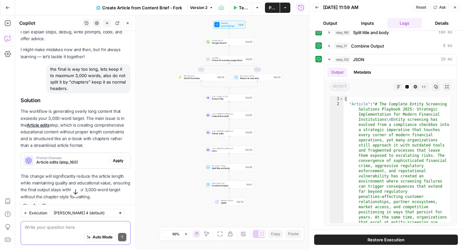
click at [37, 217] on textarea at bounding box center [76, 227] width 102 height 6
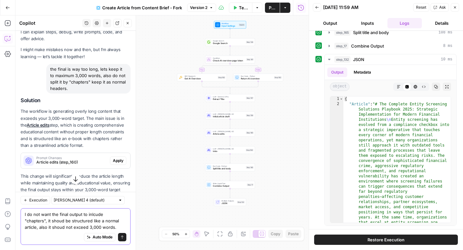
type textarea "I do not want the final output to inlcude "chapters", it shoud be structured li…"
click at [123, 217] on button "Send" at bounding box center [122, 237] width 8 height 8
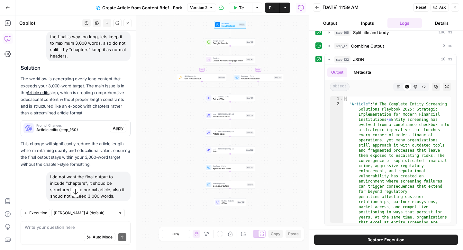
scroll to position [56, 0]
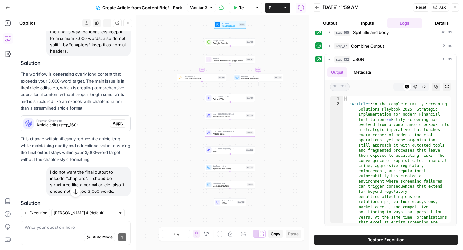
click at [114, 123] on span "Apply" at bounding box center [118, 124] width 11 height 6
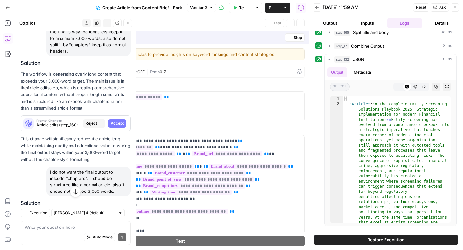
scroll to position [144, 0]
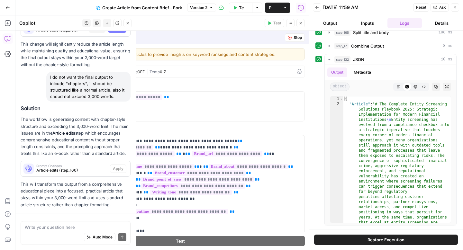
click at [118, 151] on p "The workflow is generating content with chapter-style structure and exceeding t…" at bounding box center [76, 136] width 110 height 41
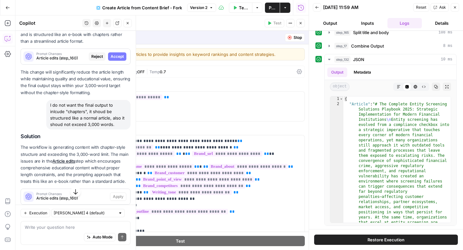
scroll to position [133, 0]
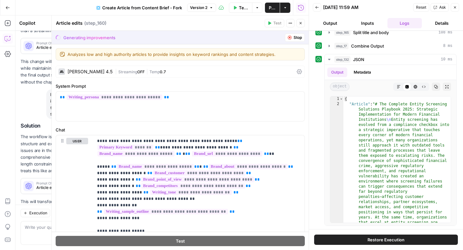
click at [291, 38] on icon "button" at bounding box center [290, 38] width 4 height 4
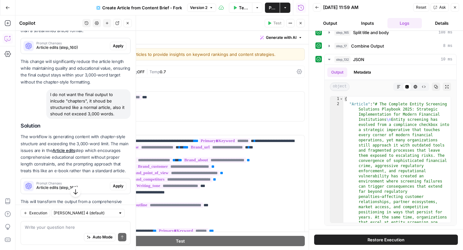
click at [42, 139] on p "The workflow is generating content with chapter-style structure and exceeding t…" at bounding box center [76, 153] width 110 height 41
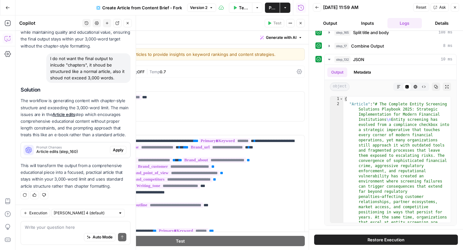
click at [118, 150] on span "Apply" at bounding box center [118, 150] width 11 height 6
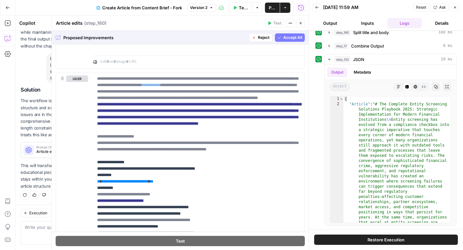
scroll to position [439, 0]
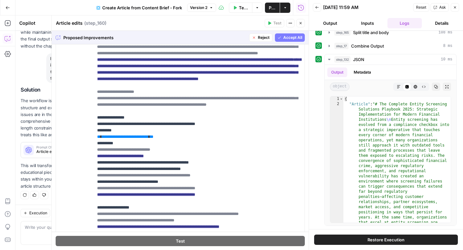
click at [297, 39] on span "Accept All" at bounding box center [292, 38] width 19 height 6
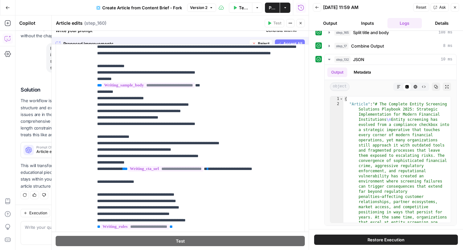
scroll to position [0, 0]
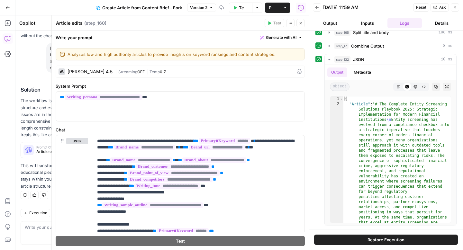
click at [268, 6] on button "Publish" at bounding box center [272, 8] width 15 height 10
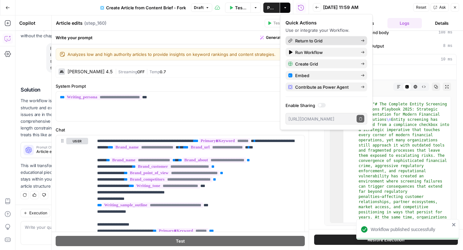
click at [308, 40] on span "Return to Grid" at bounding box center [325, 41] width 60 height 6
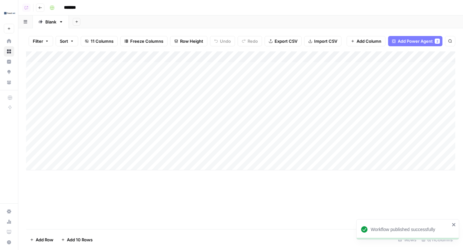
click at [78, 70] on div "Add Column" at bounding box center [240, 110] width 429 height 119
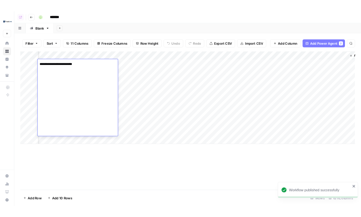
scroll to position [0, 92]
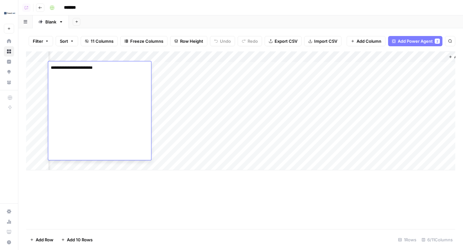
click at [360, 56] on div "Add Column" at bounding box center [240, 110] width 429 height 119
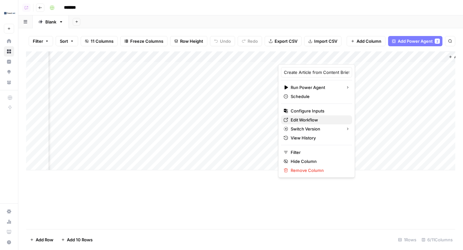
click at [294, 119] on span "Edit Workflow" at bounding box center [319, 120] width 56 height 6
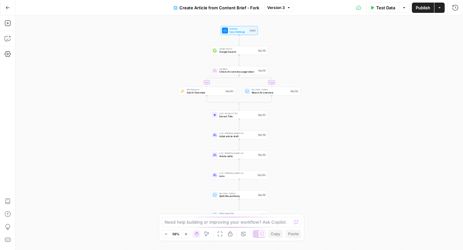
click at [383, 10] on span "Test Data" at bounding box center [385, 8] width 19 height 6
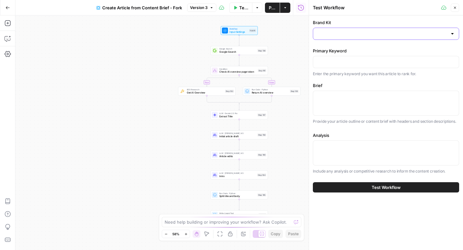
click at [383, 32] on input "Brand Kit" at bounding box center [382, 34] width 130 height 6
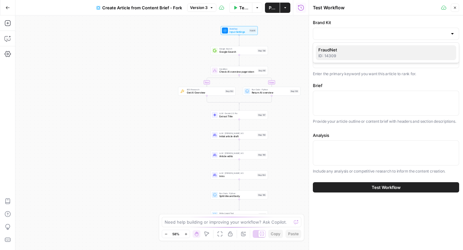
click at [381, 47] on span "FraudNet" at bounding box center [384, 50] width 133 height 6
type input "FraudNet"
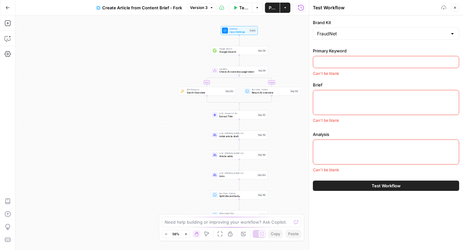
click at [456, 9] on icon "button" at bounding box center [455, 8] width 4 height 4
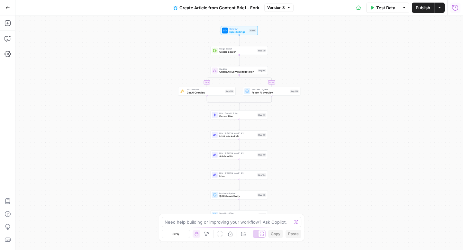
click at [456, 9] on icon "button" at bounding box center [455, 8] width 6 height 6
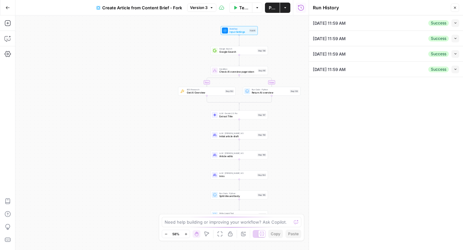
click at [453, 23] on button "Collapse" at bounding box center [456, 23] width 8 height 8
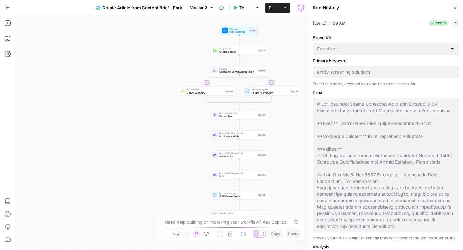
scroll to position [210, 0]
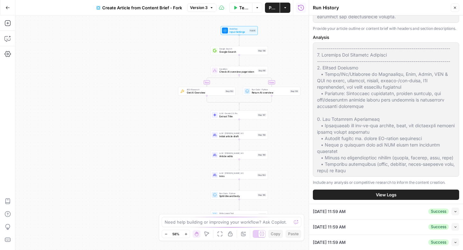
click at [367, 197] on button "View Logs" at bounding box center [386, 195] width 146 height 10
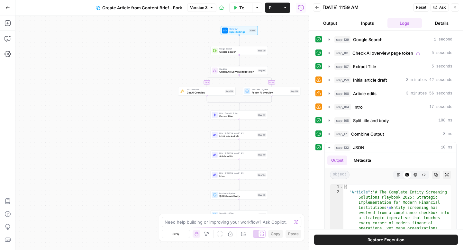
click at [370, 239] on span "Restore Execution" at bounding box center [386, 240] width 37 height 6
click at [244, 7] on span "Test Data" at bounding box center [243, 8] width 9 height 6
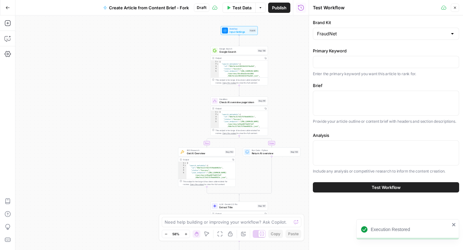
click at [452, 6] on button "Close" at bounding box center [455, 8] width 8 height 8
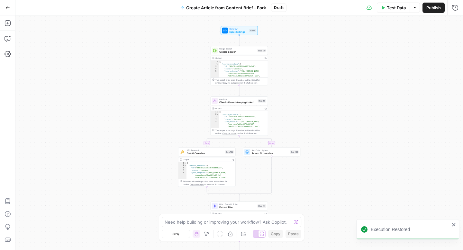
click at [392, 12] on button "Test Data" at bounding box center [393, 8] width 33 height 10
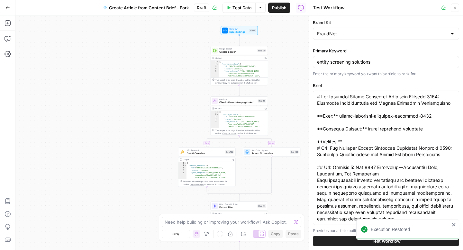
click at [331, 240] on button "Test Workflow" at bounding box center [386, 241] width 146 height 10
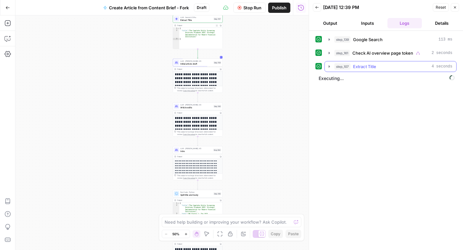
click at [371, 69] on span "Extract Title" at bounding box center [364, 66] width 23 height 6
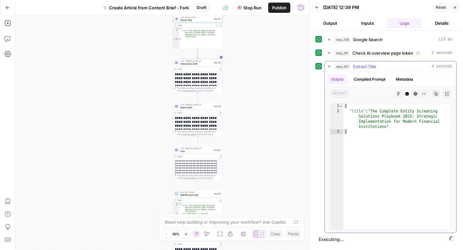
click at [371, 69] on span "Extract Title" at bounding box center [364, 66] width 23 height 6
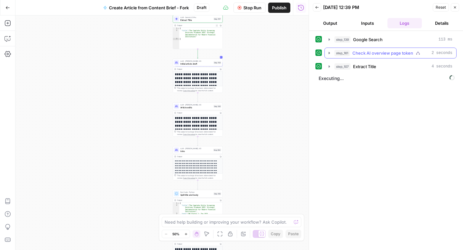
click at [362, 55] on span "Check AI overview page token" at bounding box center [382, 53] width 61 height 6
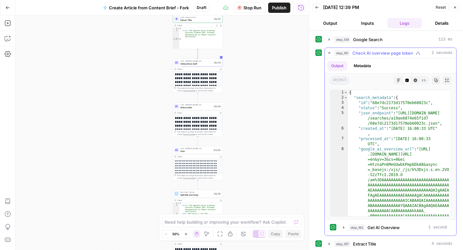
click at [361, 55] on span "Check AI overview page token" at bounding box center [382, 53] width 61 height 6
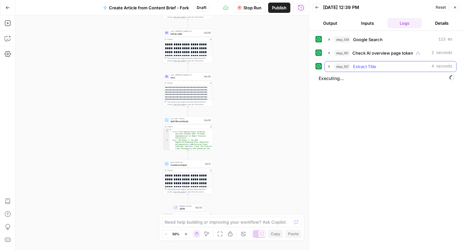
click at [364, 68] on span "Extract Title" at bounding box center [364, 66] width 23 height 6
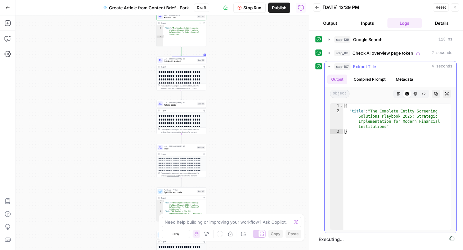
click at [372, 69] on span "Extract Title" at bounding box center [364, 66] width 23 height 6
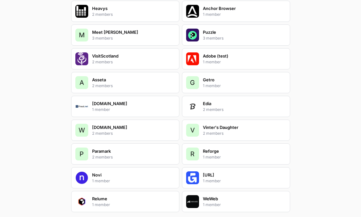
scroll to position [1353, 0]
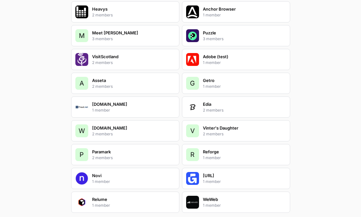
click at [123, 104] on div "[DOMAIN_NAME] 1 member" at bounding box center [125, 106] width 108 height 21
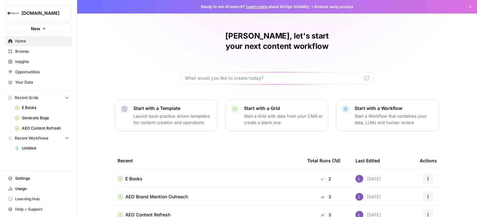
click at [37, 83] on span "Your Data" at bounding box center [42, 82] width 54 height 6
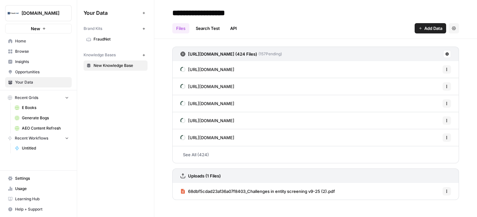
click at [117, 41] on span "FraudNet" at bounding box center [119, 39] width 51 height 6
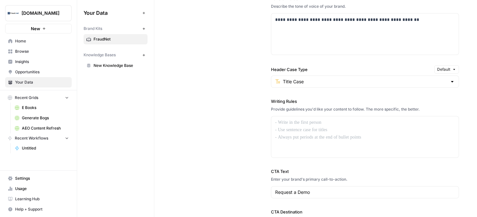
scroll to position [517, 0]
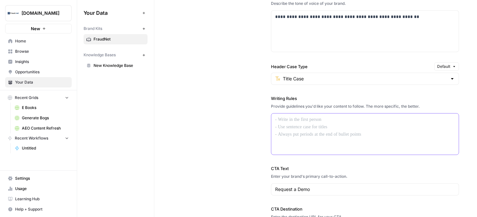
click at [283, 126] on div at bounding box center [365, 134] width 188 height 41
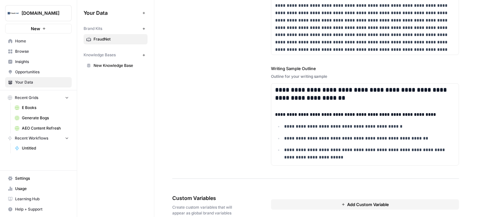
scroll to position [925, 0]
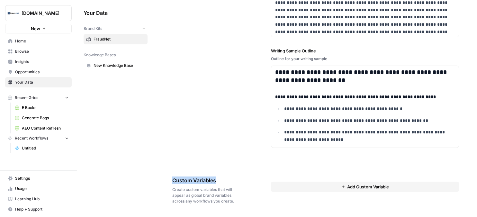
drag, startPoint x: 172, startPoint y: 181, endPoint x: 223, endPoint y: 180, distance: 50.5
click at [242, 164] on div "Custom Variables Create custom variables that will appear as global brand varia…" at bounding box center [315, 190] width 287 height 53
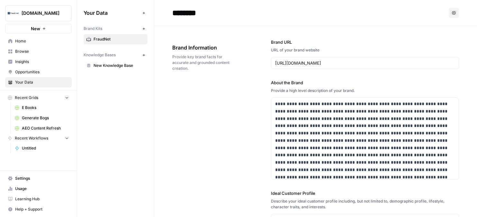
click at [198, 10] on input "********" at bounding box center [221, 12] width 103 height 13
click at [211, 11] on input "********" at bounding box center [221, 12] width 103 height 13
type input "**********"
click at [144, 27] on icon "button" at bounding box center [144, 29] width 4 height 4
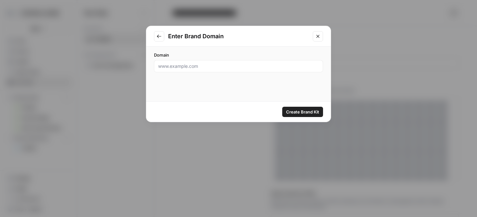
click at [316, 38] on icon "Close modal" at bounding box center [318, 36] width 5 height 5
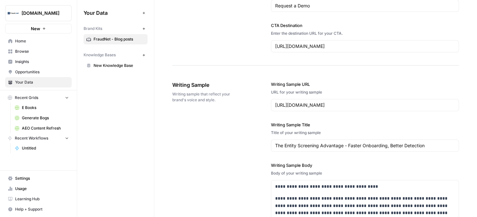
scroll to position [695, 0]
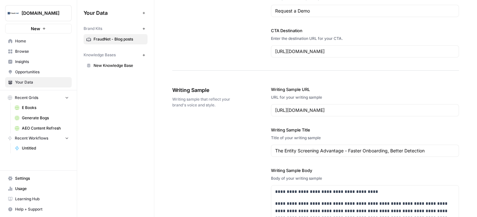
click at [104, 67] on span "New Knowledge Base" at bounding box center [119, 66] width 51 height 6
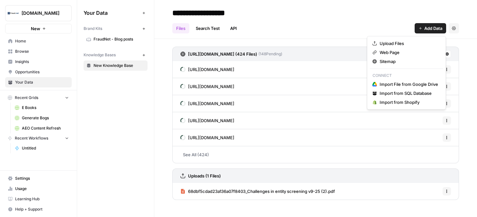
click at [360, 27] on span "Add Data" at bounding box center [434, 28] width 18 height 6
click at [360, 42] on span "Upload Files" at bounding box center [409, 43] width 59 height 6
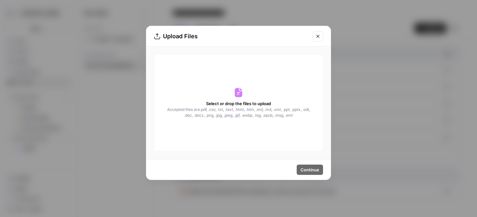
click at [318, 34] on icon "Close modal" at bounding box center [318, 36] width 5 height 5
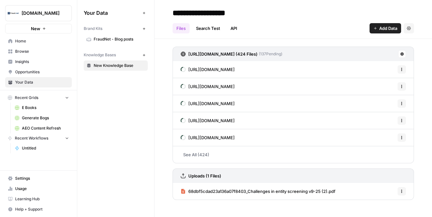
click at [26, 52] on span "Browse" at bounding box center [42, 52] width 54 height 6
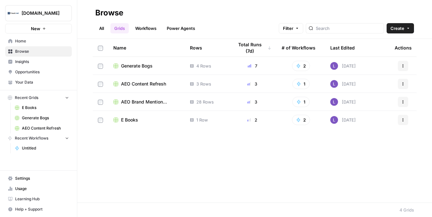
click at [145, 65] on span "Generate Bogs" at bounding box center [137, 66] width 32 height 6
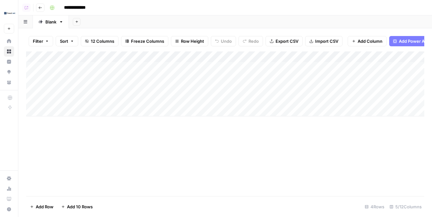
click at [216, 58] on div "Add Column" at bounding box center [225, 83] width 398 height 65
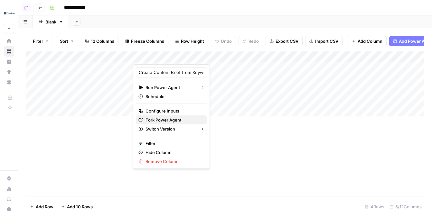
click at [159, 123] on span "Fork Power Agent" at bounding box center [173, 120] width 56 height 6
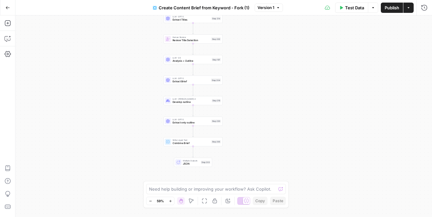
click at [409, 10] on button "Actions" at bounding box center [408, 8] width 10 height 10
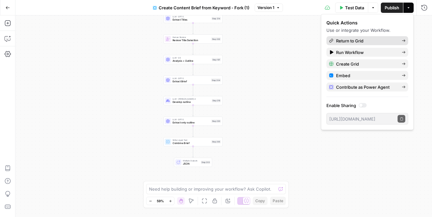
click at [342, 40] on span "Return to Grid" at bounding box center [366, 41] width 60 height 6
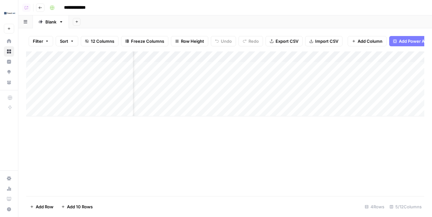
scroll to position [0, 26]
click at [254, 67] on div "Add Column" at bounding box center [225, 83] width 398 height 65
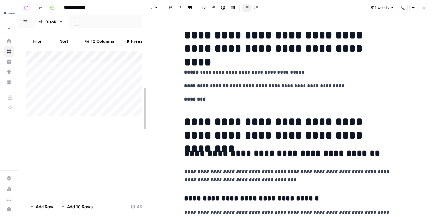
drag, startPoint x: 190, startPoint y: 71, endPoint x: 123, endPoint y: 62, distance: 68.5
click at [123, 62] on body "**********" at bounding box center [216, 108] width 432 height 217
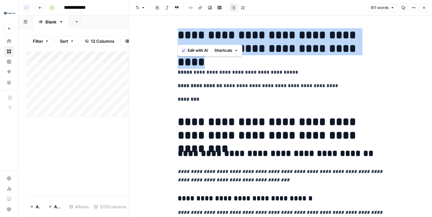
drag, startPoint x: 174, startPoint y: 36, endPoint x: 389, endPoint y: 57, distance: 216.2
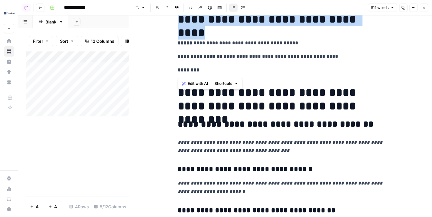
scroll to position [36, 0]
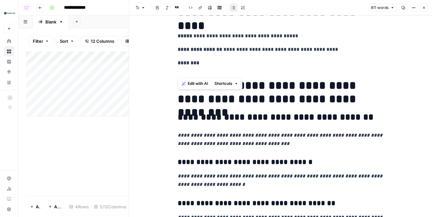
click at [297, 133] on em "**********" at bounding box center [281, 139] width 206 height 13
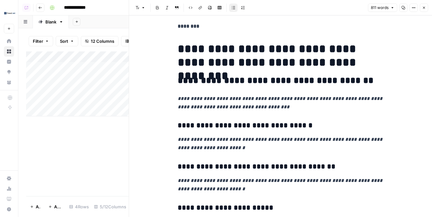
scroll to position [78, 0]
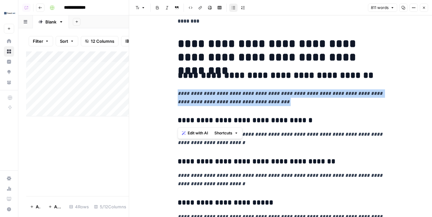
drag, startPoint x: 308, startPoint y: 109, endPoint x: 165, endPoint y: 93, distance: 144.1
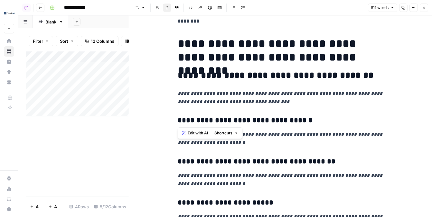
scroll to position [0, 48]
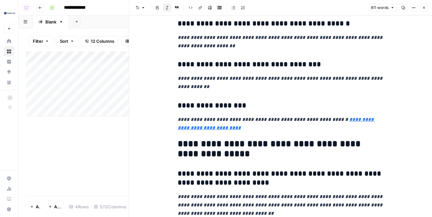
scroll to position [1330, 0]
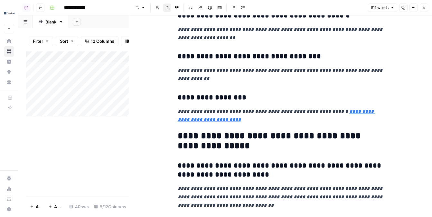
click at [427, 7] on button "Close" at bounding box center [423, 8] width 8 height 8
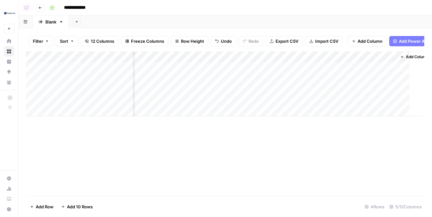
scroll to position [0, 41]
click at [178, 57] on div "Add Column" at bounding box center [225, 83] width 398 height 65
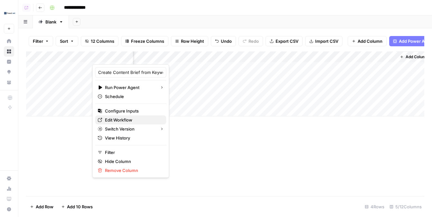
click at [129, 121] on span "Edit Workflow" at bounding box center [133, 120] width 56 height 6
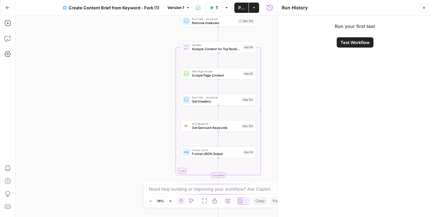
click at [424, 8] on icon "button" at bounding box center [424, 8] width 4 height 4
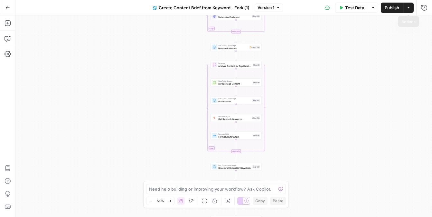
click at [407, 6] on icon "button" at bounding box center [408, 8] width 4 height 4
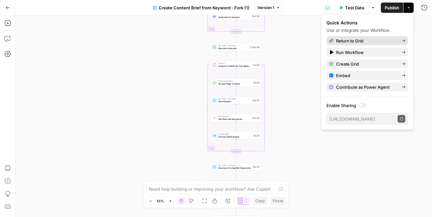
click at [367, 38] on span "Return to Grid" at bounding box center [366, 41] width 60 height 6
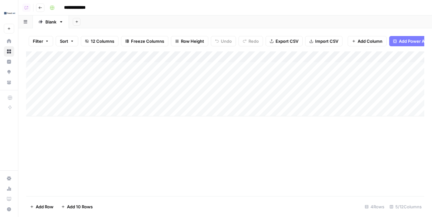
click at [77, 16] on div "Add Sheet" at bounding box center [250, 21] width 363 height 13
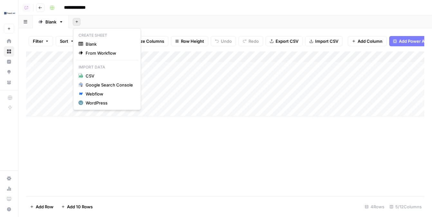
click at [77, 19] on button "Add Sheet" at bounding box center [77, 22] width 8 height 8
click at [217, 58] on div "Add Column" at bounding box center [225, 83] width 398 height 65
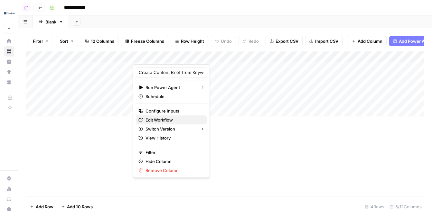
click at [165, 120] on span "Edit Workflow" at bounding box center [173, 120] width 56 height 6
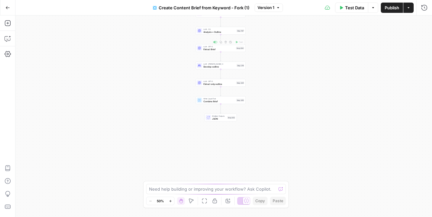
click at [205, 31] on span "Analysis + Outline" at bounding box center [219, 31] width 32 height 3
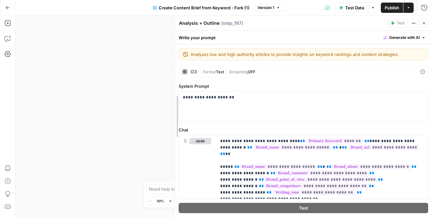
drag, startPoint x: 176, startPoint y: 69, endPoint x: 147, endPoint y: 67, distance: 28.4
click at [147, 67] on body "[DOMAIN_NAME] New Home Browse Insights Opportunities Your Data Recent Grids E B…" at bounding box center [216, 108] width 432 height 217
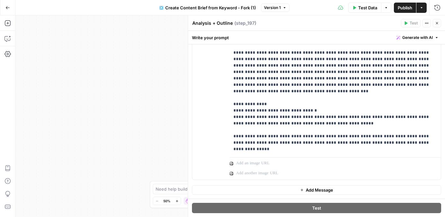
scroll to position [540, 0]
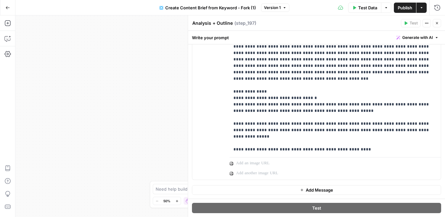
click at [431, 27] on button "Close" at bounding box center [437, 23] width 8 height 8
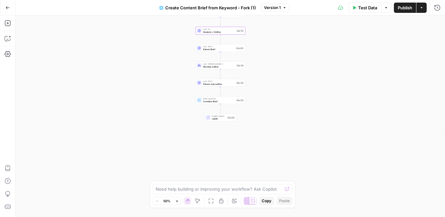
click at [422, 10] on button "Actions" at bounding box center [421, 8] width 10 height 10
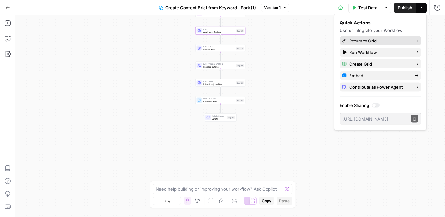
click at [392, 38] on span "Return to Grid" at bounding box center [379, 41] width 60 height 6
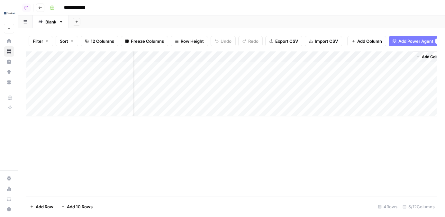
scroll to position [0, 35]
click at [374, 64] on div "Add Column" at bounding box center [231, 83] width 411 height 65
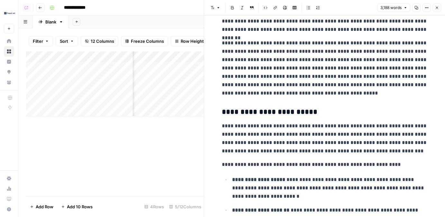
scroll to position [891, 0]
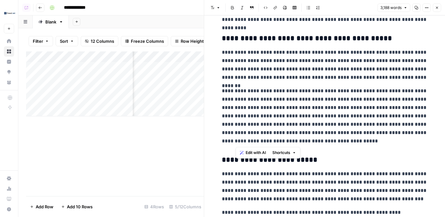
drag, startPoint x: 360, startPoint y: 142, endPoint x: 230, endPoint y: 111, distance: 134.2
click at [230, 111] on p "**********" at bounding box center [325, 116] width 206 height 59
click at [319, 89] on p "**********" at bounding box center [325, 116] width 206 height 59
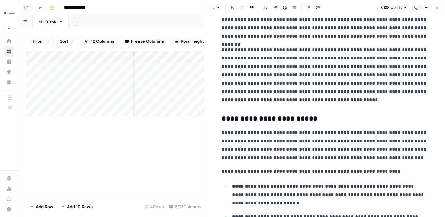
scroll to position [932, 0]
click at [431, 11] on button "Close" at bounding box center [437, 8] width 8 height 8
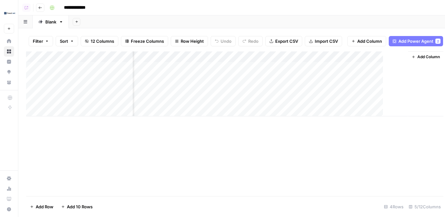
scroll to position [0, 27]
click at [338, 58] on div "Add Column" at bounding box center [231, 83] width 411 height 65
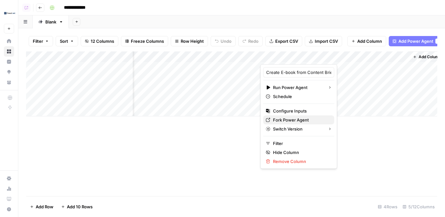
click at [298, 120] on span "Fork Power Agent" at bounding box center [301, 120] width 56 height 6
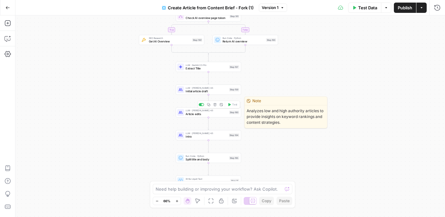
click at [189, 114] on span "Article edits" at bounding box center [207, 114] width 42 height 4
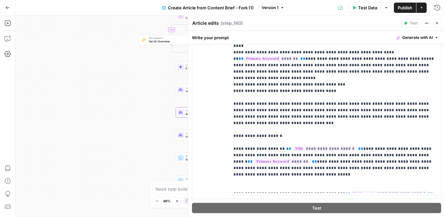
scroll to position [830, 0]
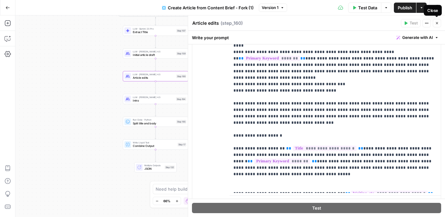
click at [438, 24] on icon "button" at bounding box center [437, 23] width 2 height 2
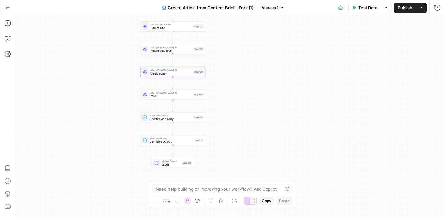
click at [419, 8] on button "Actions" at bounding box center [421, 8] width 10 height 10
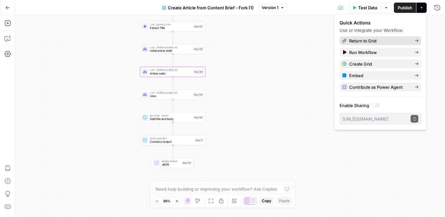
click at [369, 41] on span "Return to Grid" at bounding box center [379, 41] width 60 height 6
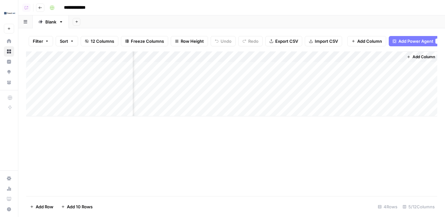
scroll to position [0, 35]
click at [388, 68] on div "Add Column" at bounding box center [231, 83] width 411 height 65
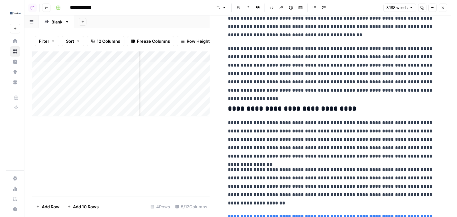
scroll to position [3134, 0]
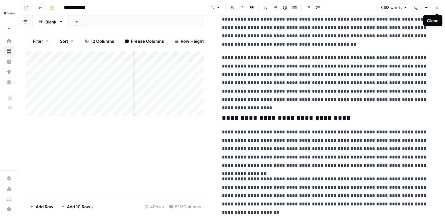
drag, startPoint x: 435, startPoint y: 8, endPoint x: 392, endPoint y: 73, distance: 78.3
click at [392, 73] on div "**********" at bounding box center [324, 108] width 241 height 217
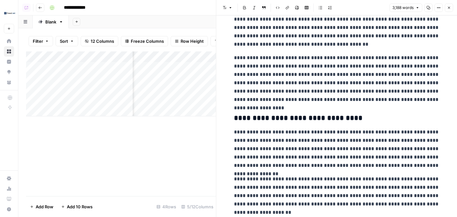
click at [445, 10] on button "Close" at bounding box center [449, 8] width 8 height 8
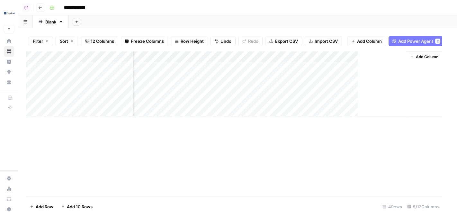
scroll to position [0, 15]
click at [363, 43] on span "Add Column" at bounding box center [369, 41] width 25 height 6
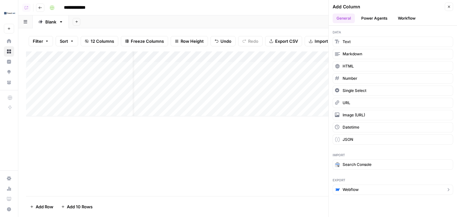
click at [362, 189] on button "Webflow" at bounding box center [393, 190] width 121 height 10
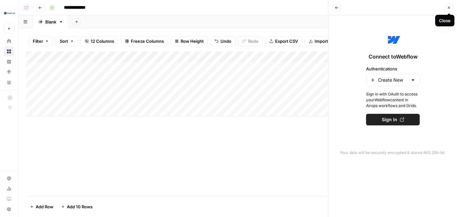
click at [445, 7] on icon "button" at bounding box center [449, 8] width 4 height 4
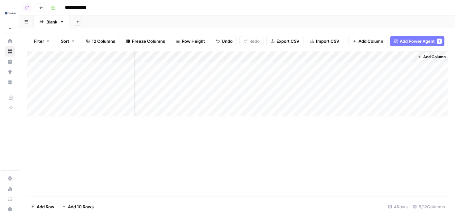
scroll to position [0, 24]
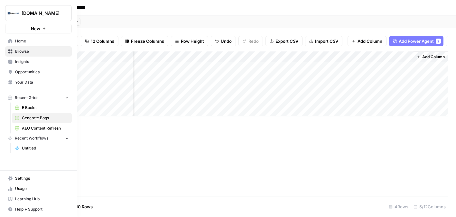
click at [37, 62] on span "Insights" at bounding box center [42, 62] width 54 height 6
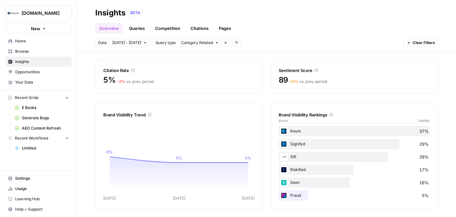
scroll to position [65, 0]
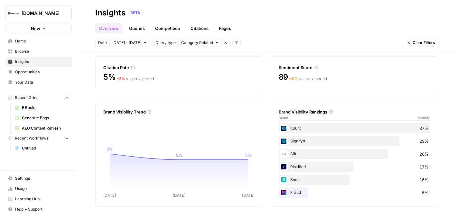
drag, startPoint x: 275, startPoint y: 112, endPoint x: 329, endPoint y: 113, distance: 54.0
click at [330, 113] on div "Brand Visibility Rankings Brand Visibility Kount 37% Signifyd 29% Sift 26% Risk…" at bounding box center [354, 154] width 168 height 106
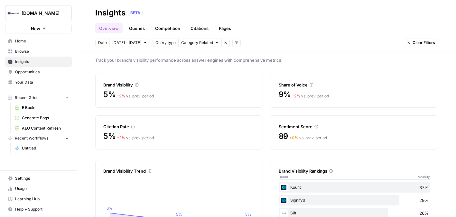
scroll to position [15, 0]
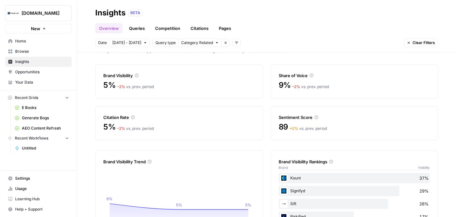
click at [134, 28] on link "Queries" at bounding box center [136, 28] width 23 height 10
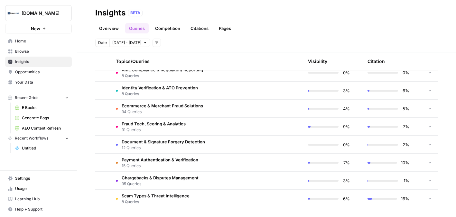
scroll to position [151, 0]
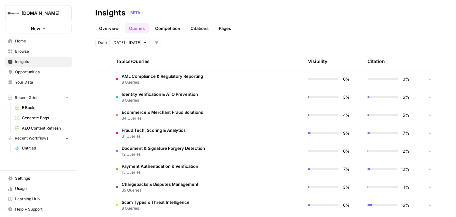
click at [182, 80] on span "8 Queries" at bounding box center [162, 82] width 81 height 6
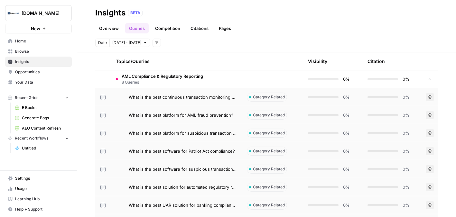
scroll to position [163, 0]
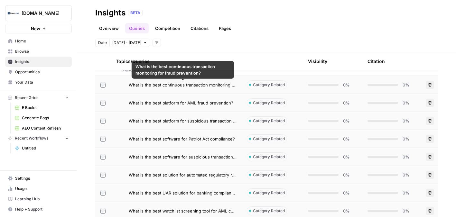
click at [188, 83] on span "What is the best continuous transaction monitoring for fraud prevention?" at bounding box center [183, 85] width 108 height 6
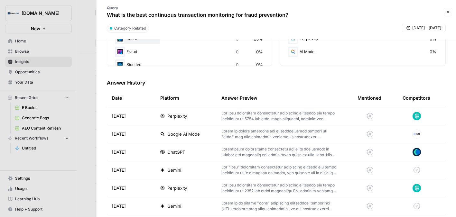
scroll to position [161, 0]
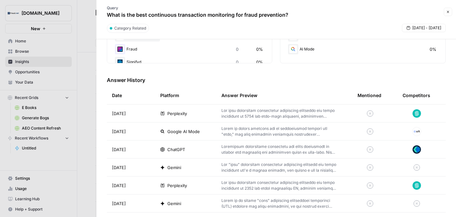
click at [242, 116] on p at bounding box center [278, 114] width 115 height 12
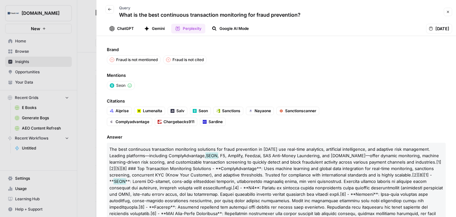
scroll to position [8, 0]
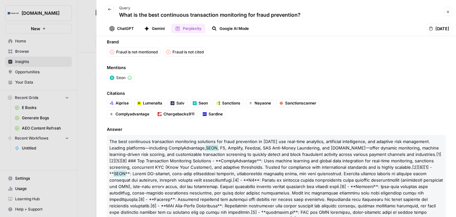
click at [124, 23] on header "Back Query What is the best continuous transaction monitoring for fraud prevent…" at bounding box center [275, 18] width 359 height 36
click at [125, 28] on button "ChatGPT" at bounding box center [121, 29] width 32 height 10
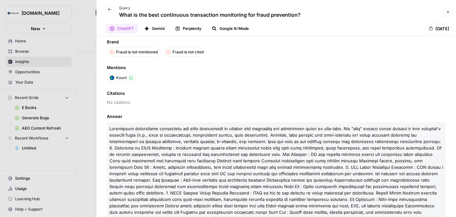
click at [160, 25] on button "Gemini" at bounding box center [154, 29] width 28 height 10
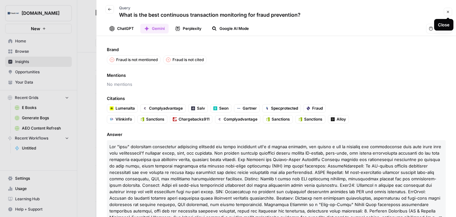
click at [445, 11] on icon "button" at bounding box center [448, 12] width 2 height 2
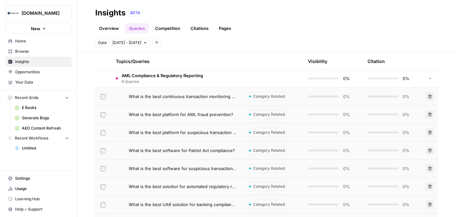
scroll to position [150, 0]
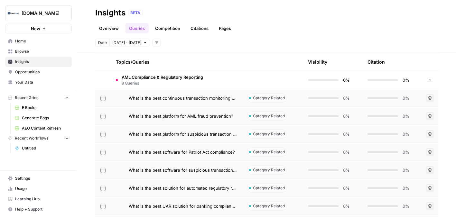
click at [155, 82] on span "8 Queries" at bounding box center [162, 83] width 81 height 6
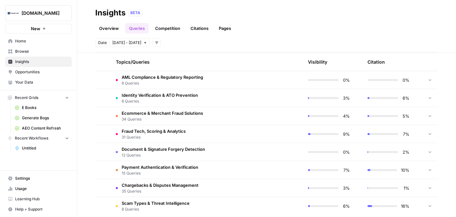
click at [53, 72] on span "Opportunities" at bounding box center [42, 72] width 54 height 6
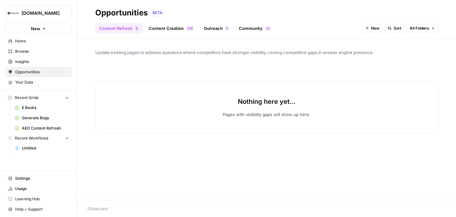
click at [377, 26] on span "New" at bounding box center [375, 28] width 8 height 6
click at [373, 30] on span "New" at bounding box center [375, 28] width 8 height 6
click at [374, 41] on span "All Opportunities" at bounding box center [384, 42] width 33 height 6
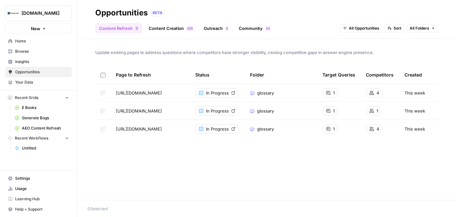
click at [28, 49] on span "Browse" at bounding box center [42, 52] width 54 height 6
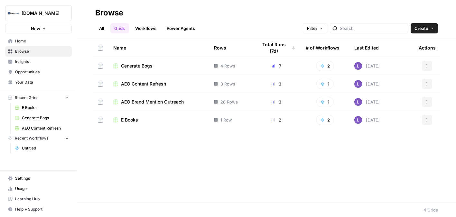
click at [135, 84] on span "AEO Content Refresh" at bounding box center [143, 84] width 45 height 6
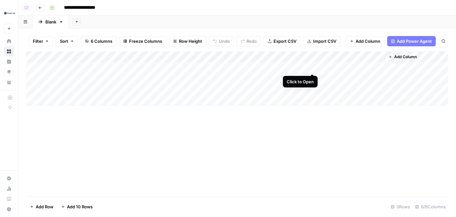
click at [311, 68] on div "Add Column" at bounding box center [237, 78] width 422 height 54
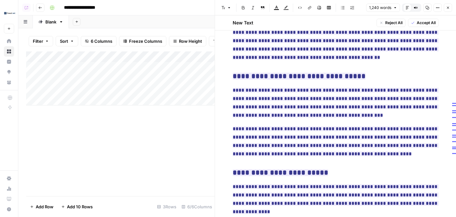
scroll to position [844, 0]
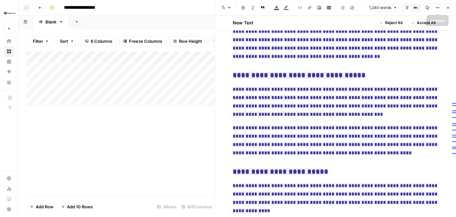
click at [445, 8] on icon "button" at bounding box center [448, 8] width 4 height 4
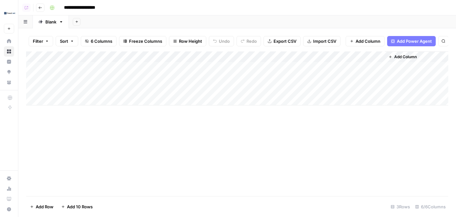
click at [38, 10] on button "Go back" at bounding box center [40, 8] width 8 height 8
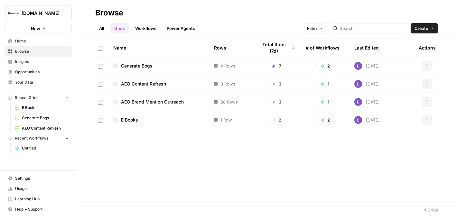
click at [43, 76] on link "Opportunities" at bounding box center [38, 72] width 67 height 10
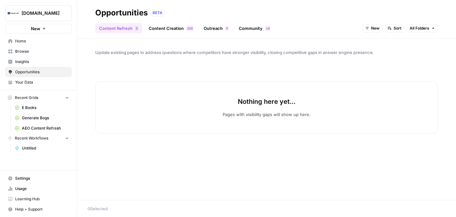
click at [178, 31] on link "Content Creation 0 0 1" at bounding box center [171, 28] width 52 height 10
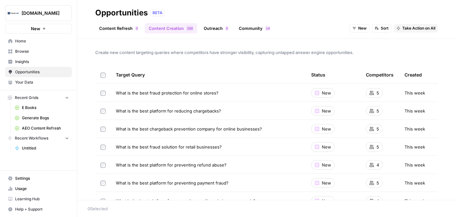
click at [39, 52] on span "Browse" at bounding box center [42, 52] width 54 height 6
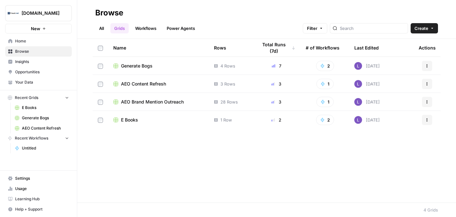
click at [45, 69] on link "Opportunities" at bounding box center [38, 72] width 67 height 10
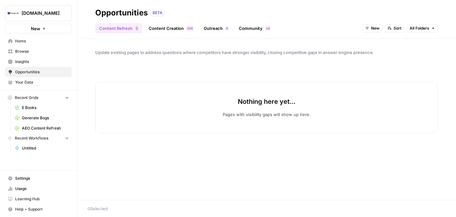
click at [166, 31] on link "Content Creation 0 0 1" at bounding box center [171, 28] width 52 height 10
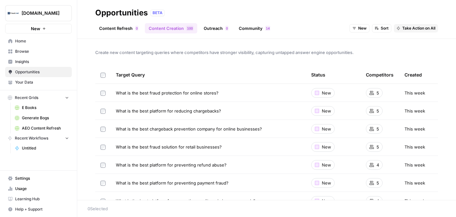
click at [407, 36] on header "Opportunities BETA Content Refresh 0 Content Creation 0 0 1 Outreach 0 Communit…" at bounding box center [266, 19] width 379 height 39
click at [414, 30] on span "Take Action on All" at bounding box center [418, 28] width 33 height 6
click at [419, 42] on span "Create New Grid" at bounding box center [425, 42] width 39 height 6
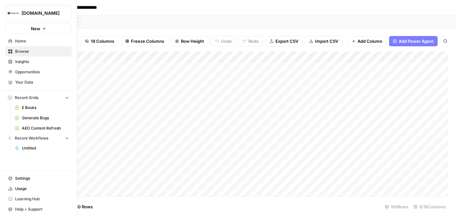
click at [19, 70] on span "Opportunities" at bounding box center [42, 72] width 54 height 6
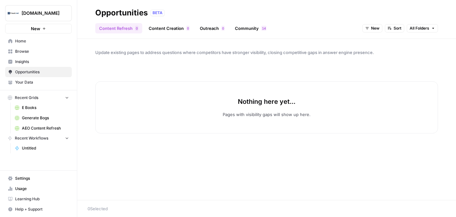
click at [211, 27] on link "Outreach 0" at bounding box center [212, 28] width 32 height 10
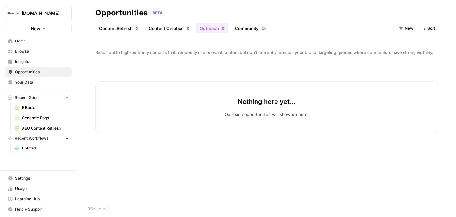
click at [401, 29] on icon "button" at bounding box center [401, 28] width 4 height 4
click at [402, 44] on span "All Opportunities" at bounding box center [417, 42] width 33 height 6
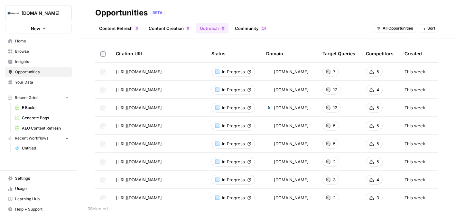
scroll to position [22, 0]
click at [44, 53] on span "Browse" at bounding box center [42, 52] width 54 height 6
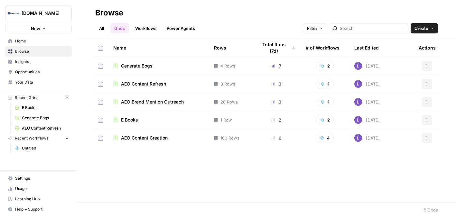
click at [155, 103] on span "AEO Brand Mention Outreach" at bounding box center [152, 102] width 63 height 6
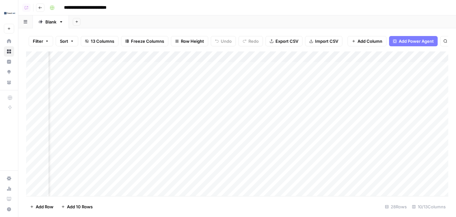
scroll to position [0, 94]
click at [320, 67] on div "Add Column" at bounding box center [237, 123] width 422 height 145
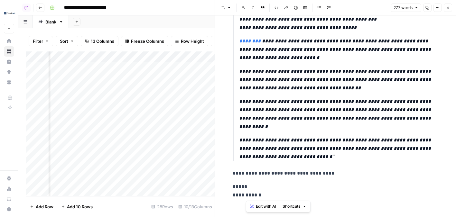
scroll to position [242, 0]
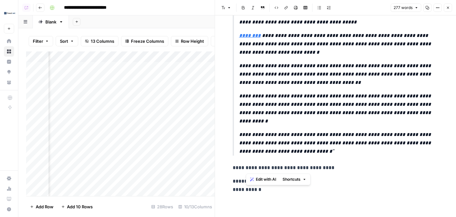
drag, startPoint x: 239, startPoint y: 102, endPoint x: 360, endPoint y: 169, distance: 137.6
click at [360, 169] on p "**********" at bounding box center [336, 168] width 206 height 8
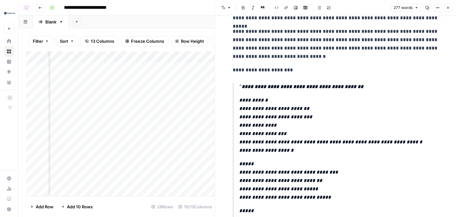
scroll to position [0, 0]
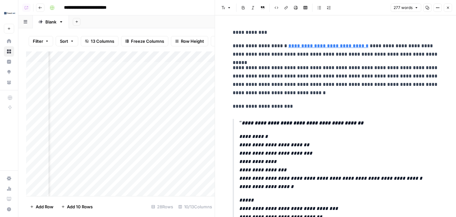
click at [444, 11] on button "Close" at bounding box center [448, 8] width 8 height 8
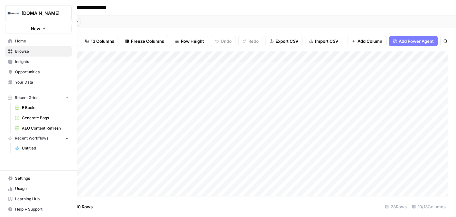
click at [33, 70] on span "Opportunities" at bounding box center [42, 72] width 54 height 6
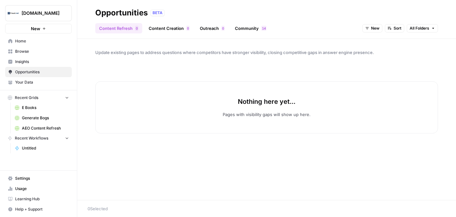
click at [241, 28] on link "Community 4 1" at bounding box center [250, 28] width 39 height 10
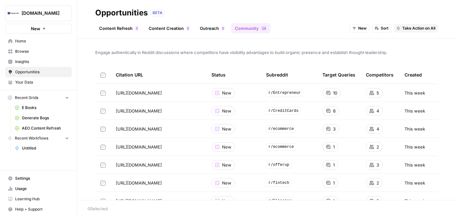
click at [420, 29] on span "Take Action on All" at bounding box center [418, 28] width 33 height 6
click at [425, 40] on span "Create New Grid" at bounding box center [425, 42] width 39 height 6
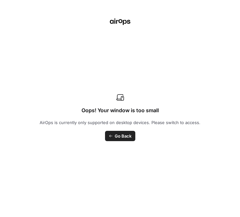
scroll to position [0, 41]
click at [114, 130] on div "Oops! Your window is too small AirOps is currently only supported on desktop de…" at bounding box center [120, 118] width 160 height 48
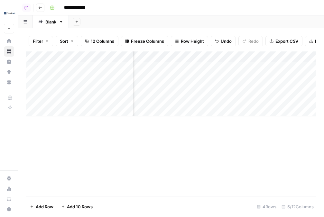
click at [9, 12] on img "Workspace: Fraud.Net" at bounding box center [10, 13] width 12 height 12
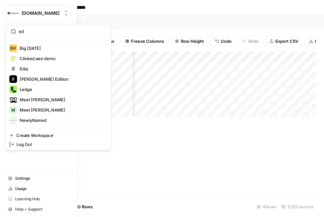
type input "ed"
click at [42, 69] on span "Edia" at bounding box center [62, 69] width 85 height 6
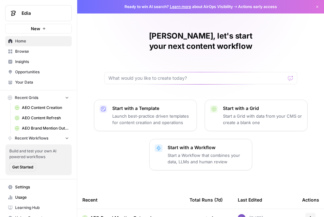
scroll to position [46, 0]
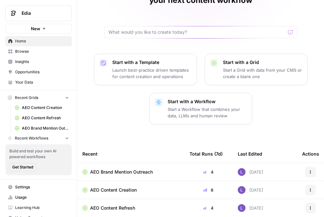
click at [113, 187] on span "AEO Content Creation" at bounding box center [113, 190] width 47 height 6
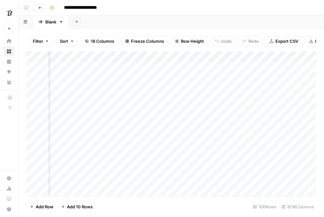
scroll to position [0, 283]
click at [234, 71] on div "Add Column" at bounding box center [171, 123] width 290 height 145
click at [236, 82] on div "Add Column" at bounding box center [171, 123] width 290 height 145
click at [236, 69] on div "Add Column" at bounding box center [171, 123] width 290 height 145
click at [238, 88] on div "Add Column" at bounding box center [171, 123] width 290 height 145
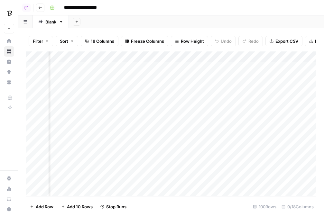
click at [234, 69] on div "Add Column" at bounding box center [171, 123] width 290 height 145
click at [236, 99] on div "Add Column" at bounding box center [171, 123] width 290 height 145
click at [40, 8] on icon "button" at bounding box center [40, 8] width 4 height 4
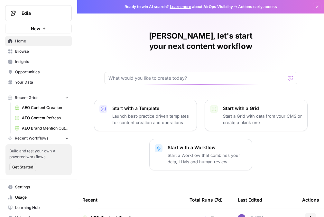
click at [23, 53] on span "Browse" at bounding box center [42, 52] width 54 height 6
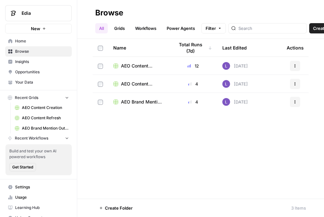
click at [132, 66] on span "AEO Content Creation" at bounding box center [142, 66] width 43 height 6
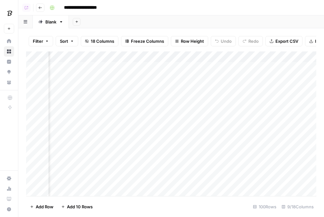
scroll to position [0, 428]
click at [123, 60] on div "Add Column" at bounding box center [171, 123] width 290 height 145
click at [128, 100] on div "Add Column" at bounding box center [171, 123] width 290 height 145
click at [128, 88] on div "Add Column" at bounding box center [171, 123] width 290 height 145
click at [129, 66] on div "Add Column" at bounding box center [171, 123] width 290 height 145
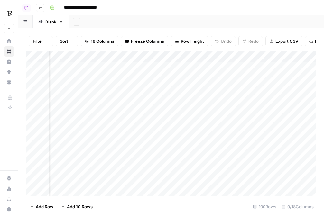
click at [121, 58] on div "Add Column" at bounding box center [171, 123] width 290 height 145
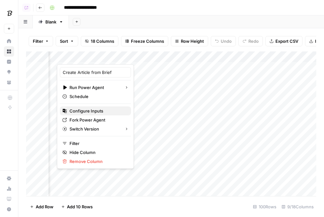
click at [89, 111] on span "Configure Inputs" at bounding box center [97, 111] width 56 height 6
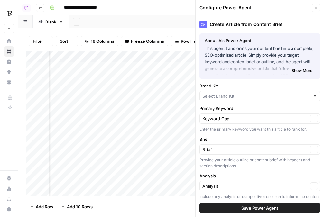
type input "Edia"
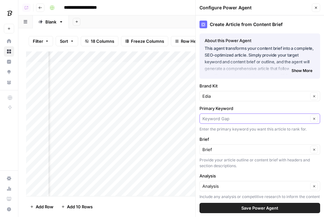
click at [252, 119] on input "Primary Keyword" at bounding box center [255, 118] width 106 height 6
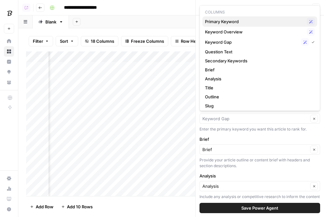
click at [235, 23] on span "Primary Keyword" at bounding box center [254, 21] width 99 height 6
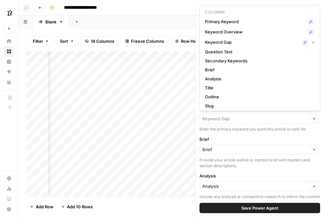
type input "Primary Keyword"
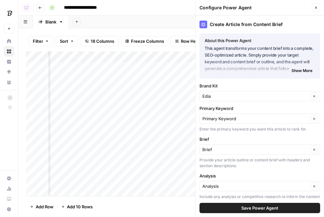
scroll to position [20, 0]
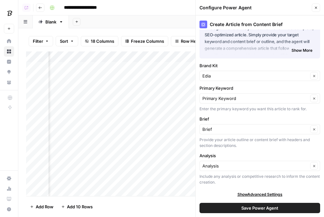
click at [233, 205] on button "Save Power Agent" at bounding box center [259, 208] width 121 height 10
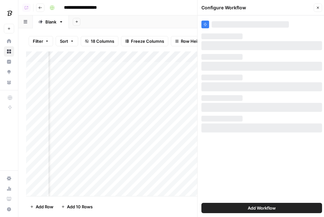
scroll to position [0, 0]
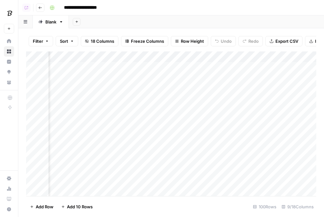
click at [130, 66] on div "Add Column" at bounding box center [171, 123] width 290 height 145
click at [127, 78] on div "Add Column" at bounding box center [171, 123] width 290 height 145
click at [130, 78] on div "Add Column" at bounding box center [171, 123] width 290 height 145
click at [127, 89] on div "Add Column" at bounding box center [171, 123] width 290 height 145
click at [128, 101] on div "Add Column" at bounding box center [171, 123] width 290 height 145
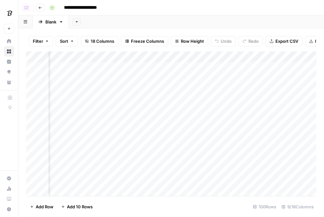
scroll to position [0, 413]
click at [9, 13] on img "Workspace: Edia" at bounding box center [10, 13] width 12 height 12
click at [152, 12] on div "**********" at bounding box center [182, 8] width 270 height 10
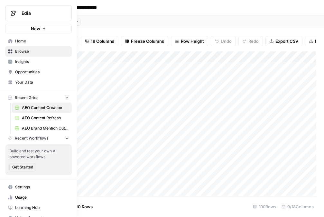
click at [29, 84] on span "Your Data" at bounding box center [42, 82] width 54 height 6
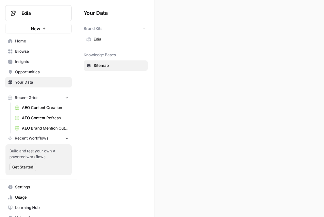
click at [29, 191] on link "Settings" at bounding box center [38, 187] width 67 height 10
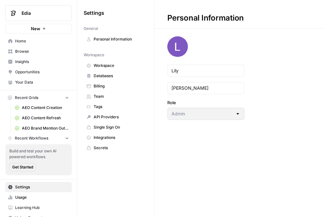
click at [102, 67] on span "Workspace" at bounding box center [119, 66] width 51 height 6
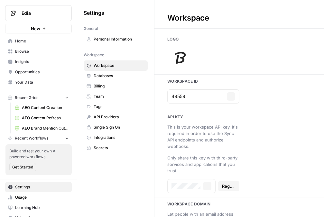
type input "[URL][DOMAIN_NAME]"
click at [188, 54] on img at bounding box center [180, 58] width 26 height 26
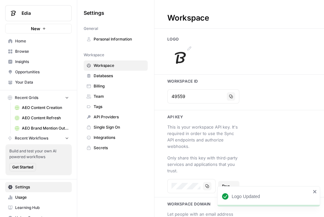
click at [186, 59] on img at bounding box center [180, 58] width 26 height 26
click at [181, 63] on img at bounding box center [180, 58] width 26 height 26
click at [181, 57] on img at bounding box center [180, 58] width 26 height 26
click at [107, 64] on span "Workspace" at bounding box center [119, 66] width 51 height 6
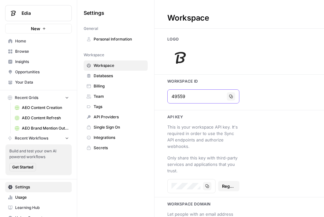
click at [229, 97] on icon "button" at bounding box center [231, 97] width 4 height 4
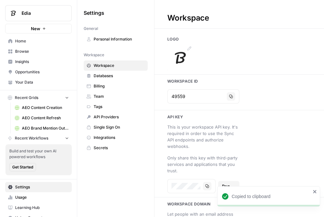
click at [179, 52] on img at bounding box center [180, 58] width 26 height 26
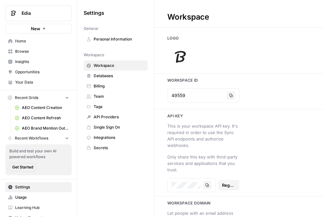
scroll to position [60, 0]
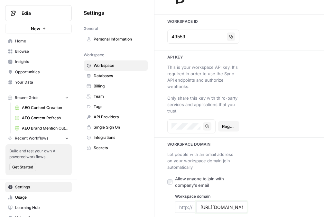
click at [223, 206] on input "[URL][DOMAIN_NAME]" at bounding box center [221, 207] width 42 height 6
click at [40, 16] on span "Edia" at bounding box center [41, 13] width 39 height 6
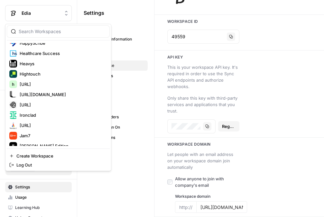
scroll to position [0, 0]
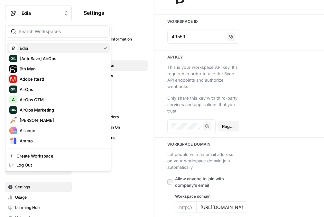
click at [33, 50] on span "Edia" at bounding box center [59, 48] width 79 height 6
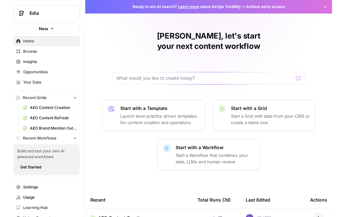
scroll to position [9, 0]
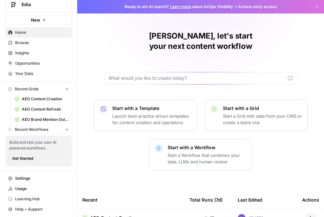
click at [38, 176] on span "Settings" at bounding box center [42, 179] width 54 height 6
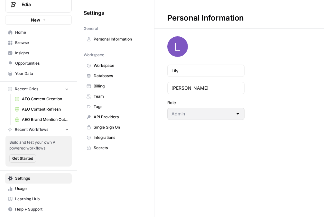
click at [119, 59] on nav "Workspace Workspace Databases Billing Team Tags API Providers Single Sign On In…" at bounding box center [116, 102] width 64 height 104
click at [124, 66] on span "Workspace" at bounding box center [119, 66] width 51 height 6
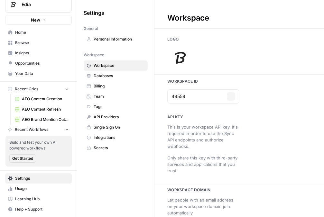
type input "[URL][DOMAIN_NAME]"
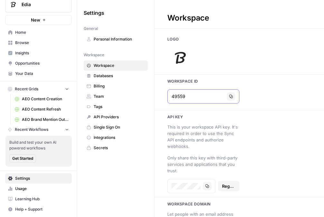
click at [230, 99] on button "Copy" at bounding box center [231, 96] width 8 height 8
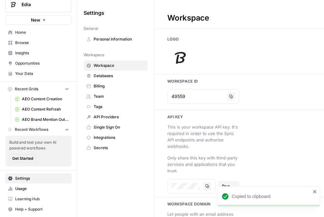
click at [26, 60] on span "Opportunities" at bounding box center [42, 63] width 54 height 6
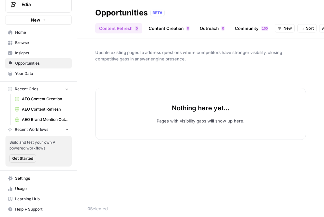
click at [288, 30] on span "New" at bounding box center [287, 28] width 8 height 6
click at [289, 40] on span "All Opportunities" at bounding box center [295, 42] width 33 height 6
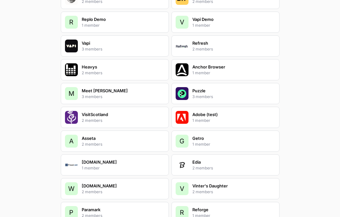
scroll to position [1386, 0]
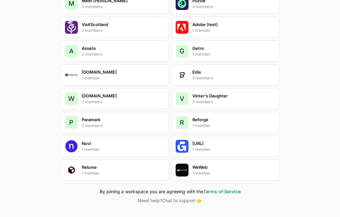
click at [204, 77] on p "2 members" at bounding box center [202, 78] width 21 height 6
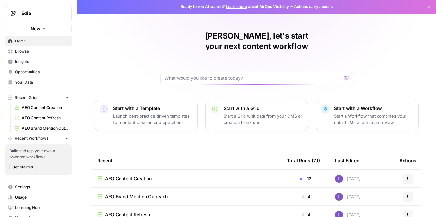
click at [36, 183] on link "Settings" at bounding box center [38, 187] width 67 height 10
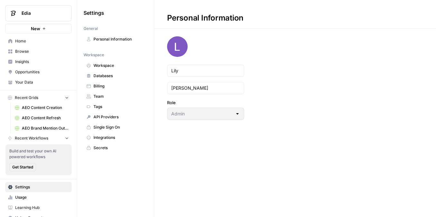
click at [111, 66] on span "Workspace" at bounding box center [119, 66] width 51 height 6
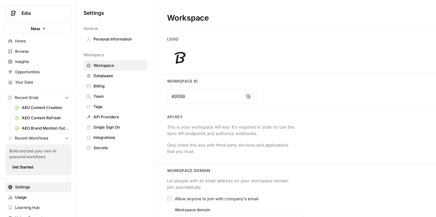
type input "[URL][DOMAIN_NAME]"
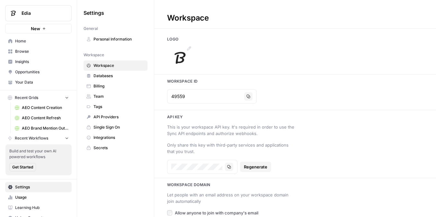
click at [182, 57] on img at bounding box center [180, 58] width 26 height 26
click at [178, 57] on img at bounding box center [180, 58] width 26 height 26
click at [36, 48] on link "Browse" at bounding box center [38, 51] width 67 height 10
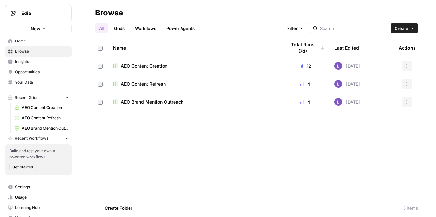
click at [154, 61] on td "AEO Content Creation" at bounding box center [194, 66] width 173 height 18
click at [158, 68] on span "AEO Content Creation" at bounding box center [144, 66] width 47 height 6
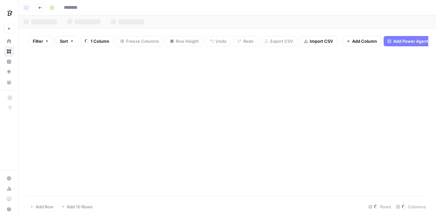
type input "**********"
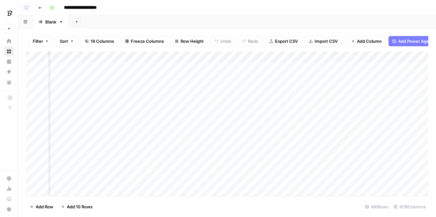
scroll to position [0, 351]
click at [340, 41] on span "Add Column" at bounding box center [369, 41] width 25 height 6
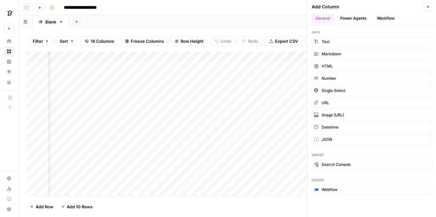
click at [340, 19] on button "Power Agents" at bounding box center [354, 19] width 34 height 10
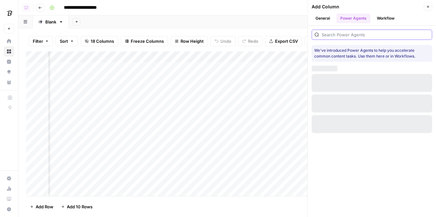
click at [340, 32] on input "search" at bounding box center [376, 35] width 108 height 6
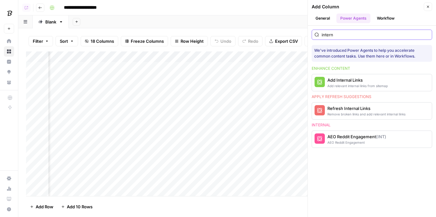
type input "intern"
click at [327, 80] on button "Add Internal Links Add relevant internal links from sitemap" at bounding box center [355, 82] width 86 height 17
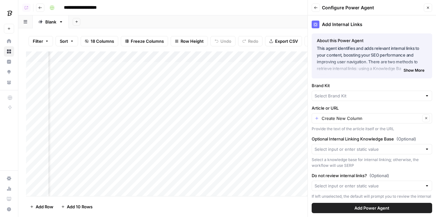
type input "Edia"
click at [340, 123] on div "Create New Column Clear" at bounding box center [372, 119] width 121 height 10
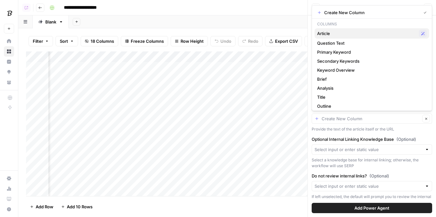
click at [333, 30] on span "Article" at bounding box center [366, 33] width 99 height 6
type input "Article"
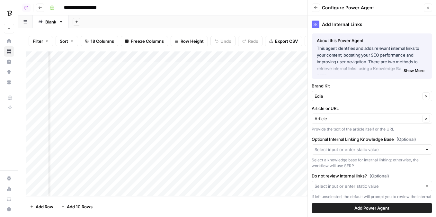
click at [340, 158] on div "Select a knowledge base for internal linking; otherwise, the workflow will use …" at bounding box center [372, 163] width 121 height 12
click at [340, 151] on input "Optional Internal Linking Knowledge Base (Optional)" at bounding box center [369, 149] width 108 height 6
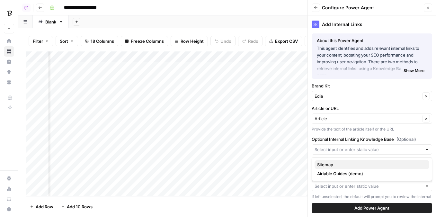
click at [340, 164] on span "Sitemap" at bounding box center [370, 164] width 107 height 6
type input "Sitemap"
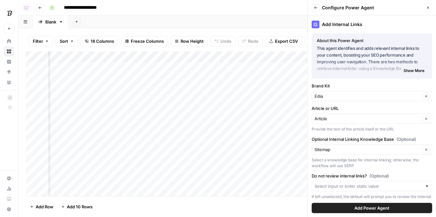
scroll to position [10, 0]
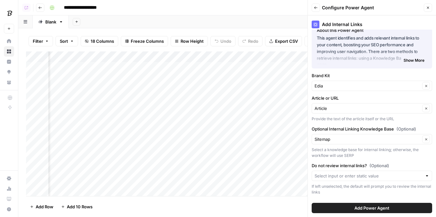
click at [340, 205] on span "Add Power Agent" at bounding box center [372, 208] width 35 height 6
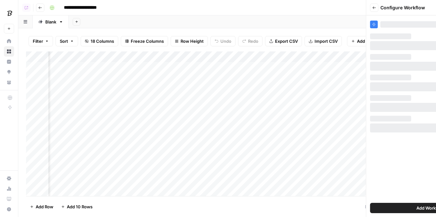
scroll to position [0, 0]
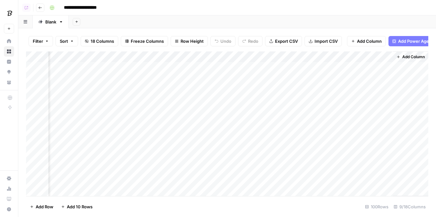
click at [340, 55] on button "Add Column" at bounding box center [410, 57] width 33 height 8
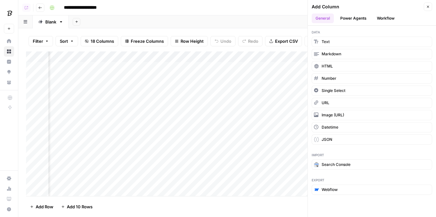
click at [340, 21] on button "Power Agents" at bounding box center [354, 19] width 34 height 10
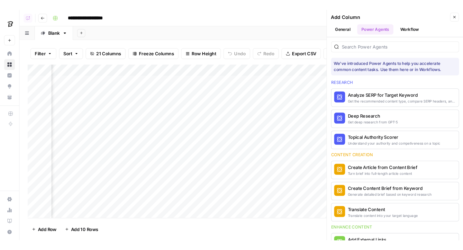
scroll to position [0, 430]
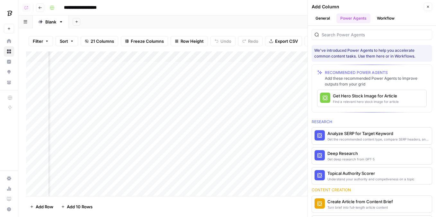
click at [340, 5] on button "Close" at bounding box center [428, 7] width 8 height 8
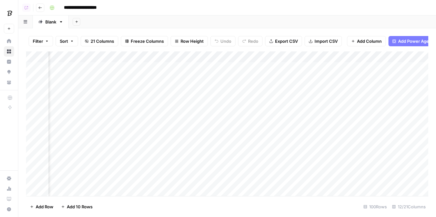
drag, startPoint x: 349, startPoint y: 53, endPoint x: 211, endPoint y: 50, distance: 138.0
click at [211, 51] on div "Filter Sort 21 Columns Freeze Columns Row Height Undo Redo Export CSV Import CS…" at bounding box center [227, 122] width 418 height 189
click at [230, 68] on div "Add Column" at bounding box center [227, 123] width 403 height 145
click at [227, 78] on div "Add Column" at bounding box center [227, 123] width 403 height 145
click at [223, 91] on div "Add Column" at bounding box center [227, 123] width 403 height 145
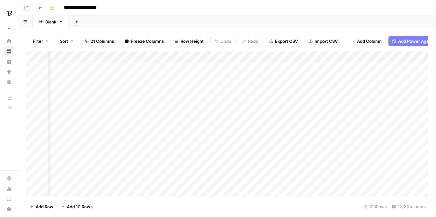
click at [223, 97] on div "Add Column" at bounding box center [227, 123] width 403 height 145
click at [221, 71] on div "Add Column" at bounding box center [227, 123] width 403 height 145
click at [224, 77] on div "Add Column" at bounding box center [227, 123] width 403 height 145
click at [227, 69] on div "Add Column" at bounding box center [227, 123] width 403 height 145
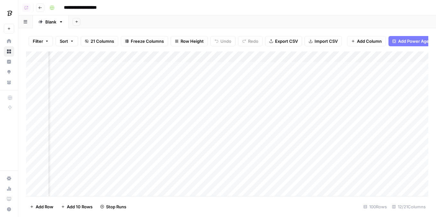
click at [225, 76] on div "Add Column" at bounding box center [227, 123] width 403 height 145
click at [222, 79] on div "Add Column" at bounding box center [227, 123] width 403 height 145
click at [280, 64] on div "Add Column" at bounding box center [227, 123] width 403 height 145
click at [306, 59] on div "Add Column" at bounding box center [227, 123] width 403 height 145
drag, startPoint x: 404, startPoint y: 54, endPoint x: 286, endPoint y: 52, distance: 118.4
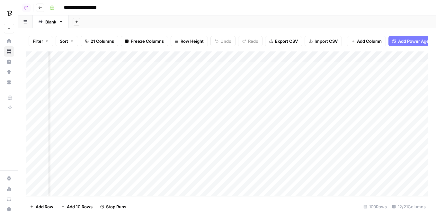
click at [286, 52] on div "Add Column" at bounding box center [227, 123] width 403 height 145
click at [340, 58] on div "Add Column" at bounding box center [227, 123] width 403 height 145
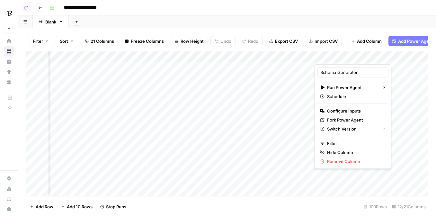
click at [340, 31] on div "Filter Sort 21 Columns Freeze Columns Row Height Undo Redo Export CSV Import CS…" at bounding box center [227, 41] width 403 height 21
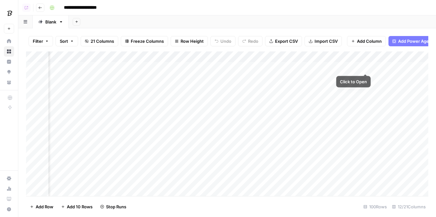
click at [340, 59] on div "Add Column" at bounding box center [227, 123] width 403 height 145
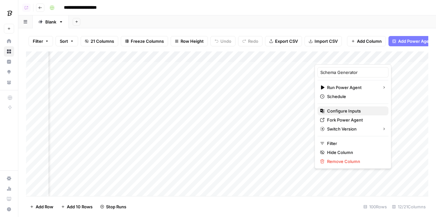
click at [340, 111] on span "Configure Inputs" at bounding box center [355, 111] width 56 height 6
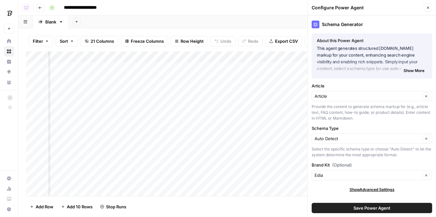
click at [340, 212] on button "Save Power Agent" at bounding box center [372, 208] width 121 height 10
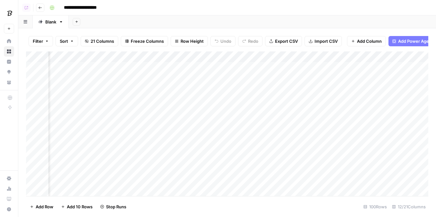
click at [340, 79] on div "Add Column" at bounding box center [227, 123] width 403 height 145
click at [233, 85] on div "Add Column" at bounding box center [227, 123] width 403 height 145
click at [340, 85] on div "Add Column" at bounding box center [227, 123] width 403 height 145
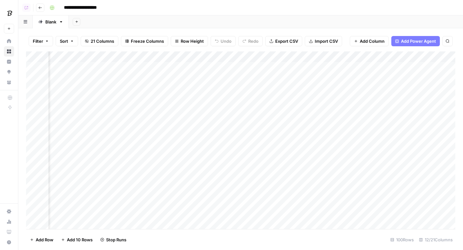
scroll to position [0, 169]
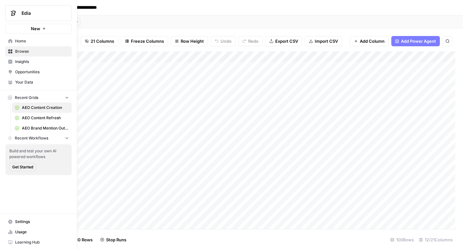
click at [14, 41] on link "Home" at bounding box center [38, 41] width 67 height 10
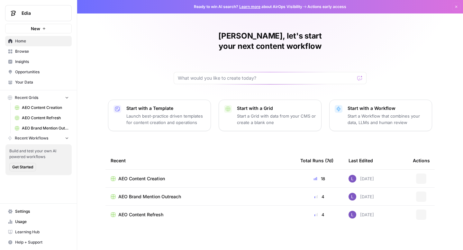
click at [30, 79] on link "Your Data" at bounding box center [38, 82] width 67 height 10
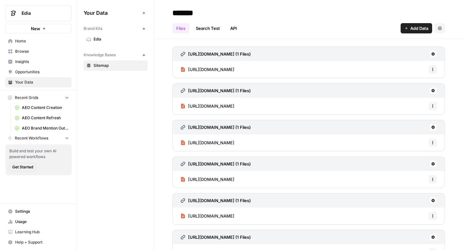
click at [119, 37] on span "Edia" at bounding box center [119, 39] width 51 height 6
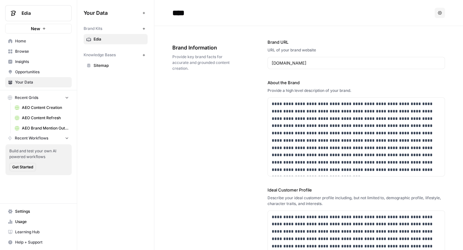
click at [32, 9] on button "Edia" at bounding box center [38, 13] width 67 height 16
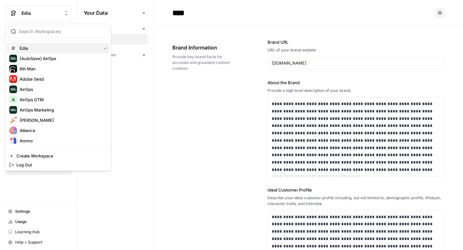
click at [23, 51] on div "Edia" at bounding box center [58, 48] width 98 height 8
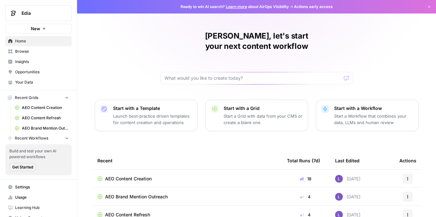
click at [31, 82] on span "Your Data" at bounding box center [42, 82] width 54 height 6
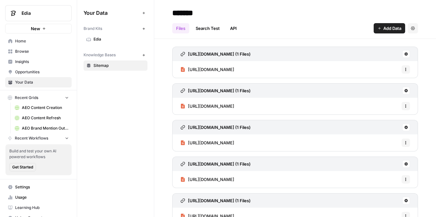
click at [102, 40] on span "Edia" at bounding box center [119, 39] width 51 height 6
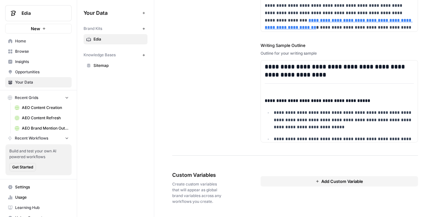
scroll to position [954, 0]
drag, startPoint x: 167, startPoint y: 177, endPoint x: 223, endPoint y: 176, distance: 56.0
click at [115, 66] on span "Sitemap" at bounding box center [119, 66] width 51 height 6
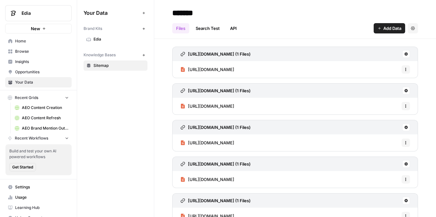
click at [386, 29] on span "Add Data" at bounding box center [393, 28] width 18 height 6
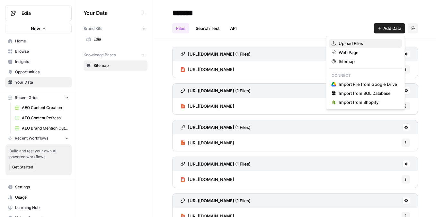
click at [361, 42] on span "Upload Files" at bounding box center [368, 43] width 59 height 6
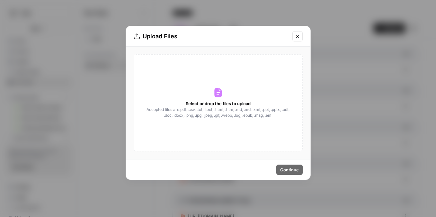
click at [298, 34] on icon "Close modal" at bounding box center [297, 36] width 5 height 5
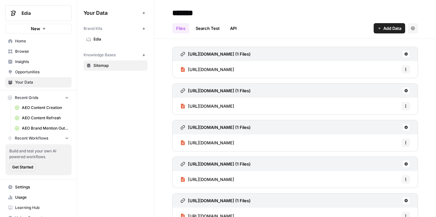
scroll to position [19, 0]
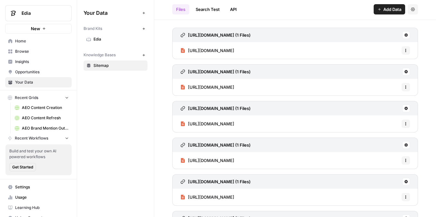
click at [382, 11] on button "Add Data" at bounding box center [390, 9] width 32 height 10
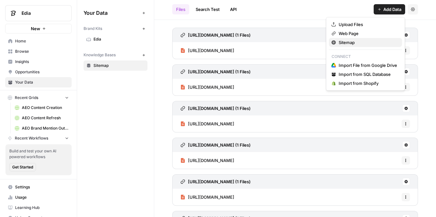
click at [344, 43] on span "Sitemap" at bounding box center [368, 42] width 59 height 6
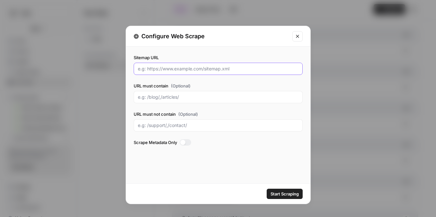
drag, startPoint x: 153, startPoint y: 69, endPoint x: 224, endPoint y: 68, distance: 70.8
click at [224, 68] on input "Sitemap URL" at bounding box center [218, 69] width 161 height 6
click at [163, 97] on input "URL must contain (Optional)" at bounding box center [218, 97] width 161 height 6
click at [297, 33] on button "Close modal" at bounding box center [298, 36] width 10 height 10
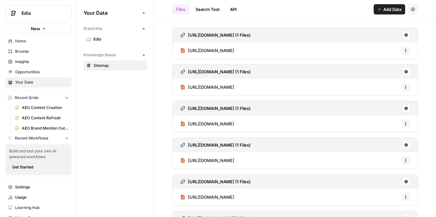
click at [395, 13] on button "Add Data" at bounding box center [390, 9] width 32 height 10
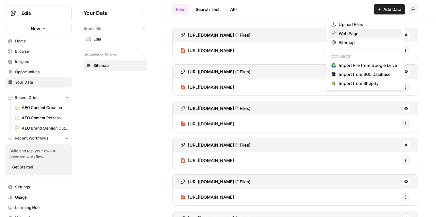
click at [351, 32] on span "Web Page" at bounding box center [368, 33] width 59 height 6
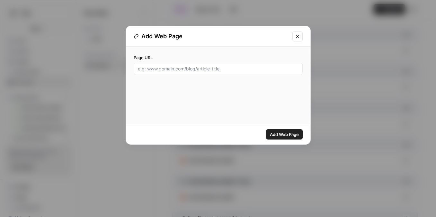
click at [176, 73] on div at bounding box center [218, 69] width 169 height 12
click at [297, 37] on icon "Close modal" at bounding box center [297, 36] width 5 height 5
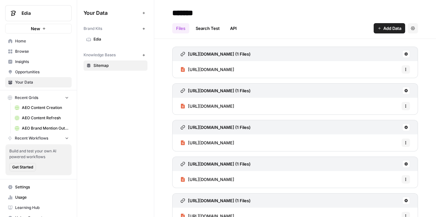
click at [25, 62] on span "Insights" at bounding box center [42, 62] width 54 height 6
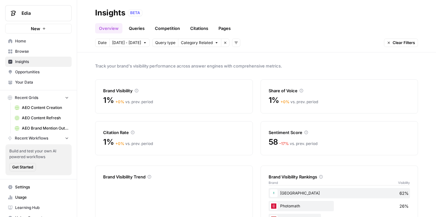
click at [135, 31] on link "Queries" at bounding box center [136, 28] width 23 height 10
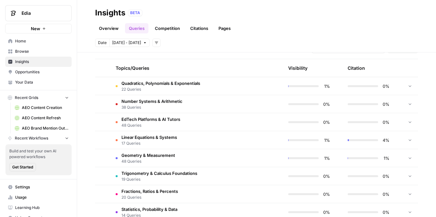
scroll to position [144, 0]
click at [167, 84] on span "Quadratics, Polynomials & Exponentials" at bounding box center [161, 82] width 79 height 6
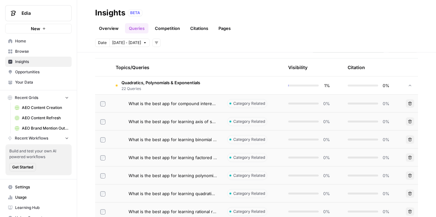
click at [155, 91] on span "22 Queries" at bounding box center [161, 89] width 79 height 6
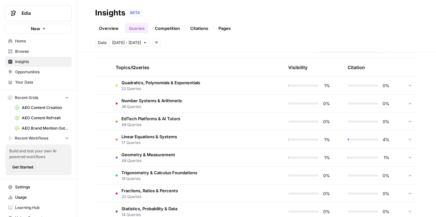
click at [155, 91] on span "22 Queries" at bounding box center [161, 89] width 79 height 6
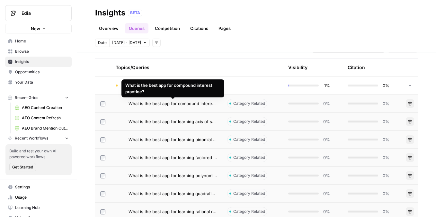
click at [193, 104] on span "What is the best app for compound interest practice?" at bounding box center [173, 103] width 88 height 6
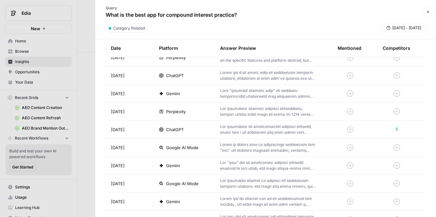
scroll to position [181, 0]
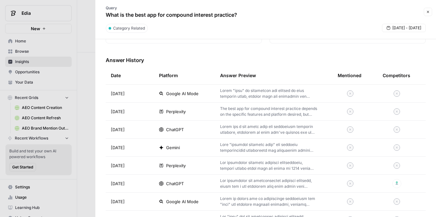
click at [252, 98] on p at bounding box center [268, 94] width 97 height 12
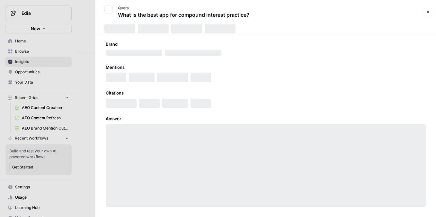
scroll to position [5, 0]
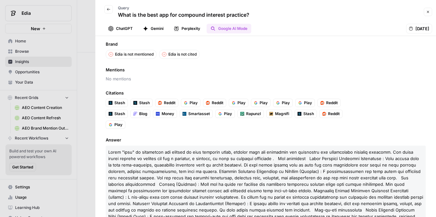
click at [181, 31] on button "Perplexity" at bounding box center [187, 29] width 34 height 10
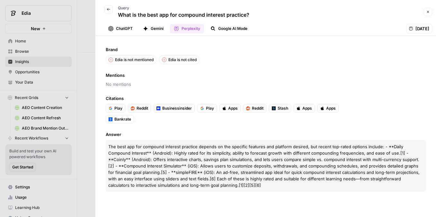
click at [157, 29] on button "Gemini" at bounding box center [153, 29] width 28 height 10
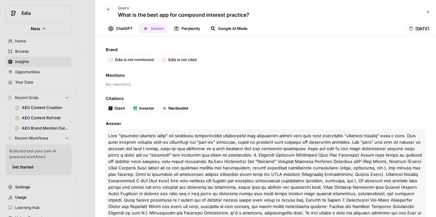
click at [427, 18] on div "Back Query What is the best app for compound interest practice? Close" at bounding box center [265, 12] width 333 height 19
click at [427, 14] on button "Close" at bounding box center [428, 12] width 8 height 8
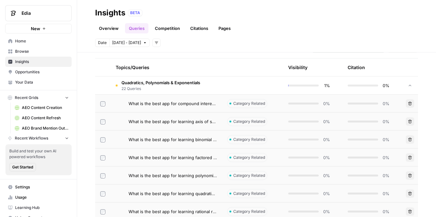
click at [187, 88] on span "22 Queries" at bounding box center [161, 89] width 79 height 6
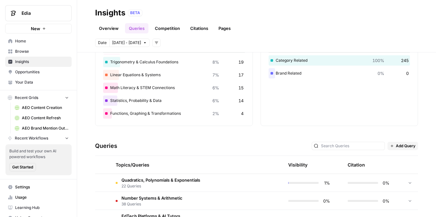
scroll to position [4, 0]
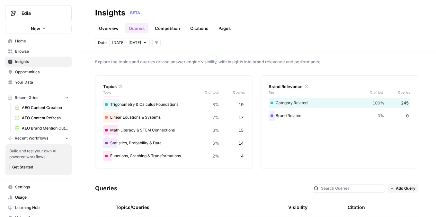
click at [195, 30] on link "Citations" at bounding box center [200, 28] width 26 height 10
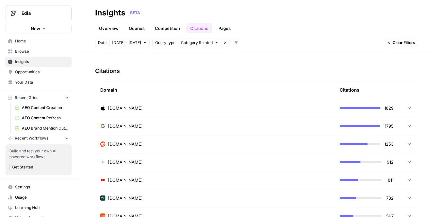
scroll to position [161, 0]
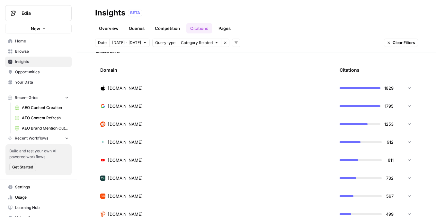
click at [171, 85] on div "[DOMAIN_NAME]" at bounding box center [214, 88] width 229 height 6
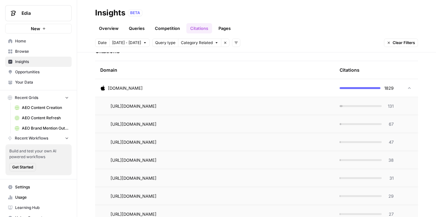
click at [394, 105] on span "131" at bounding box center [390, 106] width 8 height 6
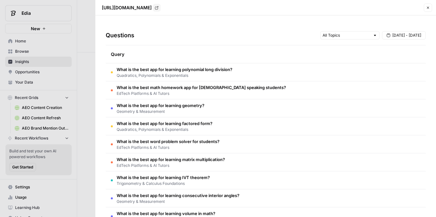
click at [428, 7] on icon "button" at bounding box center [428, 8] width 4 height 4
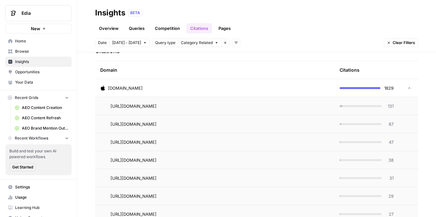
click at [225, 27] on link "Pages" at bounding box center [225, 28] width 20 height 10
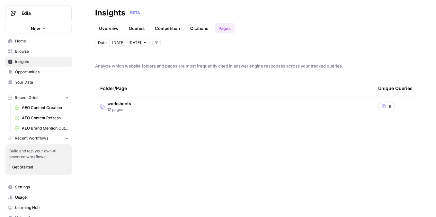
click at [138, 107] on td "worksheets 12 pages" at bounding box center [234, 106] width 278 height 18
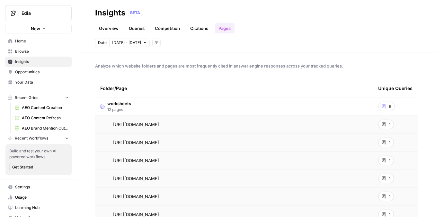
click at [384, 124] on icon at bounding box center [384, 125] width 4 height 4
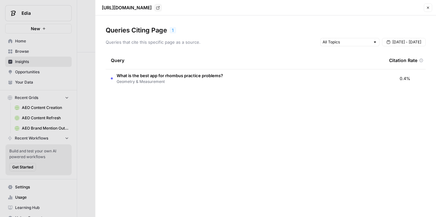
click at [430, 6] on icon "button" at bounding box center [428, 8] width 4 height 4
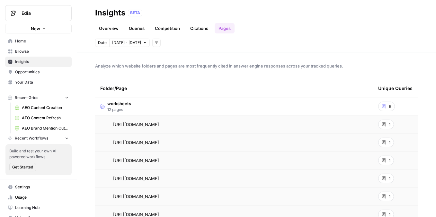
click at [117, 29] on link "Overview" at bounding box center [108, 28] width 27 height 10
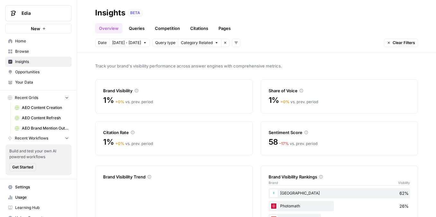
click at [43, 75] on span "Opportunities" at bounding box center [42, 72] width 54 height 6
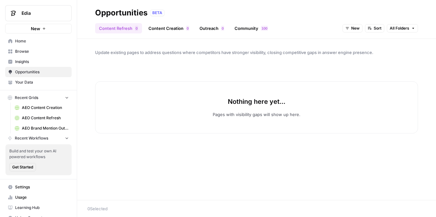
click at [347, 27] on icon "button" at bounding box center [348, 28] width 4 height 4
click at [369, 43] on span "All Opportunities" at bounding box center [364, 42] width 33 height 6
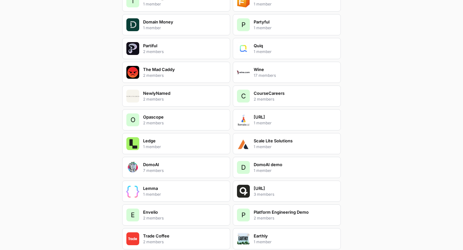
scroll to position [981, 0]
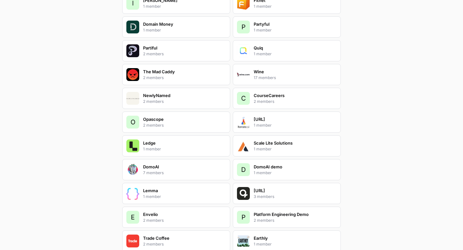
click at [190, 96] on div "NewlyNamed 2 members" at bounding box center [176, 98] width 108 height 21
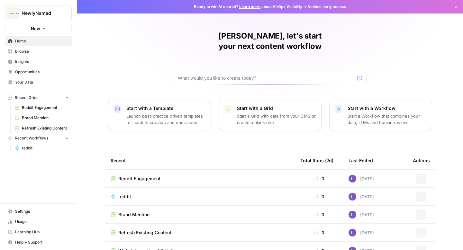
click at [36, 72] on span "Opportunities" at bounding box center [42, 72] width 54 height 6
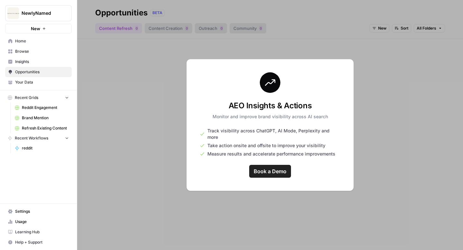
click at [28, 59] on span "Insights" at bounding box center [42, 62] width 54 height 6
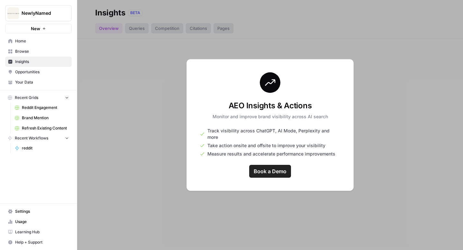
click at [29, 59] on span "Insights" at bounding box center [42, 62] width 54 height 6
click at [47, 61] on span "Insights" at bounding box center [42, 62] width 54 height 6
click at [48, 73] on span "Opportunities" at bounding box center [42, 72] width 54 height 6
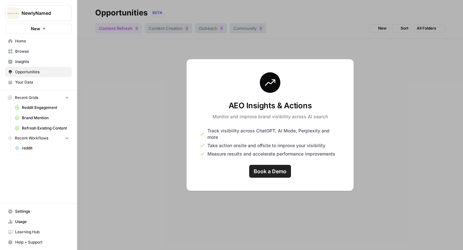
click at [46, 63] on span "Insights" at bounding box center [42, 62] width 54 height 6
